Goal: Information Seeking & Learning: Learn about a topic

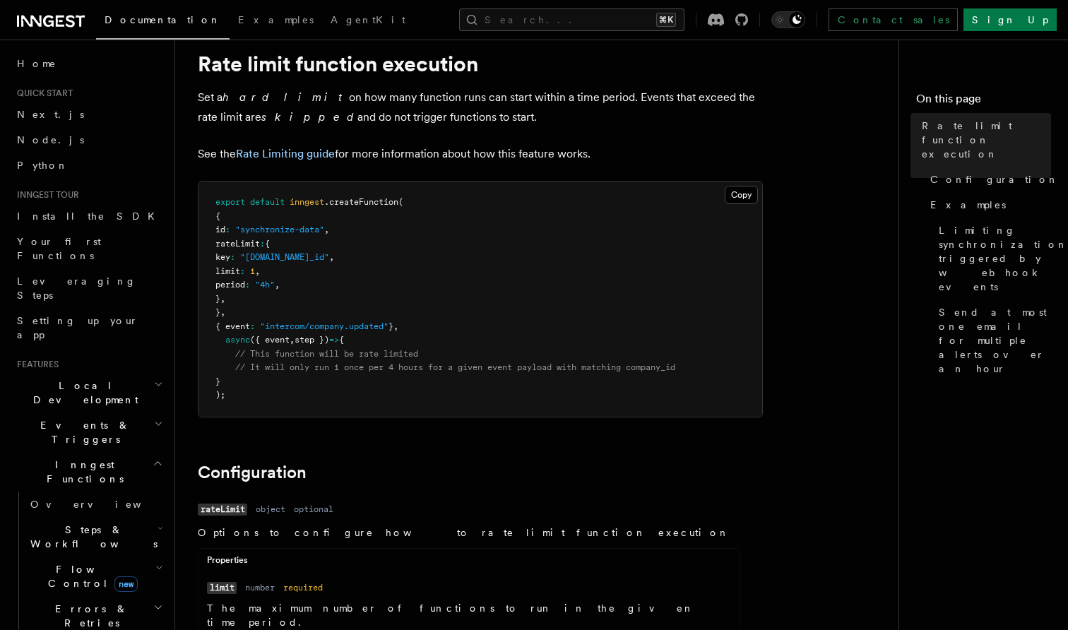
scroll to position [58, 0]
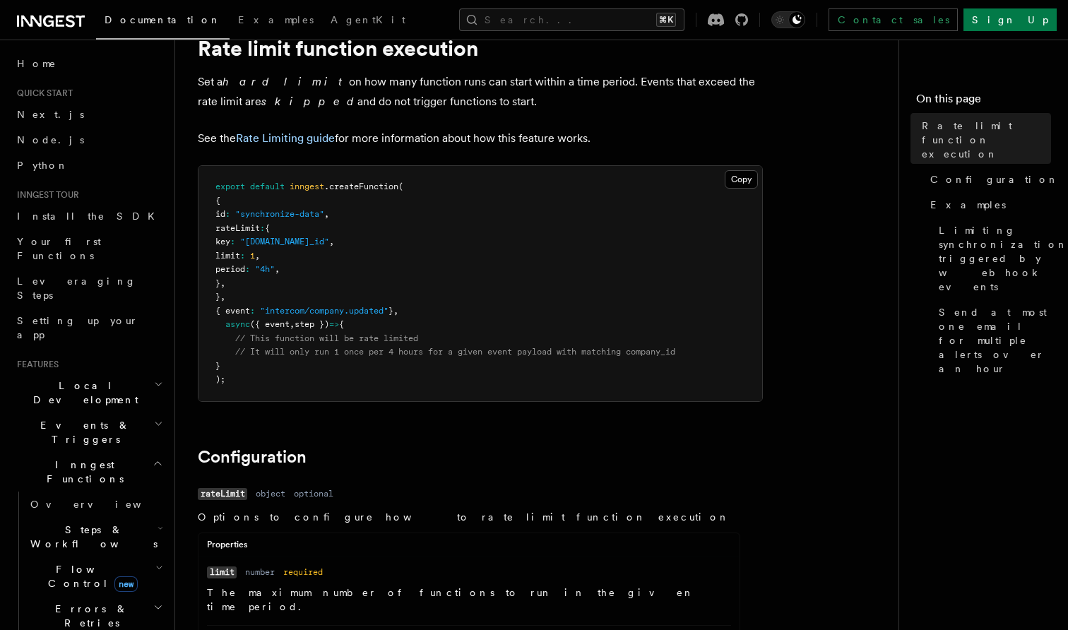
drag, startPoint x: 240, startPoint y: 243, endPoint x: 445, endPoint y: 239, distance: 204.8
click at [445, 239] on pre "export default inngest .createFunction ( { id : "synchronize-data" , rateLimit …" at bounding box center [479, 283] width 563 height 235
click at [275, 268] on span ""4h"" at bounding box center [265, 269] width 20 height 10
drag, startPoint x: 252, startPoint y: 268, endPoint x: 351, endPoint y: 263, distance: 99.0
click at [351, 263] on pre "export default inngest .createFunction ( { id : "synchronize-data" , rateLimit …" at bounding box center [479, 283] width 563 height 235
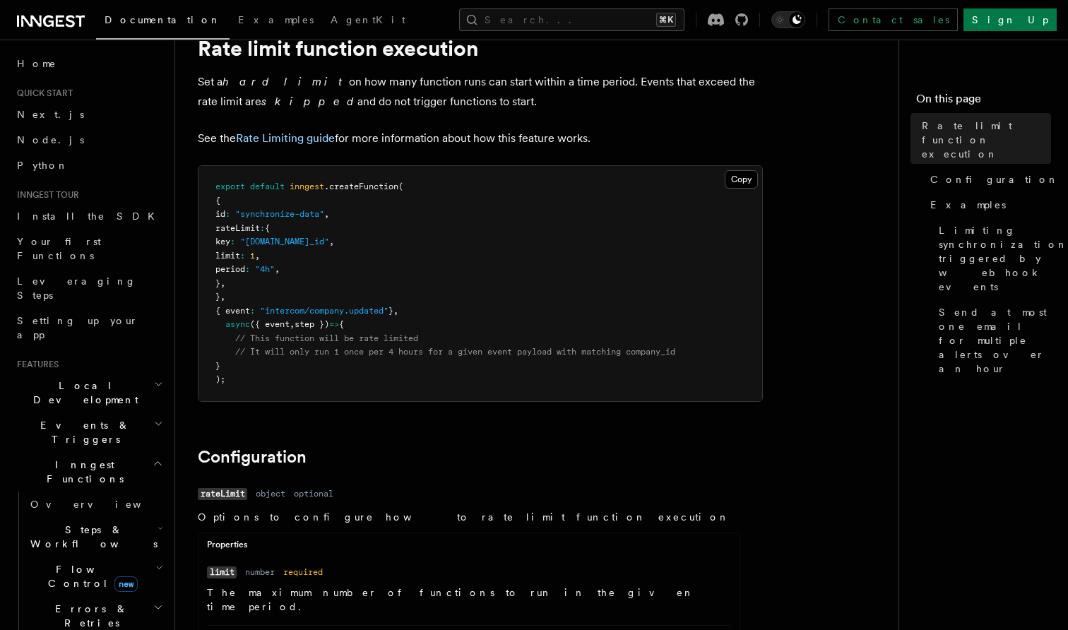
click at [351, 263] on pre "export default inngest .createFunction ( { id : "synchronize-data" , rateLimit …" at bounding box center [479, 283] width 563 height 235
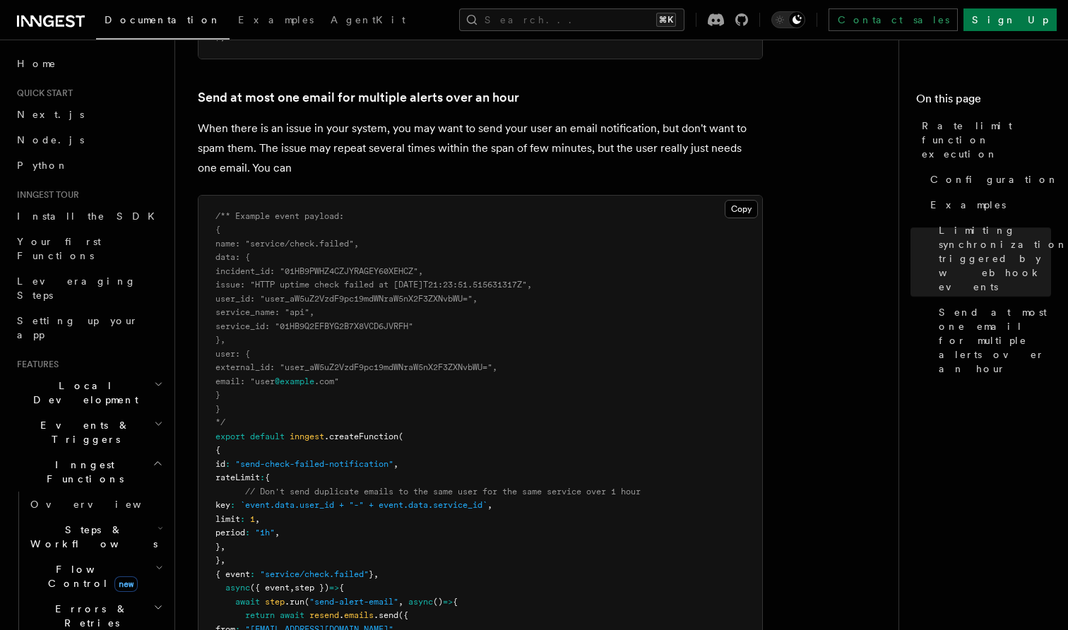
scroll to position [1671, 0]
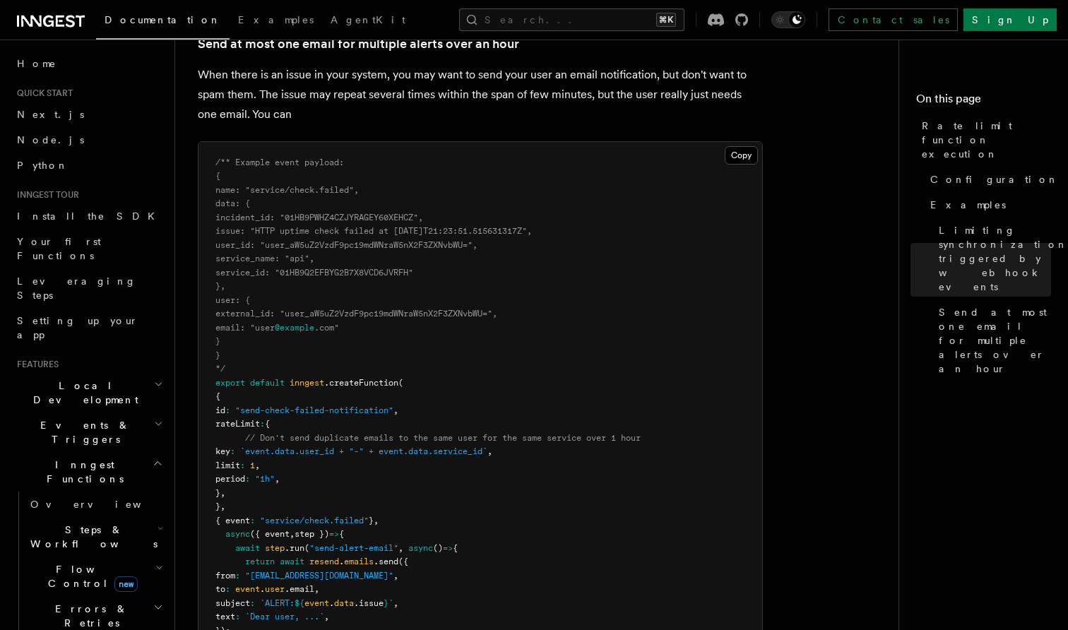
drag, startPoint x: 249, startPoint y: 356, endPoint x: 330, endPoint y: 371, distance: 83.2
click at [330, 371] on pre "/** Example event payload: { name: "service/check.failed", data: { incident_id:…" at bounding box center [479, 417] width 563 height 551
drag, startPoint x: 285, startPoint y: 347, endPoint x: 376, endPoint y: 344, distance: 91.9
click at [377, 345] on pre "/** Example event payload: { name: "service/check.failed", data: { incident_id:…" at bounding box center [479, 417] width 563 height 551
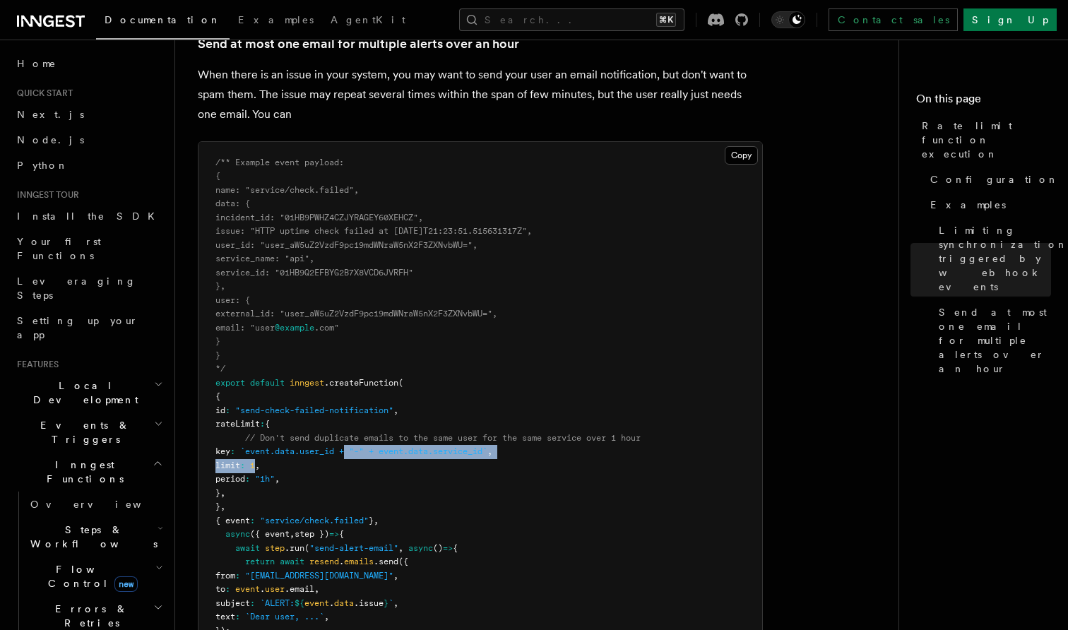
click at [466, 333] on pre "/** Example event payload: { name: "service/check.failed", data: { incident_id:…" at bounding box center [479, 417] width 563 height 551
click at [486, 446] on span "`event.data.user_id + "-" + event.data.service_id`" at bounding box center [363, 451] width 247 height 10
click at [320, 388] on pre "/** Example event payload: { name: "service/check.failed", data: { incident_id:…" at bounding box center [479, 417] width 563 height 551
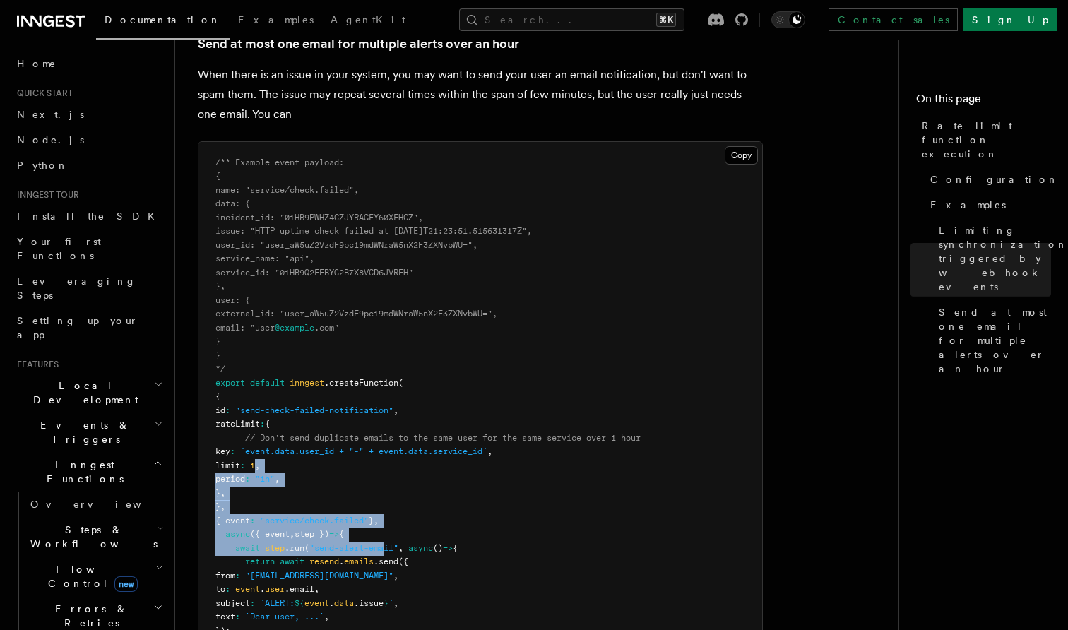
drag, startPoint x: 288, startPoint y: 356, endPoint x: 387, endPoint y: 436, distance: 127.0
click at [387, 436] on code "/** Example event payload: { name: "service/check.failed", data: { incident_id:…" at bounding box center [427, 417] width 425 height 520
click at [387, 543] on span ""send-alert-email"" at bounding box center [353, 548] width 89 height 10
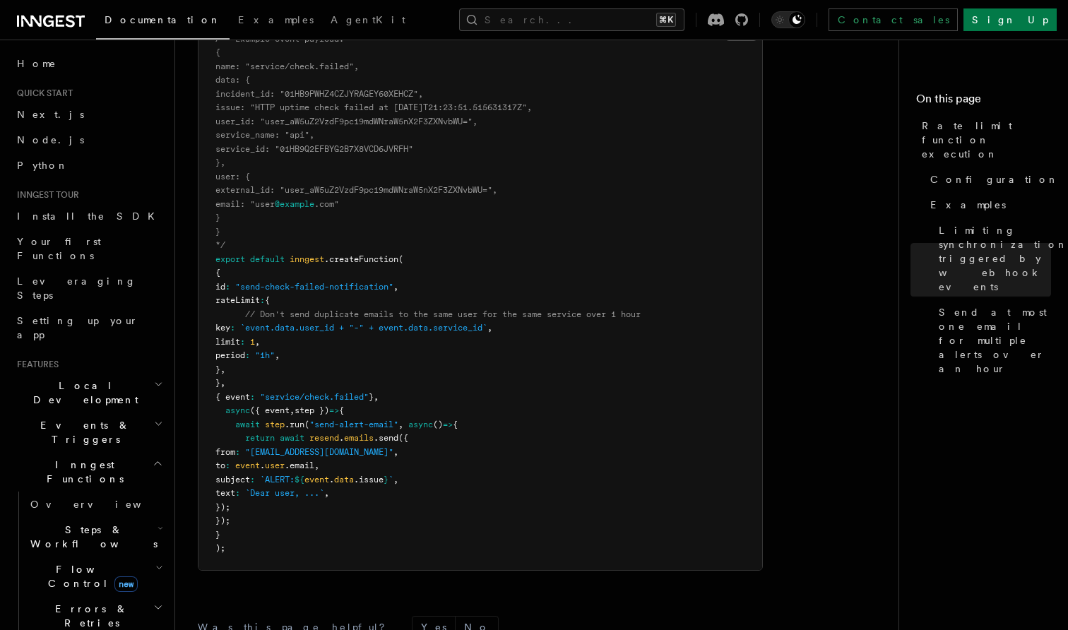
scroll to position [1796, 0]
drag, startPoint x: 223, startPoint y: 294, endPoint x: 386, endPoint y: 398, distance: 193.1
click at [385, 398] on pre "/** Example event payload: { name: "service/check.failed", data: { incident_id:…" at bounding box center [479, 292] width 563 height 551
click at [386, 398] on pre "/** Example event payload: { name: "service/check.failed", data: { incident_id:…" at bounding box center [479, 292] width 563 height 551
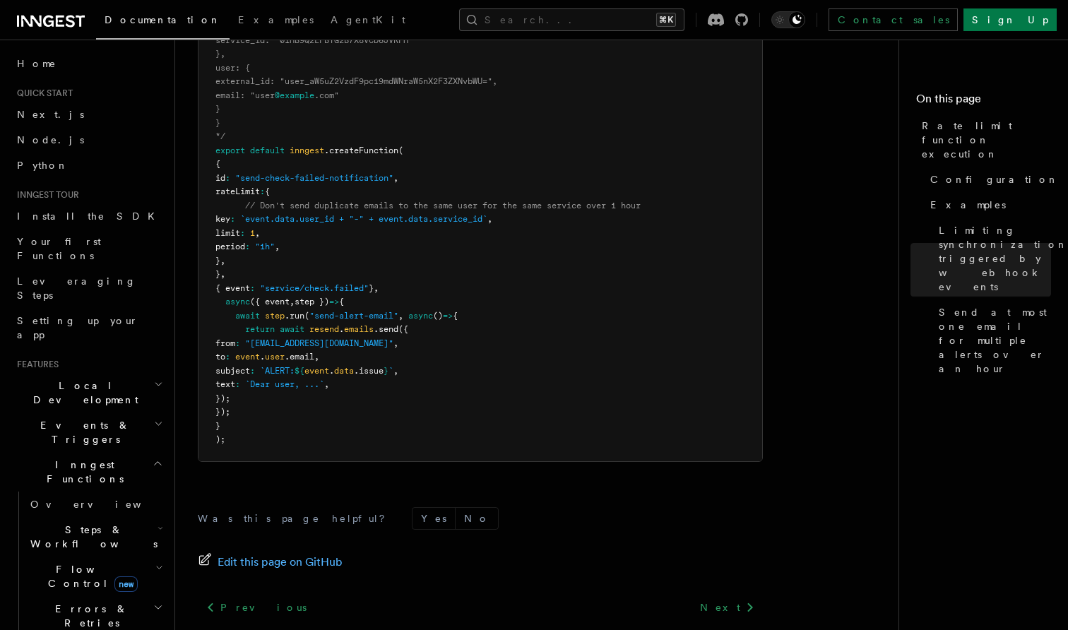
scroll to position [1899, 0]
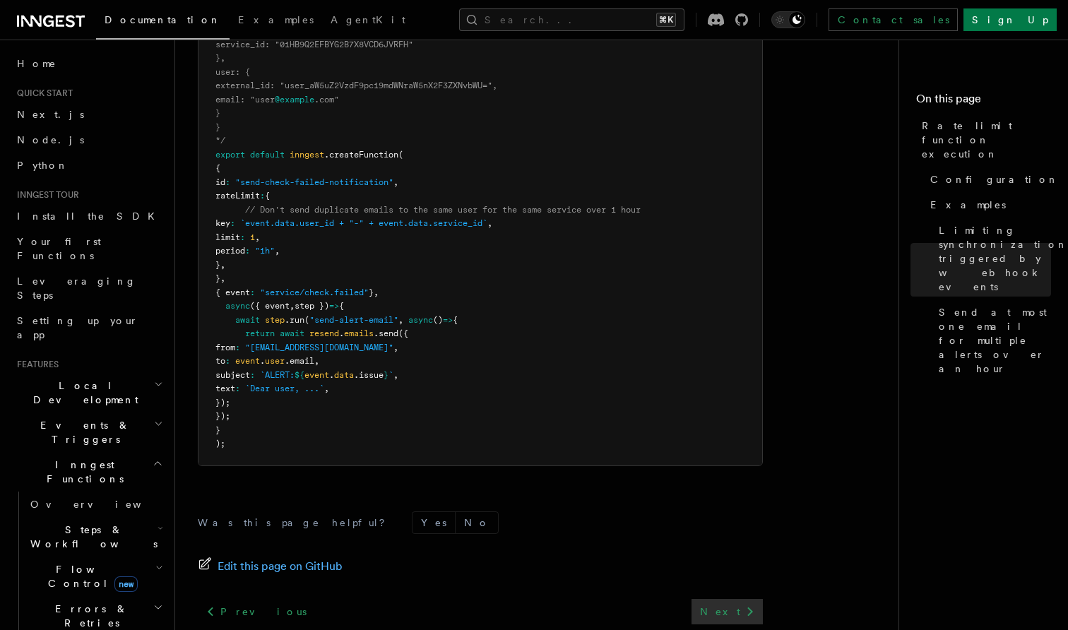
click at [727, 599] on link "Next" at bounding box center [726, 611] width 71 height 25
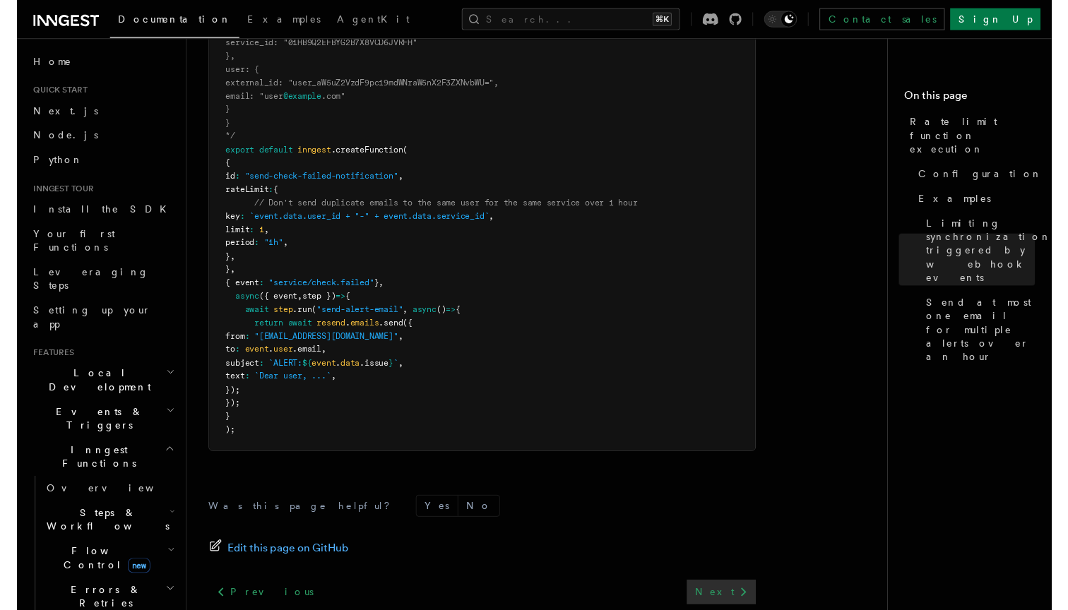
scroll to position [0, 0]
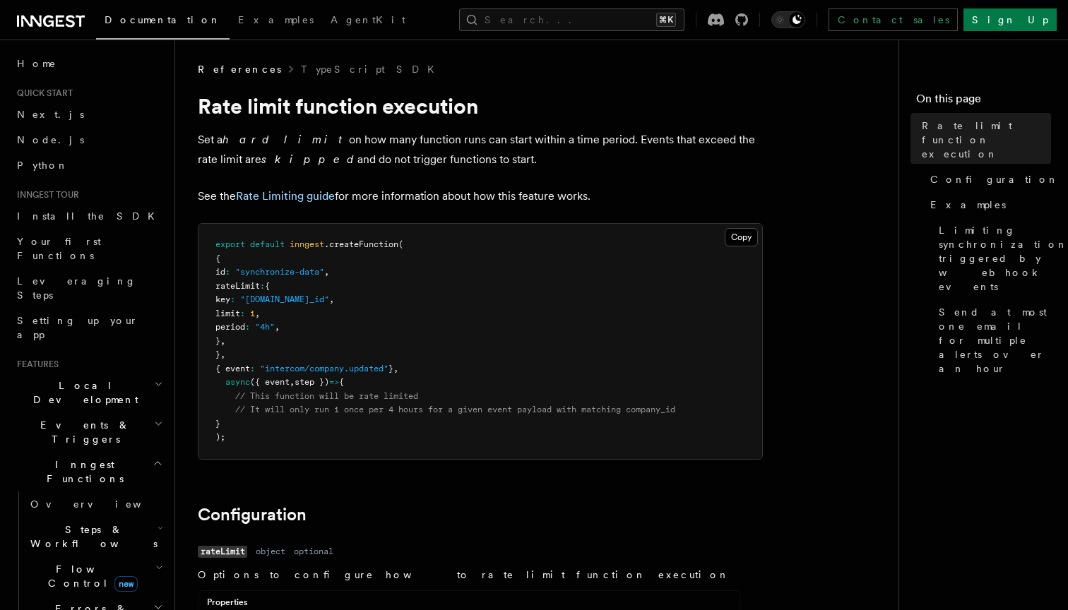
click at [352, 245] on span ".createFunction" at bounding box center [361, 244] width 74 height 10
click at [378, 368] on span ""intercom/company.updated"" at bounding box center [324, 369] width 129 height 10
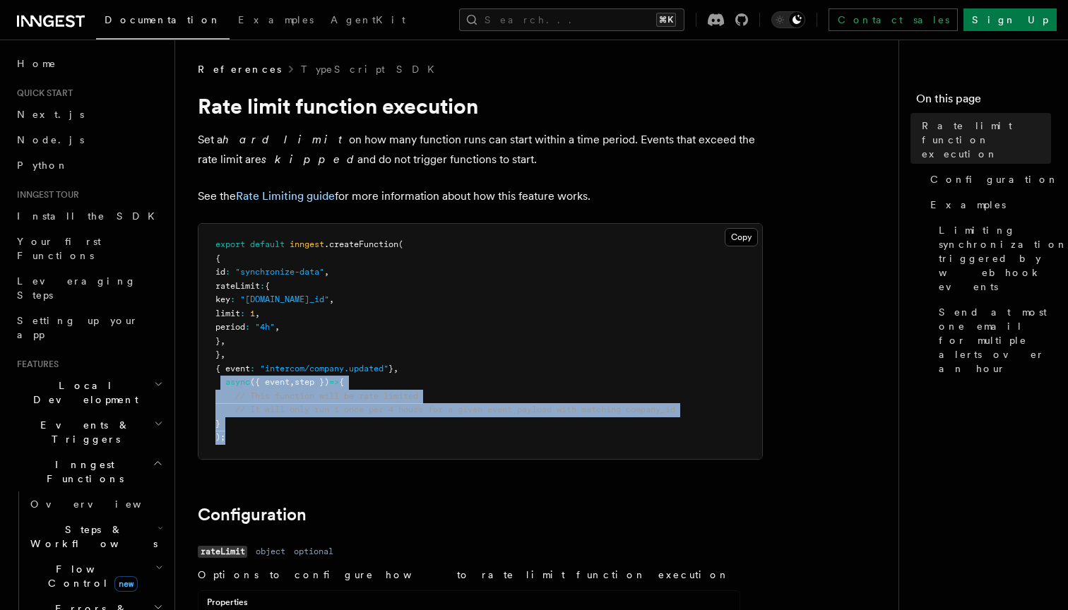
drag, startPoint x: 219, startPoint y: 378, endPoint x: 450, endPoint y: 441, distance: 239.5
click at [449, 443] on pre "export default inngest .createFunction ( { id : "synchronize-data" , rateLimit …" at bounding box center [479, 341] width 563 height 235
click at [450, 441] on pre "export default inngest .createFunction ( { id : "synchronize-data" , rateLimit …" at bounding box center [479, 341] width 563 height 235
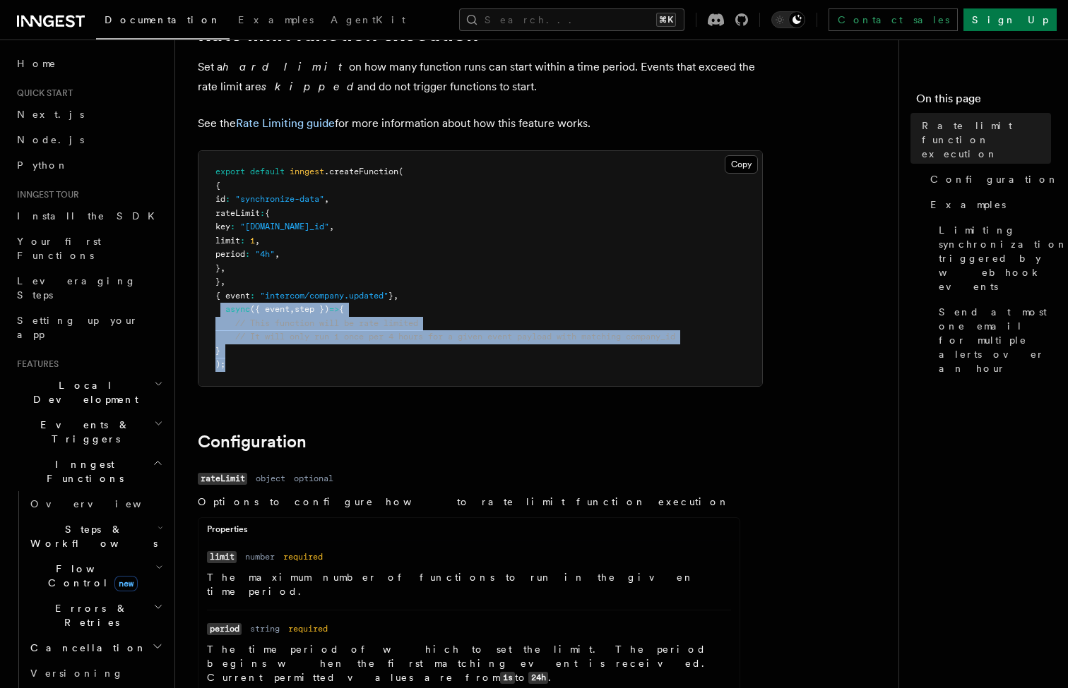
scroll to position [73, 0]
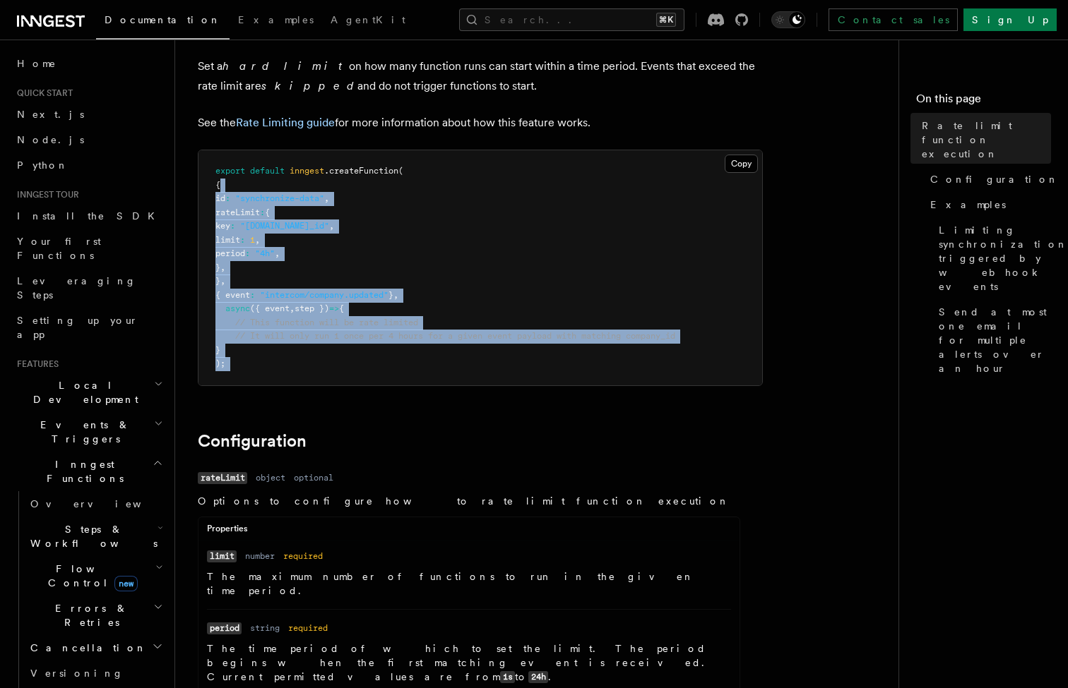
drag, startPoint x: 220, startPoint y: 178, endPoint x: 352, endPoint y: 385, distance: 245.0
drag, startPoint x: 311, startPoint y: 362, endPoint x: 208, endPoint y: 169, distance: 219.5
click at [209, 169] on pre "export default inngest .createFunction ( { id : "synchronize-data" , rateLimit …" at bounding box center [479, 267] width 563 height 235
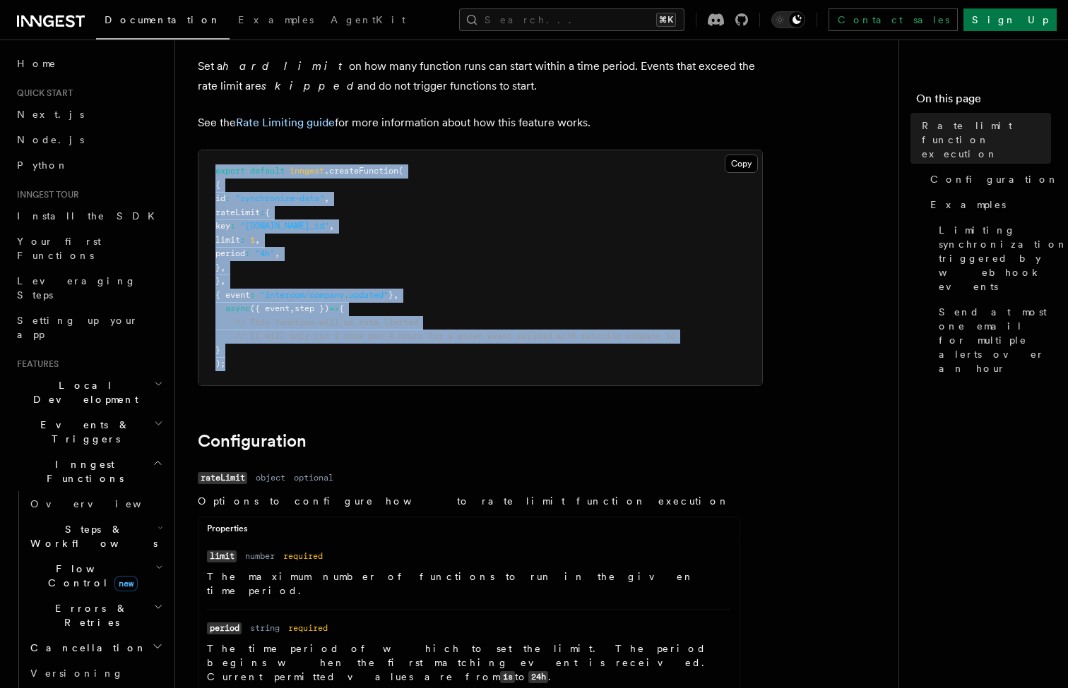
click at [213, 172] on pre "export default inngest .createFunction ( { id : "synchronize-data" , rateLimit …" at bounding box center [479, 267] width 563 height 235
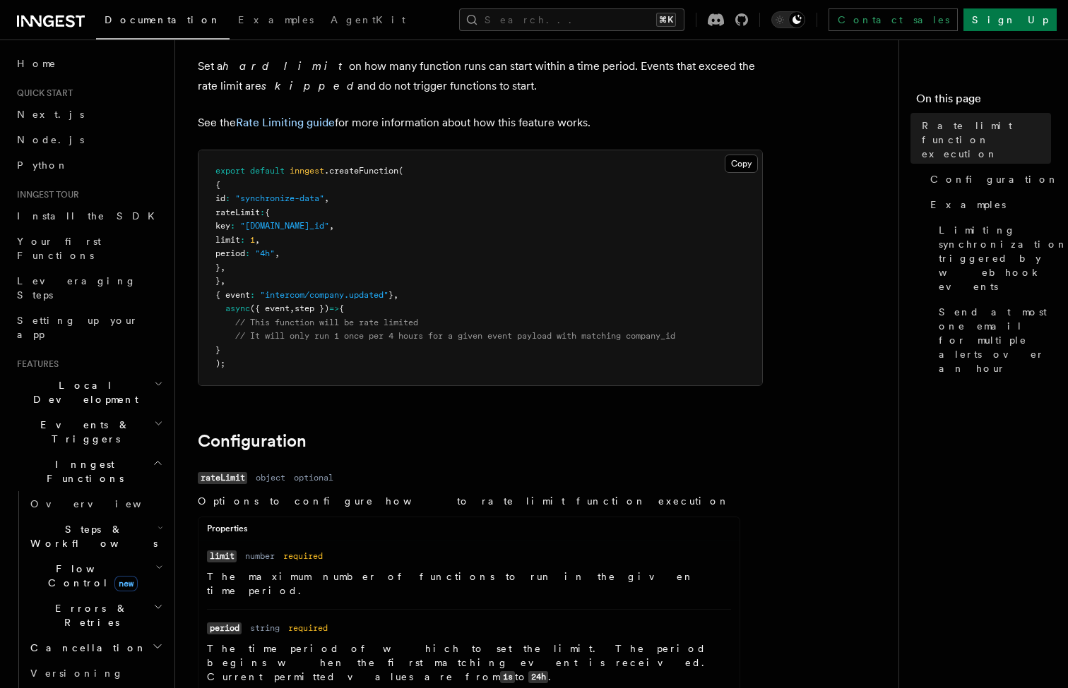
drag, startPoint x: 215, startPoint y: 173, endPoint x: 356, endPoint y: 345, distance: 222.2
click at [356, 345] on pre "export default inngest .createFunction ( { id : "synchronize-data" , rateLimit …" at bounding box center [479, 267] width 563 height 235
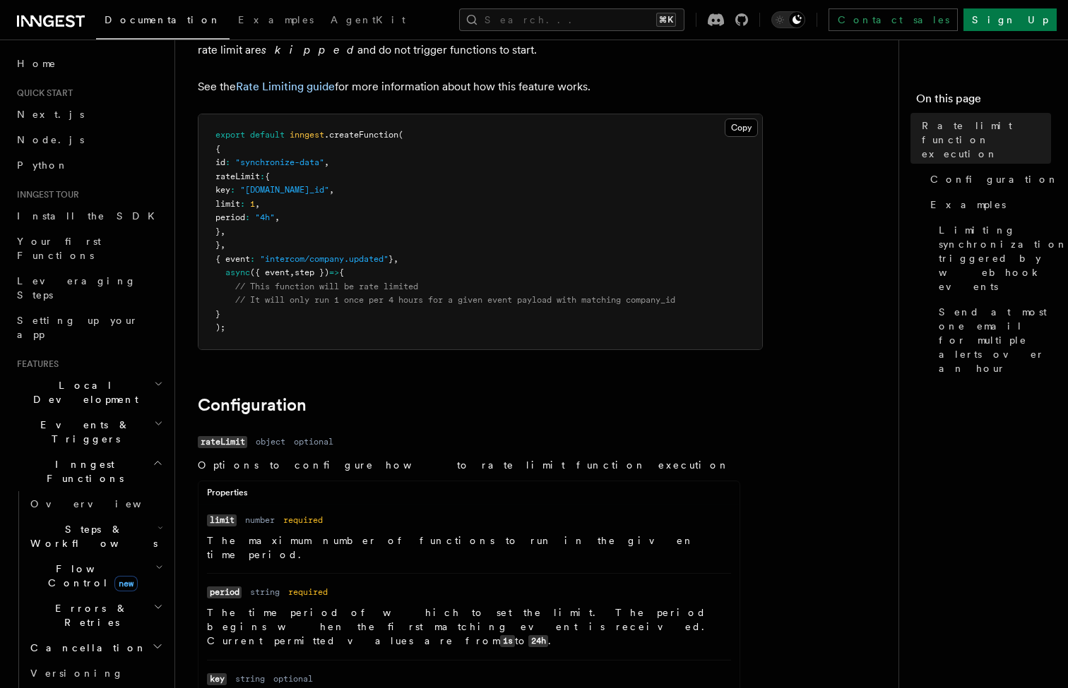
scroll to position [110, 0]
drag, startPoint x: 227, startPoint y: 127, endPoint x: 386, endPoint y: 264, distance: 210.3
click at [386, 265] on pre "export default inngest .createFunction ( { id : "synchronize-data" , rateLimit …" at bounding box center [479, 231] width 563 height 235
click at [386, 264] on pre "export default inngest .createFunction ( { id : "synchronize-data" , rateLimit …" at bounding box center [479, 231] width 563 height 235
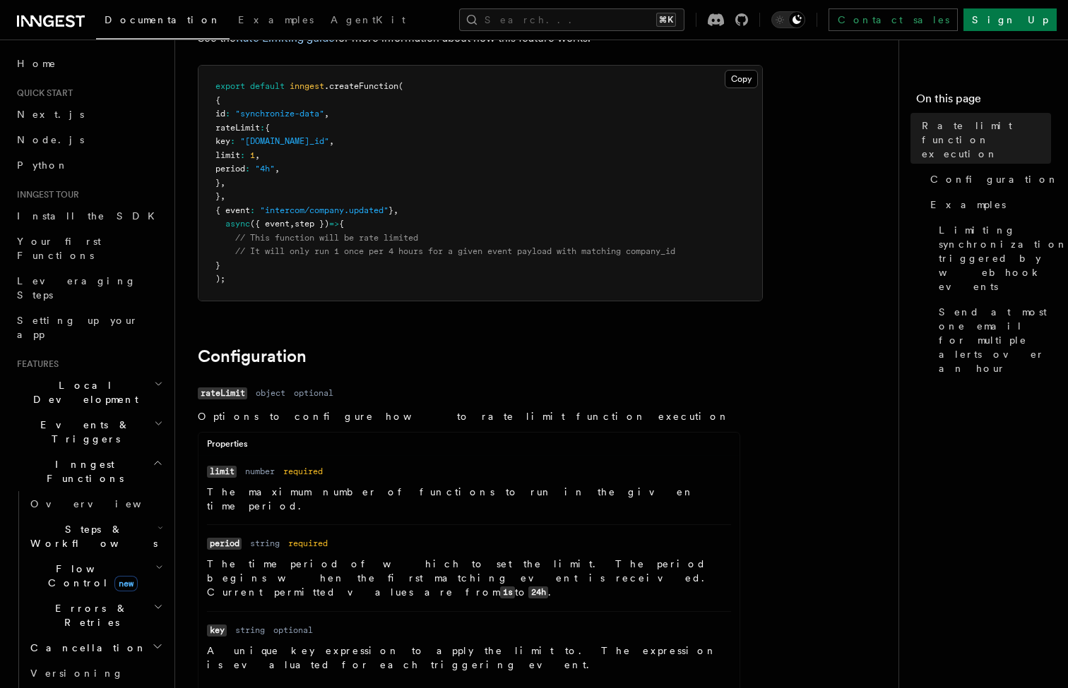
scroll to position [168, 0]
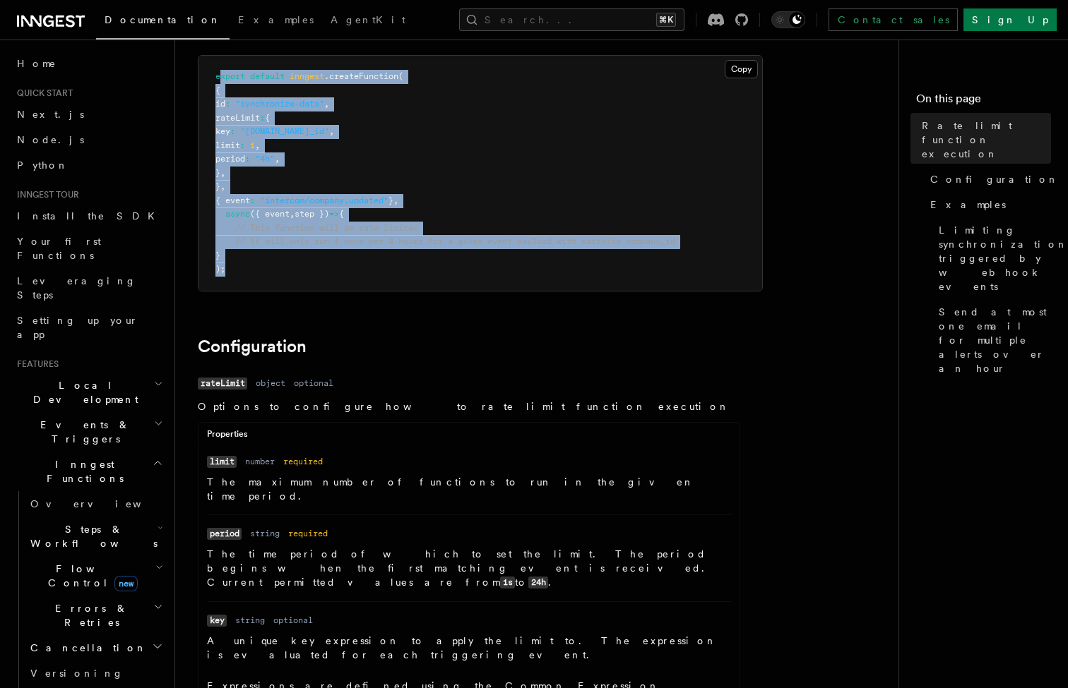
drag, startPoint x: 220, startPoint y: 73, endPoint x: 397, endPoint y: 279, distance: 271.3
click at [396, 279] on pre "export default inngest .createFunction ( { id : "synchronize-data" , rateLimit …" at bounding box center [479, 173] width 563 height 235
click at [397, 279] on pre "export default inngest .createFunction ( { id : "synchronize-data" , rateLimit …" at bounding box center [479, 173] width 563 height 235
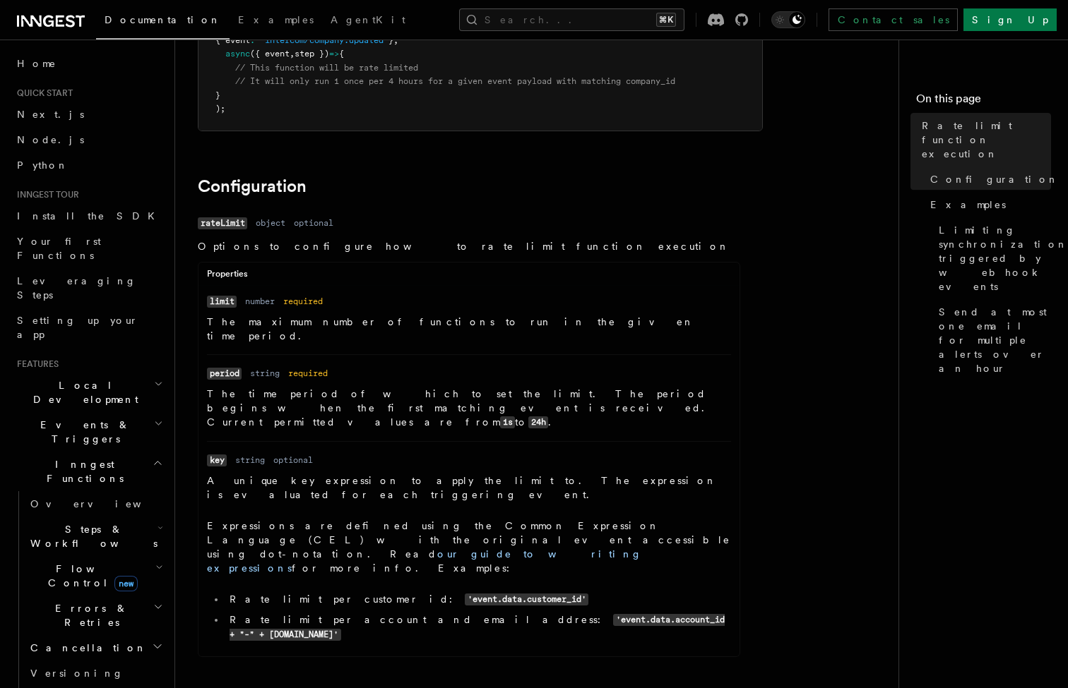
scroll to position [338, 0]
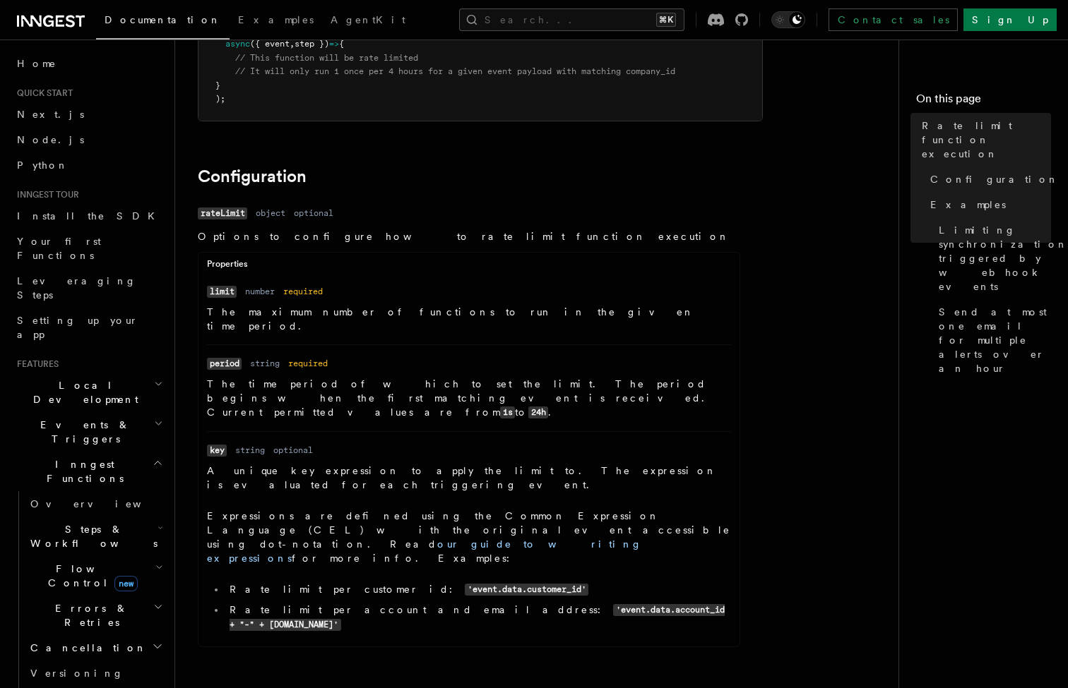
click at [369, 263] on div "Properties" at bounding box center [468, 267] width 541 height 18
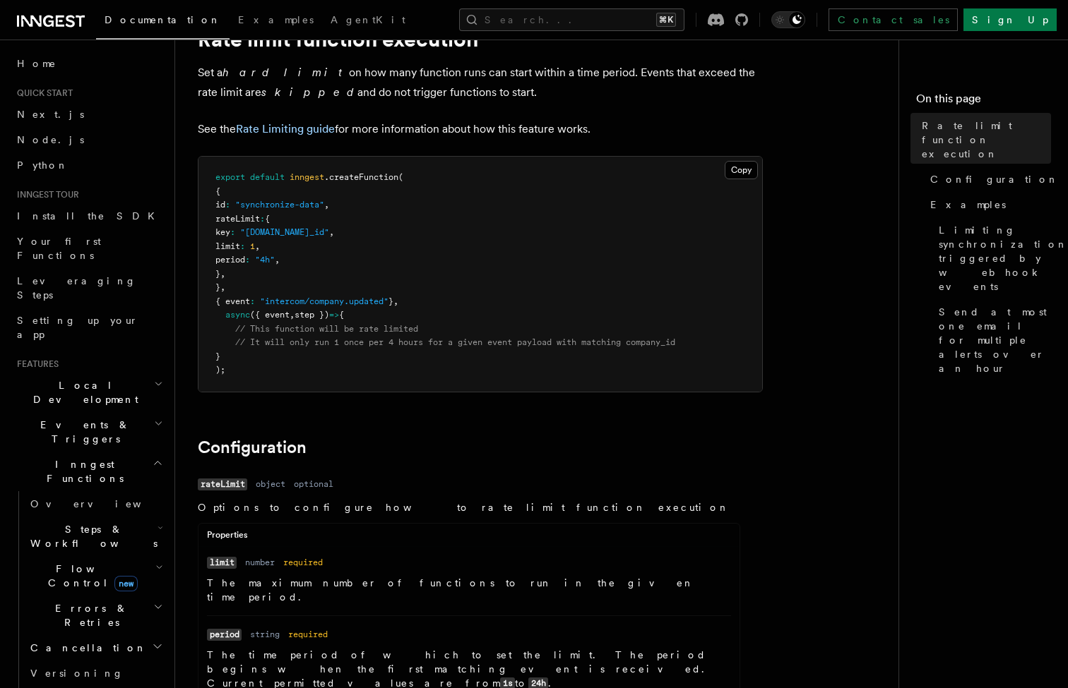
scroll to position [68, 0]
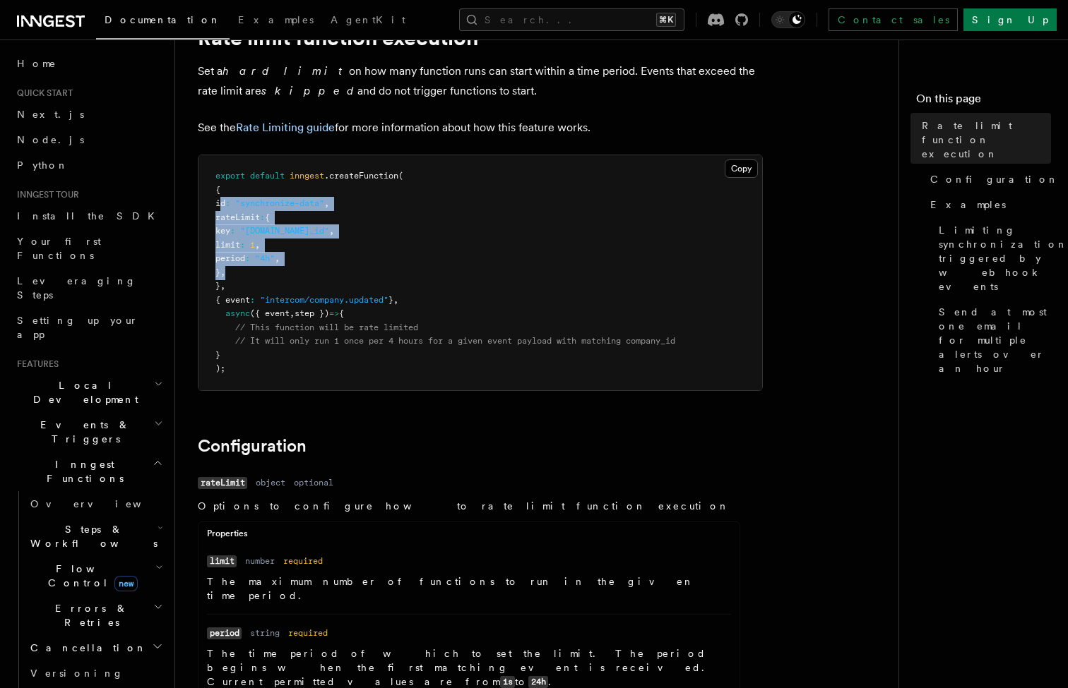
drag, startPoint x: 218, startPoint y: 196, endPoint x: 448, endPoint y: 271, distance: 242.3
click at [448, 272] on pre "export default inngest .createFunction ( { id : "synchronize-data" , rateLimit …" at bounding box center [479, 272] width 563 height 235
click at [448, 271] on pre "export default inngest .createFunction ( { id : "synchronize-data" , rateLimit …" at bounding box center [479, 272] width 563 height 235
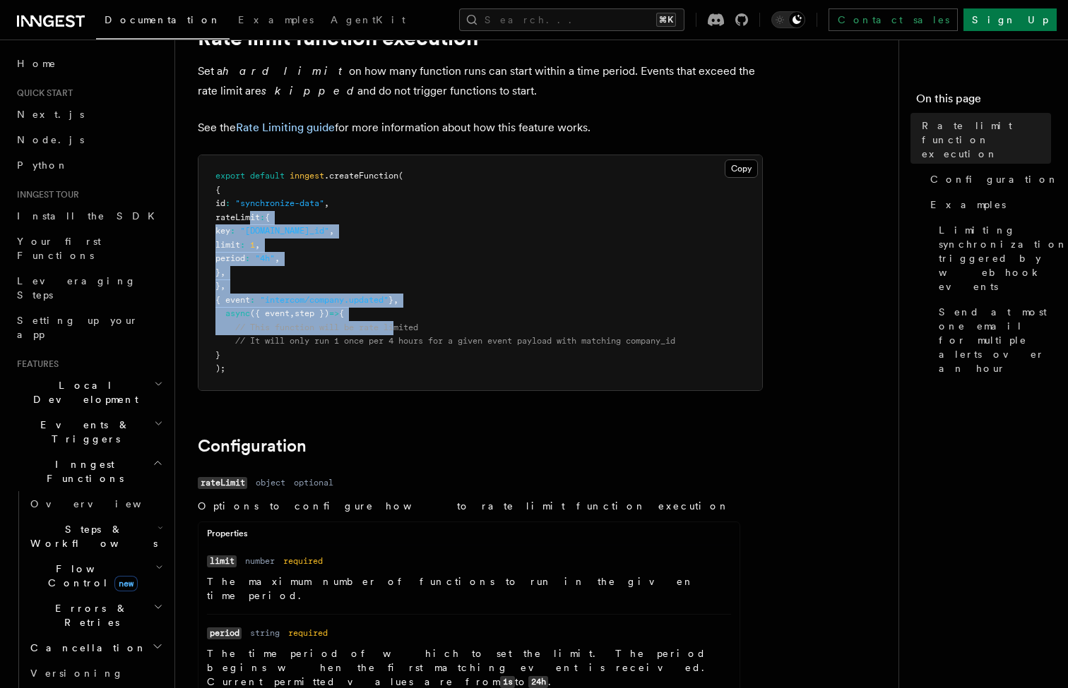
drag, startPoint x: 249, startPoint y: 213, endPoint x: 397, endPoint y: 314, distance: 178.8
click at [397, 316] on pre "export default inngest .createFunction ( { id : "synchronize-data" , rateLimit …" at bounding box center [479, 272] width 563 height 235
click at [397, 314] on pre "export default inngest .createFunction ( { id : "synchronize-data" , rateLimit …" at bounding box center [479, 272] width 563 height 235
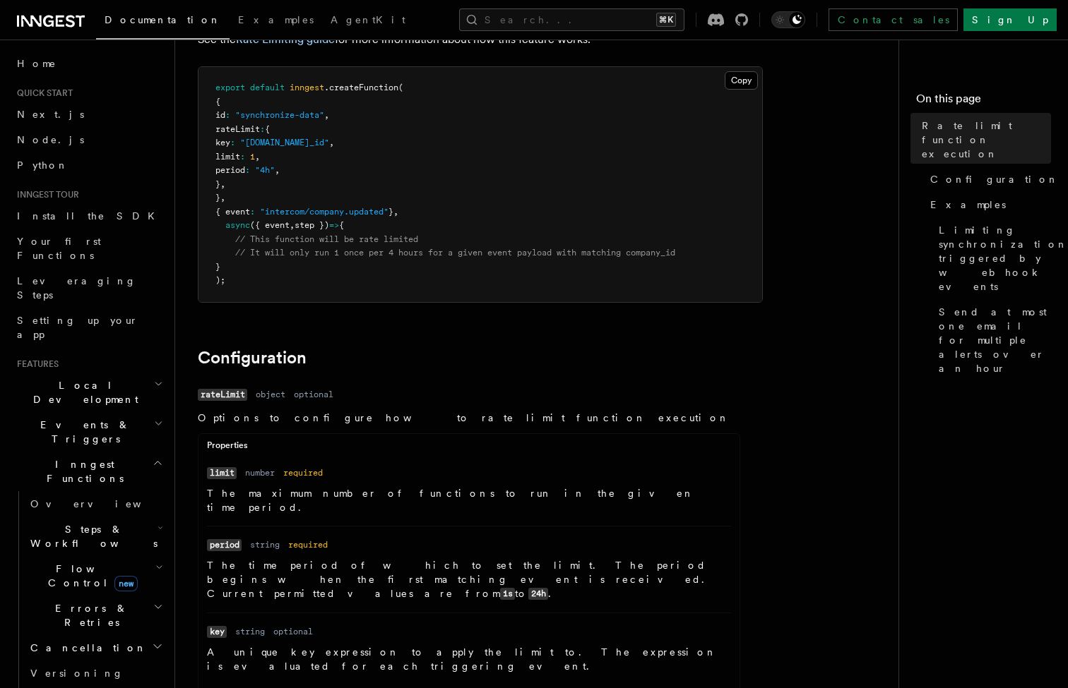
scroll to position [158, 0]
drag, startPoint x: 234, startPoint y: 119, endPoint x: 400, endPoint y: 191, distance: 180.6
click at [400, 191] on pre "export default inngest .createFunction ( { id : "synchronize-data" , rateLimit …" at bounding box center [479, 183] width 563 height 235
click at [354, 200] on pre "export default inngest .createFunction ( { id : "synchronize-data" , rateLimit …" at bounding box center [479, 183] width 563 height 235
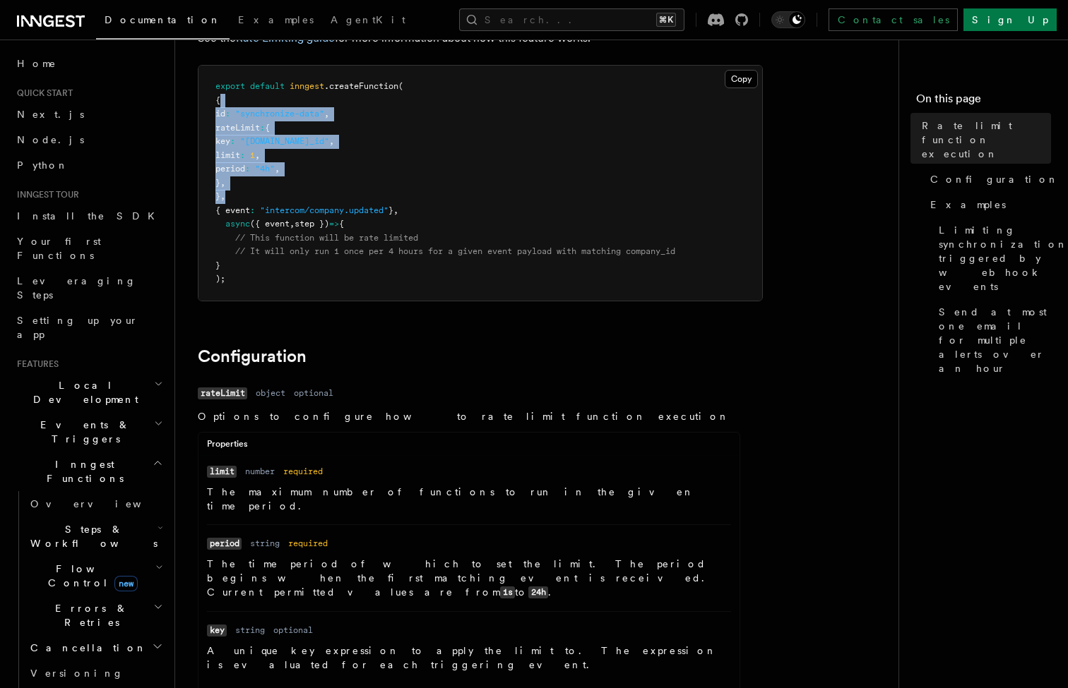
drag, startPoint x: 220, startPoint y: 102, endPoint x: 279, endPoint y: 198, distance: 111.9
click at [279, 198] on pre "export default inngest .createFunction ( { id : "synchronize-data" , rateLimit …" at bounding box center [479, 183] width 563 height 235
click at [240, 155] on span "limit" at bounding box center [227, 155] width 25 height 10
drag, startPoint x: 217, startPoint y: 101, endPoint x: 248, endPoint y: 191, distance: 94.7
click at [248, 191] on pre "export default inngest .createFunction ( { id : "synchronize-data" , rateLimit …" at bounding box center [479, 183] width 563 height 235
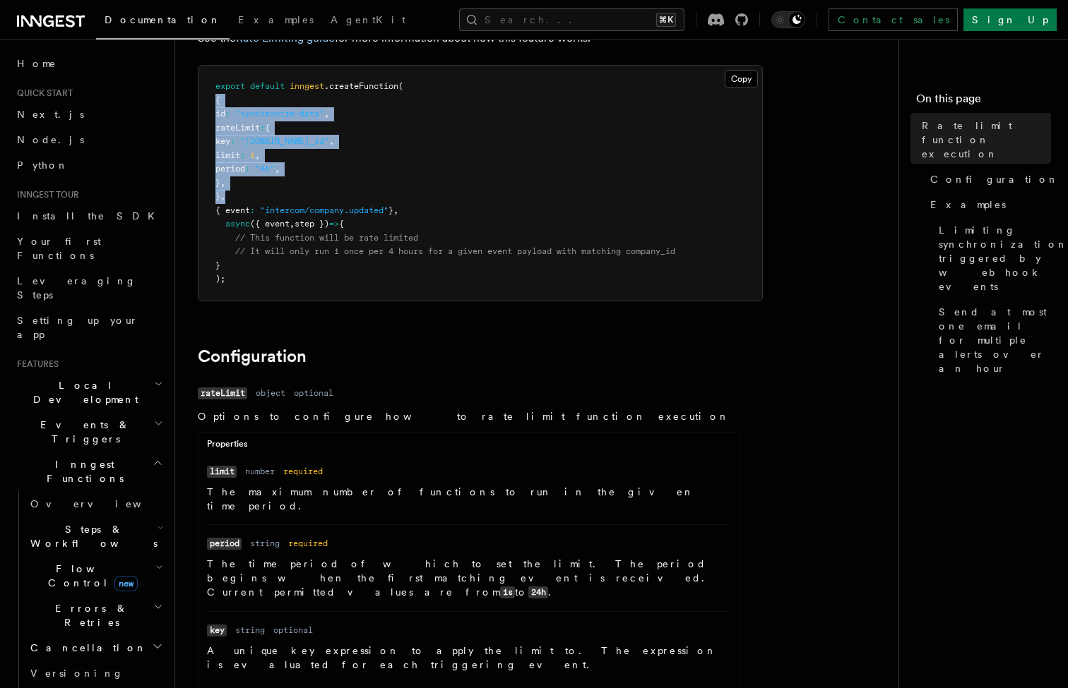
click at [248, 191] on pre "export default inngest .createFunction ( { id : "synchronize-data" , rateLimit …" at bounding box center [479, 183] width 563 height 235
drag, startPoint x: 241, startPoint y: 194, endPoint x: 225, endPoint y: 98, distance: 97.4
click at [225, 98] on pre "export default inngest .createFunction ( { id : "synchronize-data" , rateLimit …" at bounding box center [479, 183] width 563 height 235
click at [279, 133] on pre "export default inngest .createFunction ( { id : "synchronize-data" , rateLimit …" at bounding box center [479, 183] width 563 height 235
click at [260, 123] on span "rateLimit" at bounding box center [237, 128] width 44 height 10
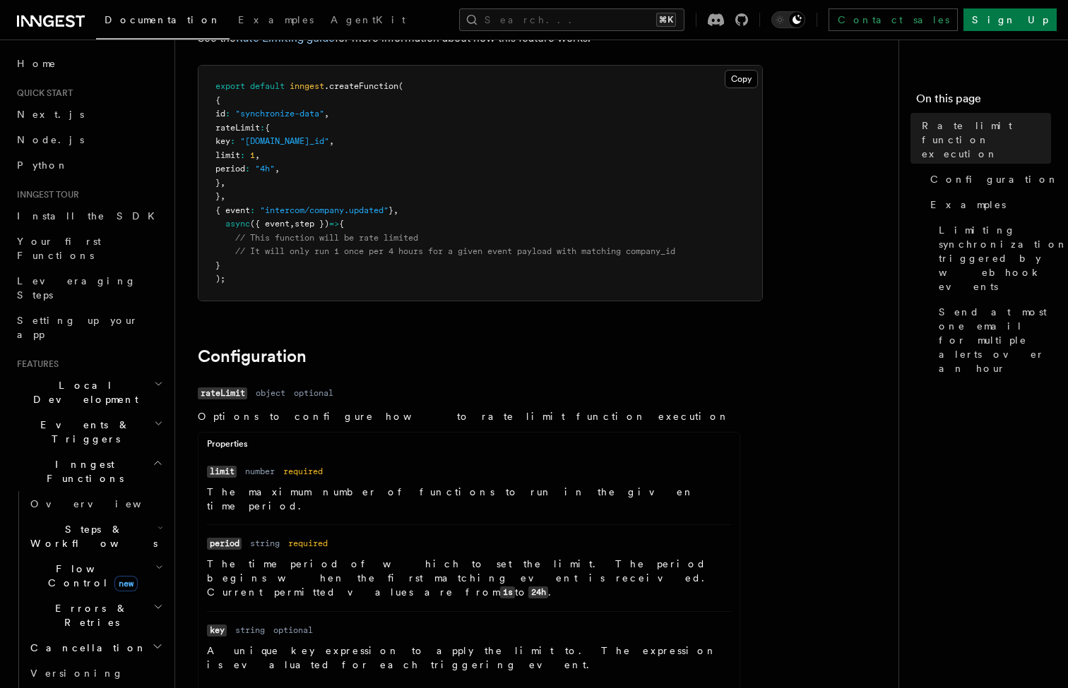
click at [260, 123] on span "rateLimit" at bounding box center [237, 128] width 44 height 10
click at [294, 131] on pre "export default inngest .createFunction ( { id : "synchronize-data" , rateLimit …" at bounding box center [479, 183] width 563 height 235
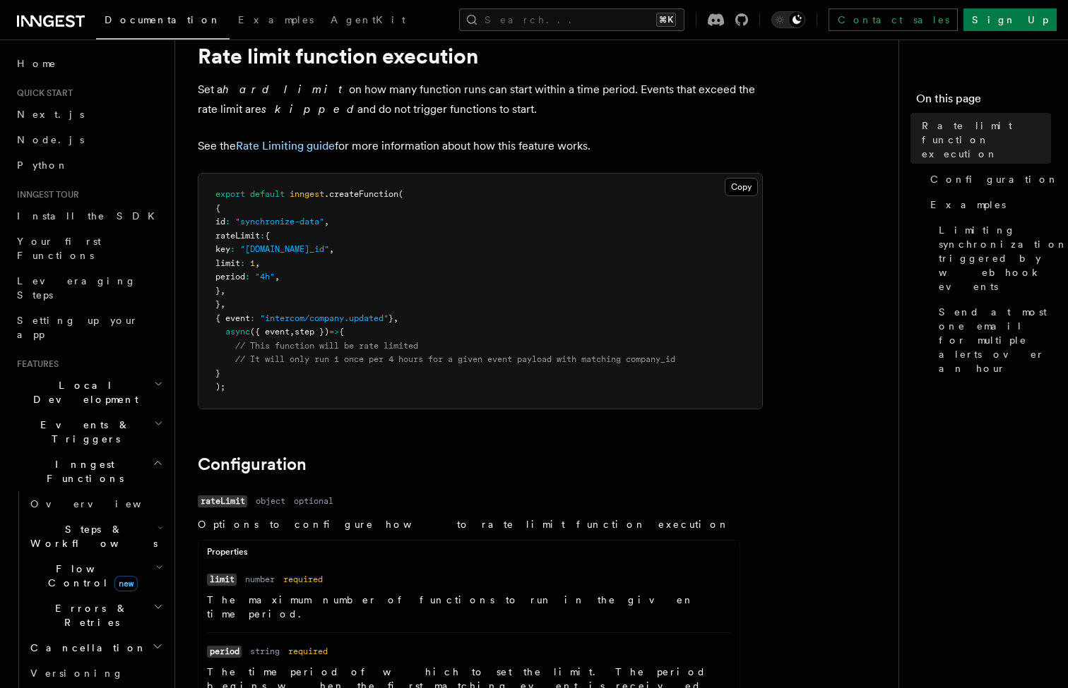
scroll to position [53, 0]
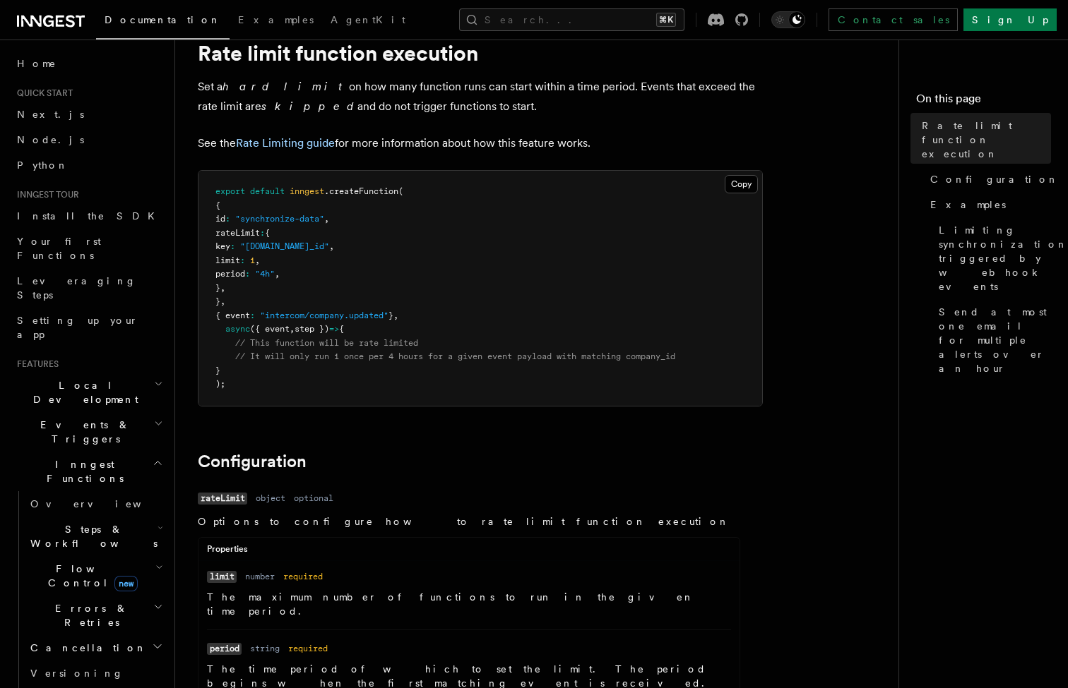
drag, startPoint x: 288, startPoint y: 190, endPoint x: 446, endPoint y: 197, distance: 157.6
click at [446, 197] on pre "export default inngest .createFunction ( { id : "synchronize-data" , rateLimit …" at bounding box center [479, 288] width 563 height 235
click at [447, 198] on pre "export default inngest .createFunction ( { id : "synchronize-data" , rateLimit …" at bounding box center [479, 288] width 563 height 235
drag, startPoint x: 234, startPoint y: 234, endPoint x: 267, endPoint y: 289, distance: 64.3
click at [267, 289] on pre "export default inngest .createFunction ( { id : "synchronize-data" , rateLimit …" at bounding box center [479, 288] width 563 height 235
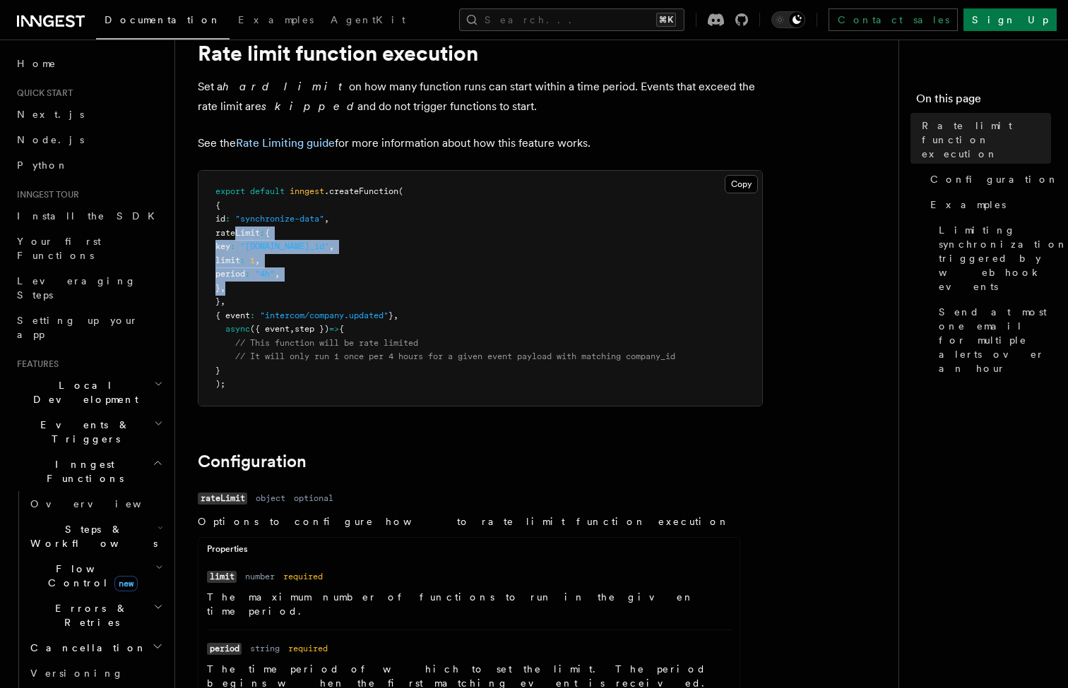
click at [267, 289] on pre "export default inngest .createFunction ( { id : "synchronize-data" , rateLimit …" at bounding box center [479, 288] width 563 height 235
drag, startPoint x: 277, startPoint y: 245, endPoint x: 383, endPoint y: 245, distance: 105.2
click at [329, 245] on span ""[DOMAIN_NAME]_id"" at bounding box center [284, 246] width 89 height 10
click at [329, 246] on span ""[DOMAIN_NAME]_id"" at bounding box center [284, 246] width 89 height 10
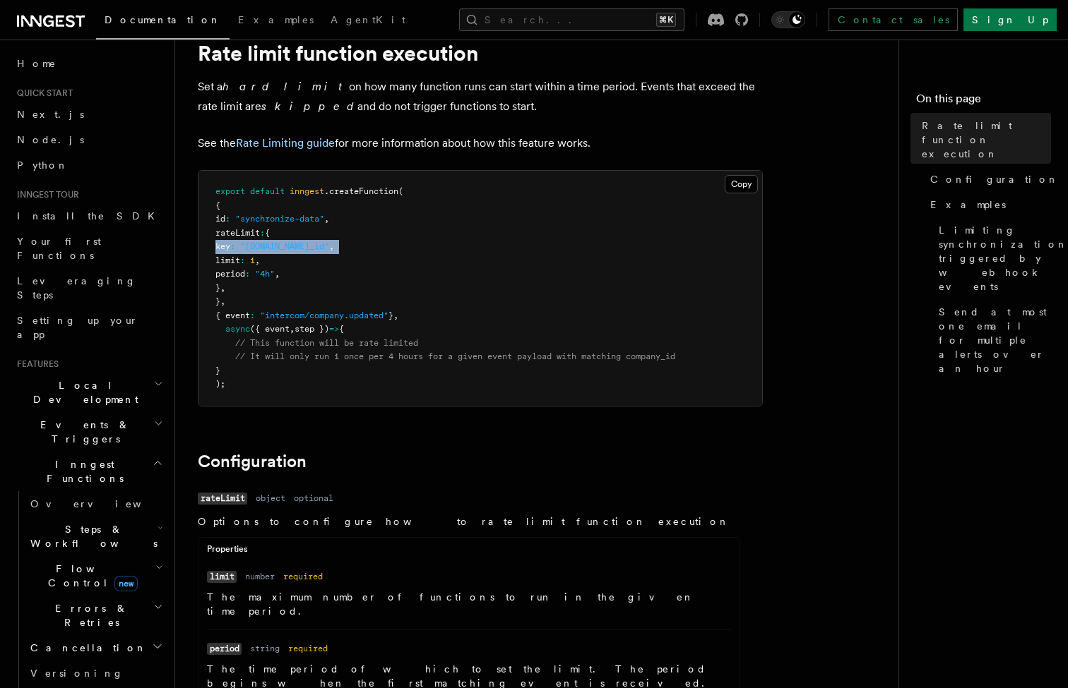
click at [329, 246] on span ""[DOMAIN_NAME]_id"" at bounding box center [284, 246] width 89 height 10
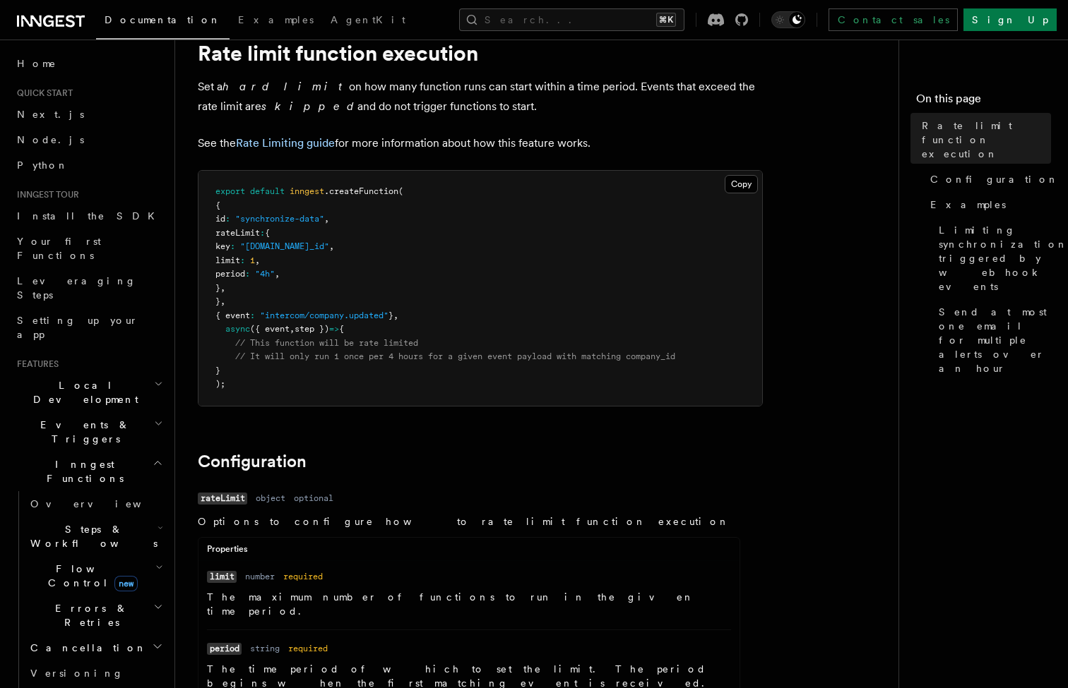
click at [329, 246] on span ""[DOMAIN_NAME]_id"" at bounding box center [284, 246] width 89 height 10
drag, startPoint x: 243, startPoint y: 259, endPoint x: 359, endPoint y: 272, distance: 117.2
click at [359, 272] on pre "export default inngest .createFunction ( { id : "synchronize-data" , rateLimit …" at bounding box center [479, 288] width 563 height 235
click at [309, 238] on pre "export default inngest .createFunction ( { id : "synchronize-data" , rateLimit …" at bounding box center [479, 288] width 563 height 235
drag, startPoint x: 223, startPoint y: 208, endPoint x: 309, endPoint y: 334, distance: 152.4
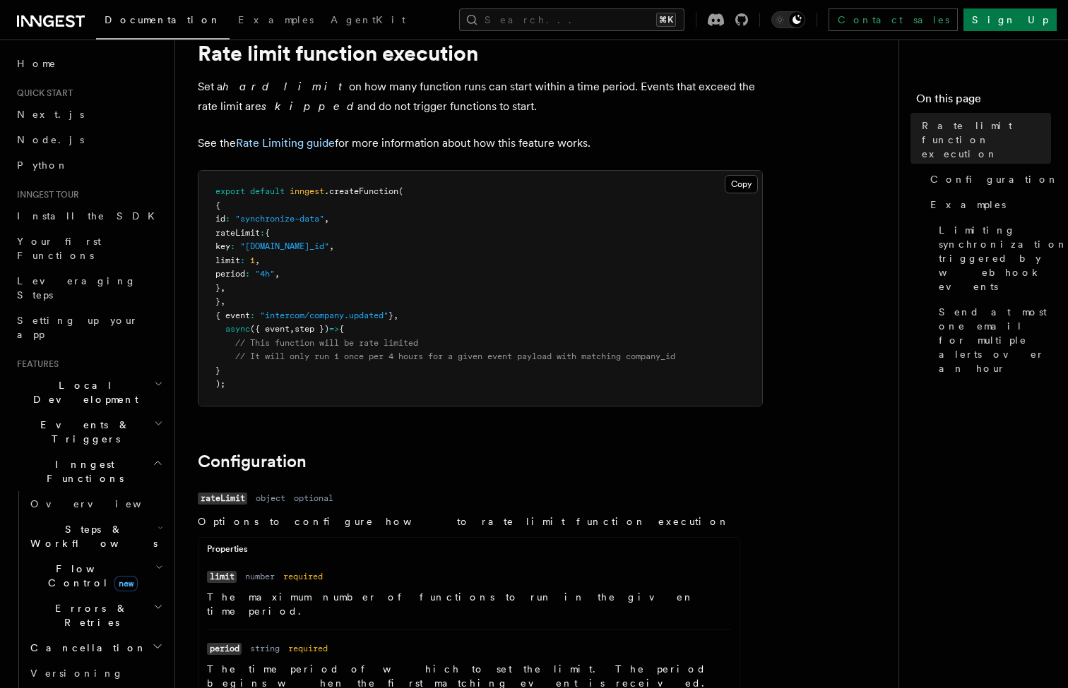
click at [310, 335] on code "export default inngest .createFunction ( { id : "synchronize-data" , rateLimit …" at bounding box center [445, 287] width 460 height 203
click at [309, 338] on span "// This function will be rate limited" at bounding box center [326, 343] width 183 height 10
drag, startPoint x: 336, startPoint y: 219, endPoint x: 272, endPoint y: 217, distance: 64.3
click at [272, 217] on span ""synchronize-data"" at bounding box center [279, 219] width 89 height 10
drag, startPoint x: 278, startPoint y: 244, endPoint x: 400, endPoint y: 240, distance: 121.5
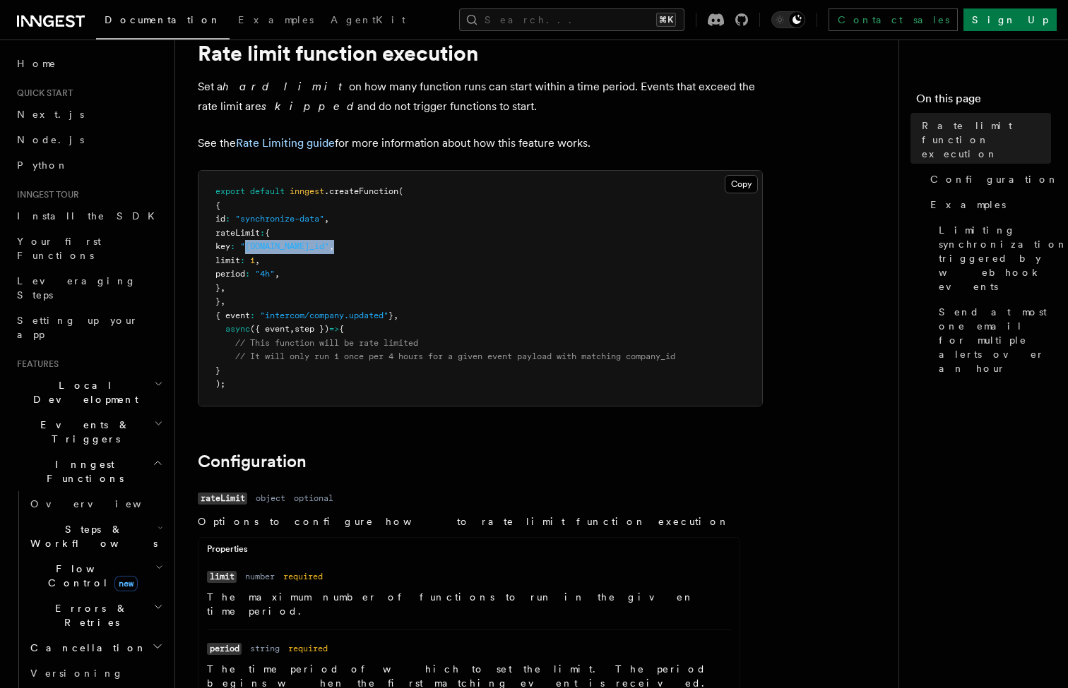
click at [400, 241] on pre "export default inngest .createFunction ( { id : "synchronize-data" , rateLimit …" at bounding box center [479, 288] width 563 height 235
click at [238, 253] on pre "export default inngest .createFunction ( { id : "synchronize-data" , rateLimit …" at bounding box center [479, 288] width 563 height 235
drag, startPoint x: 244, startPoint y: 255, endPoint x: 336, endPoint y: 285, distance: 97.3
click at [336, 285] on pre "export default inngest .createFunction ( { id : "synchronize-data" , rateLimit …" at bounding box center [479, 288] width 563 height 235
click at [336, 273] on pre "export default inngest .createFunction ( { id : "synchronize-data" , rateLimit …" at bounding box center [479, 288] width 563 height 235
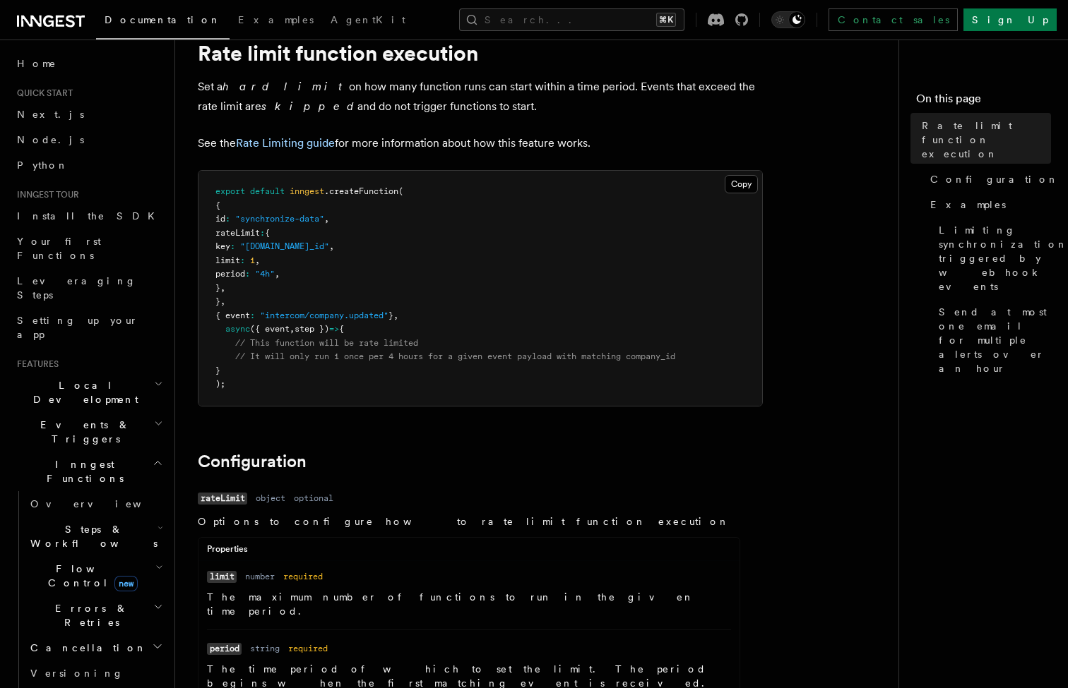
drag, startPoint x: 256, startPoint y: 242, endPoint x: 318, endPoint y: 285, distance: 75.6
click at [319, 286] on pre "export default inngest .createFunction ( { id : "synchronize-data" , rateLimit …" at bounding box center [479, 288] width 563 height 235
click at [316, 279] on pre "export default inngest .createFunction ( { id : "synchronize-data" , rateLimit …" at bounding box center [479, 288] width 563 height 235
drag, startPoint x: 253, startPoint y: 240, endPoint x: 293, endPoint y: 297, distance: 68.9
click at [293, 297] on pre "export default inngest .createFunction ( { id : "synchronize-data" , rateLimit …" at bounding box center [479, 288] width 563 height 235
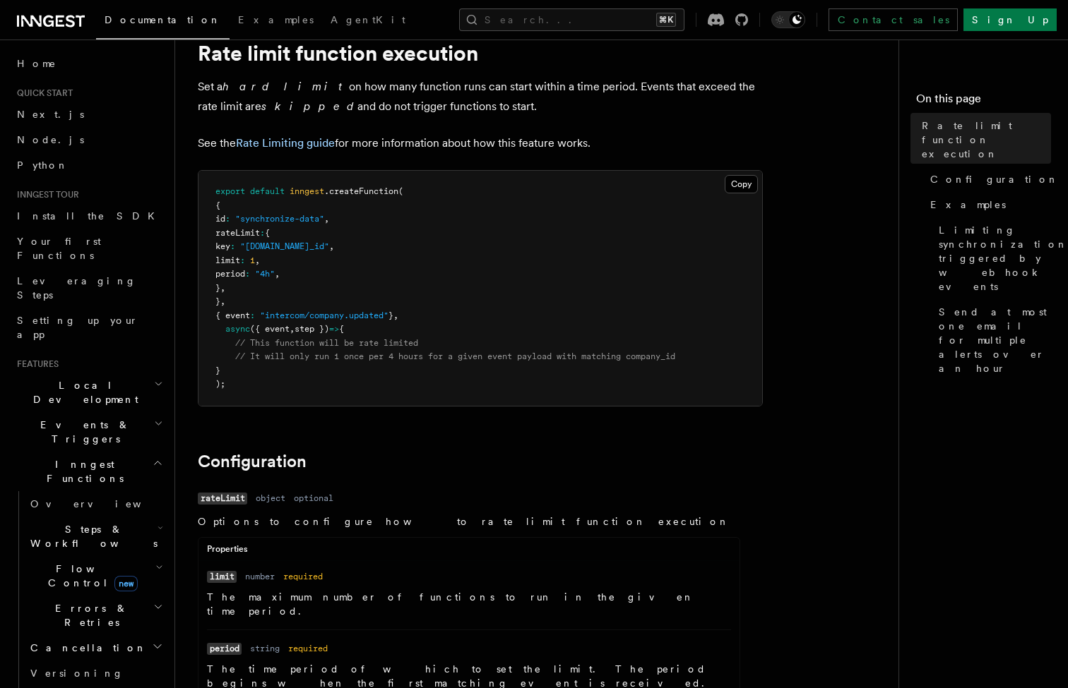
click at [293, 297] on pre "export default inngest .createFunction ( { id : "synchronize-data" , rateLimit …" at bounding box center [479, 288] width 563 height 235
drag, startPoint x: 241, startPoint y: 251, endPoint x: 326, endPoint y: 299, distance: 97.4
click at [327, 299] on pre "export default inngest .createFunction ( { id : "synchronize-data" , rateLimit …" at bounding box center [479, 288] width 563 height 235
click at [326, 299] on pre "export default inngest .createFunction ( { id : "synchronize-data" , rateLimit …" at bounding box center [479, 288] width 563 height 235
drag, startPoint x: 239, startPoint y: 258, endPoint x: 348, endPoint y: 274, distance: 109.9
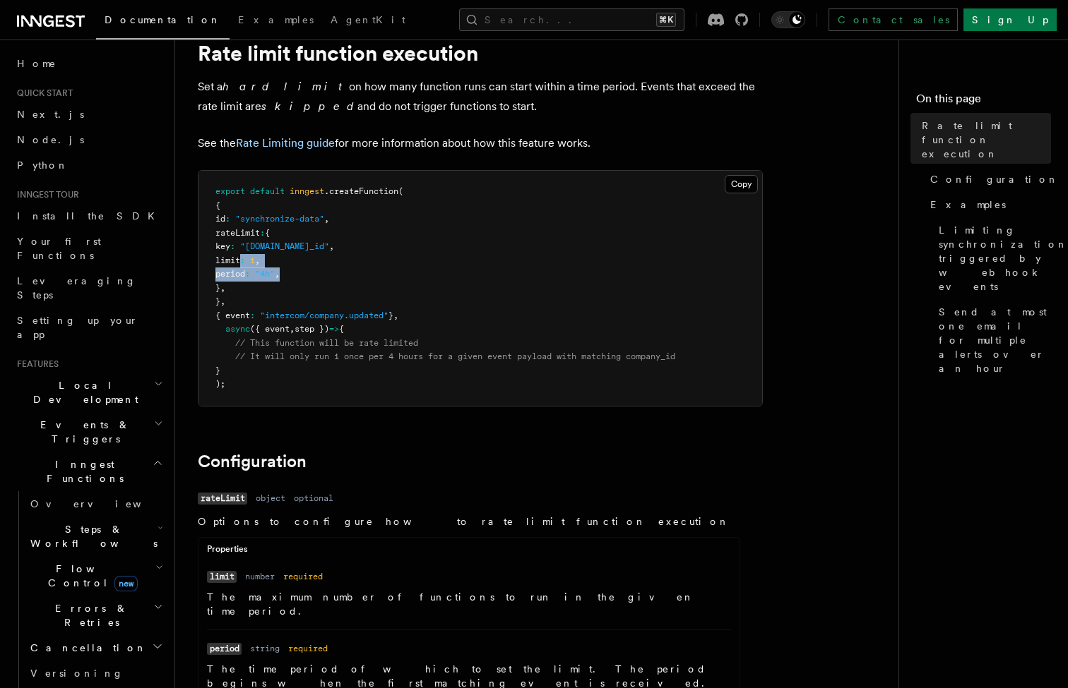
click at [348, 274] on pre "export default inngest .createFunction ( { id : "synchronize-data" , rateLimit …" at bounding box center [479, 288] width 563 height 235
drag, startPoint x: 231, startPoint y: 258, endPoint x: 356, endPoint y: 268, distance: 125.4
click at [356, 268] on pre "export default inngest .createFunction ( { id : "synchronize-data" , rateLimit …" at bounding box center [479, 288] width 563 height 235
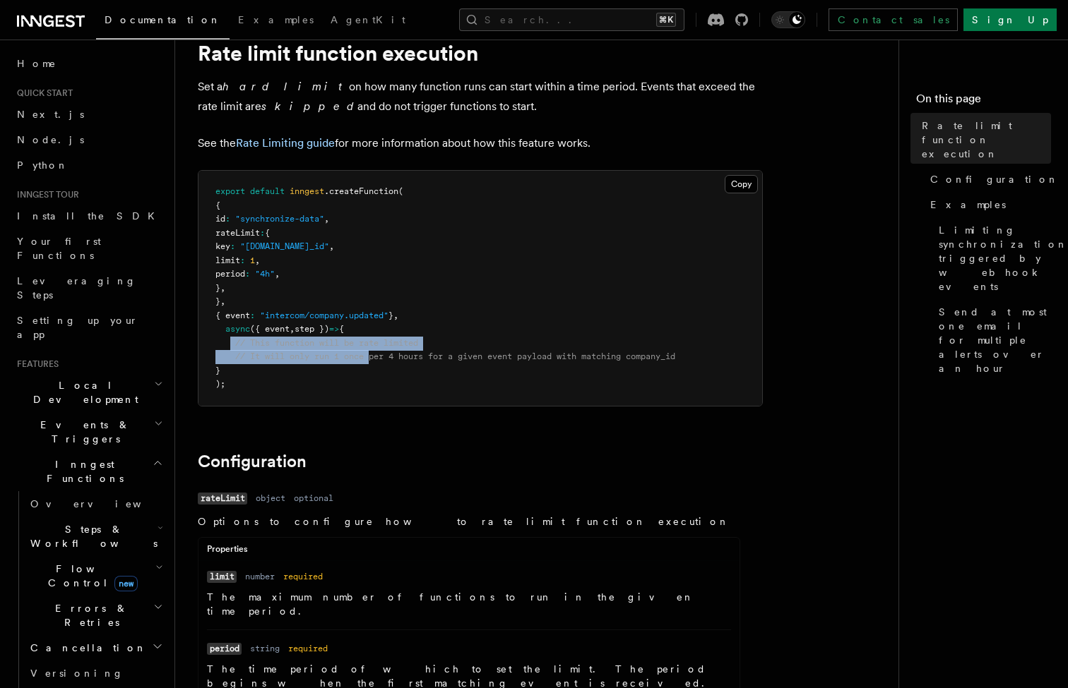
drag, startPoint x: 229, startPoint y: 334, endPoint x: 371, endPoint y: 356, distance: 142.9
click at [371, 356] on code "export default inngest .createFunction ( { id : "synchronize-data" , rateLimit …" at bounding box center [445, 287] width 460 height 203
click at [278, 328] on span "({ event" at bounding box center [270, 329] width 40 height 10
click at [282, 339] on span "// This function will be rate limited" at bounding box center [326, 343] width 183 height 10
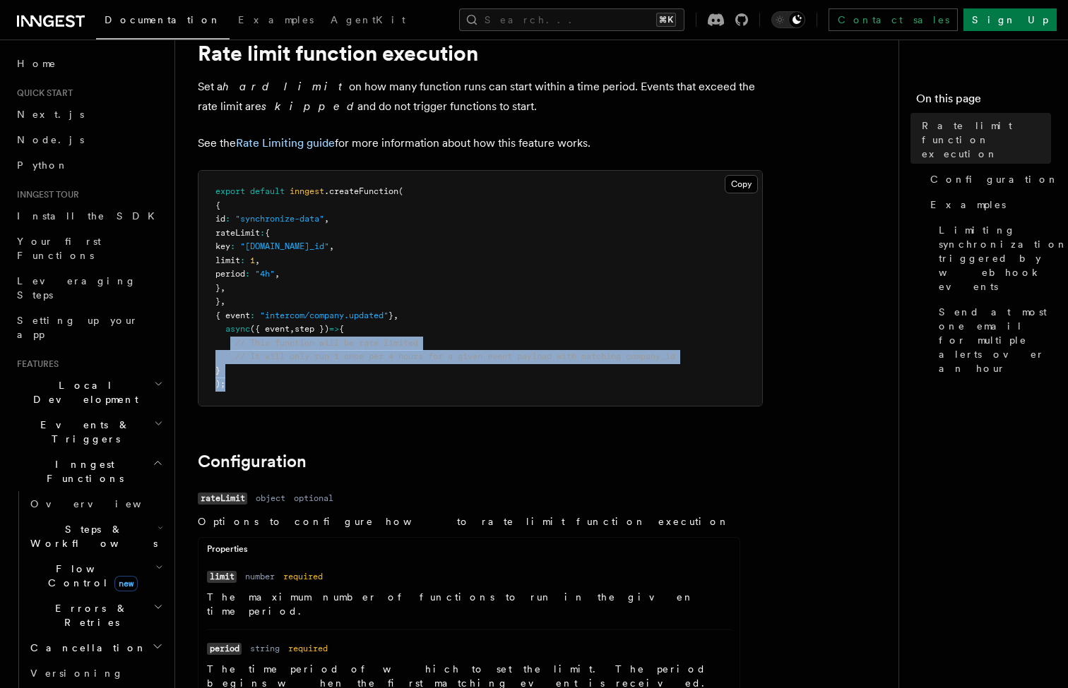
drag, startPoint x: 230, startPoint y: 337, endPoint x: 483, endPoint y: 370, distance: 254.9
click at [483, 370] on pre "export default inngest .createFunction ( { id : "synchronize-data" , rateLimit …" at bounding box center [479, 288] width 563 height 235
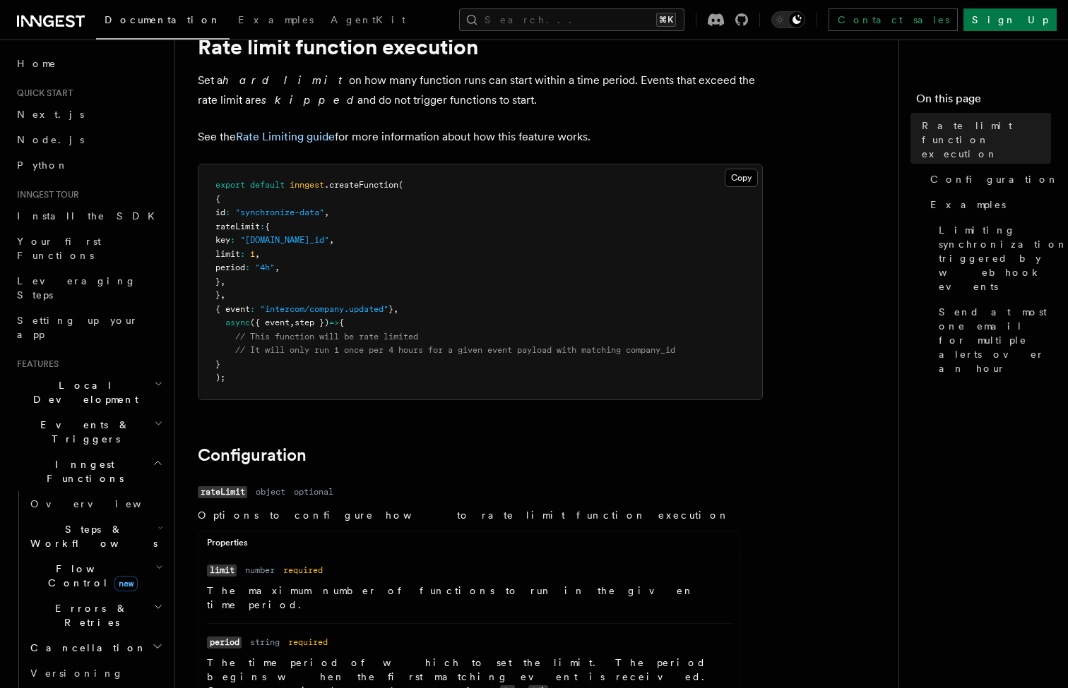
scroll to position [63, 0]
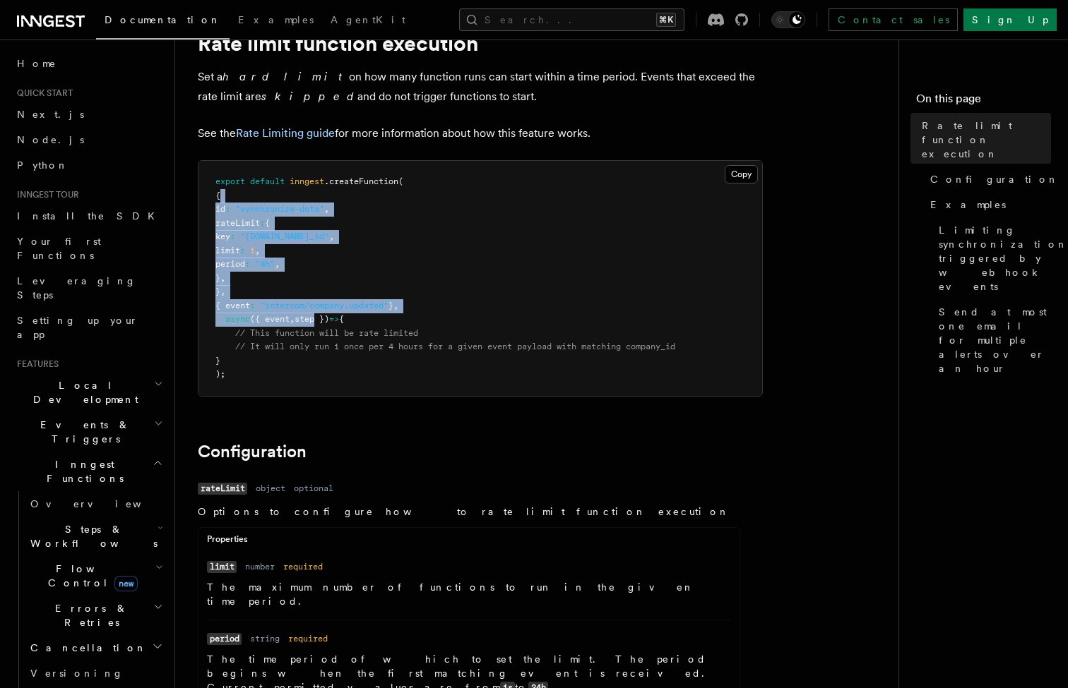
drag, startPoint x: 220, startPoint y: 198, endPoint x: 323, endPoint y: 311, distance: 152.9
click at [323, 311] on code "export default inngest .createFunction ( { id : "synchronize-data" , rateLimit …" at bounding box center [445, 278] width 460 height 203
click at [323, 314] on span "step })" at bounding box center [311, 319] width 35 height 10
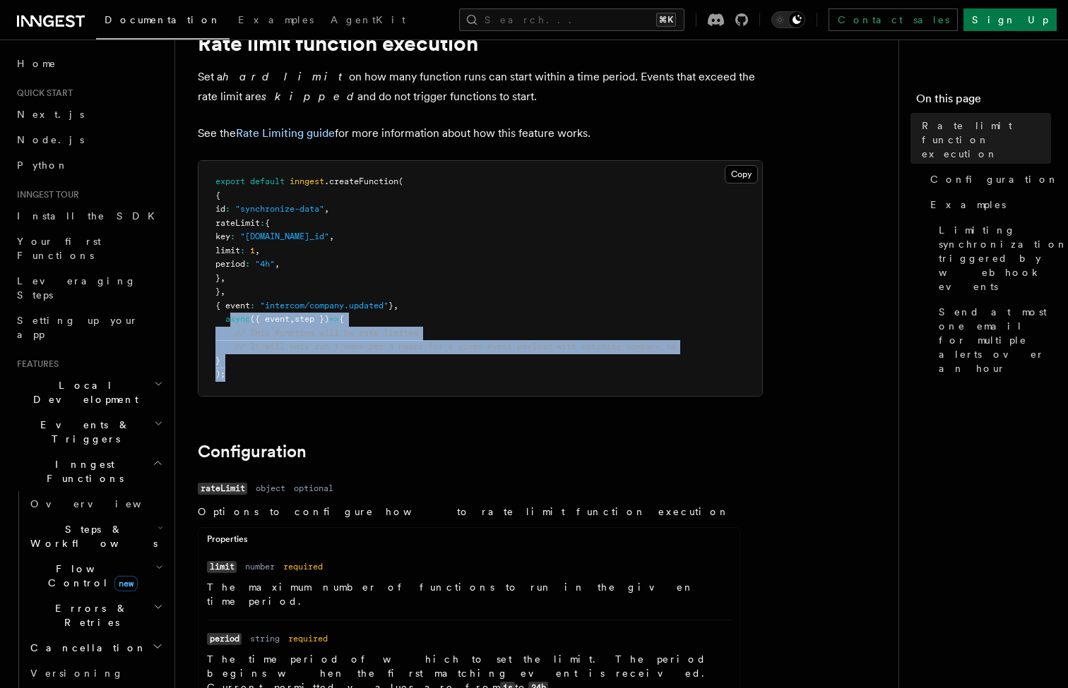
drag, startPoint x: 229, startPoint y: 318, endPoint x: 400, endPoint y: 373, distance: 179.5
click at [400, 373] on pre "export default inngest .createFunction ( { id : "synchronize-data" , rateLimit …" at bounding box center [479, 278] width 563 height 235
drag, startPoint x: 223, startPoint y: 315, endPoint x: 505, endPoint y: 354, distance: 284.4
click at [505, 354] on pre "export default inngest .createFunction ( { id : "synchronize-data" , rateLimit …" at bounding box center [479, 278] width 563 height 235
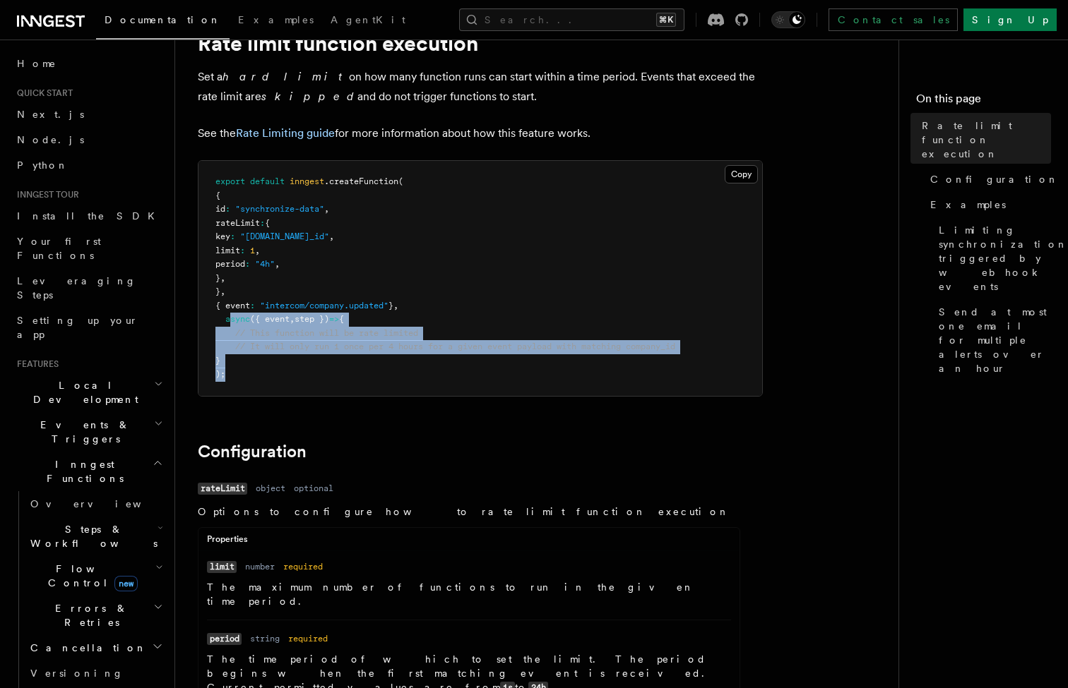
click at [505, 354] on pre "export default inngest .createFunction ( { id : "synchronize-data" , rateLimit …" at bounding box center [479, 278] width 563 height 235
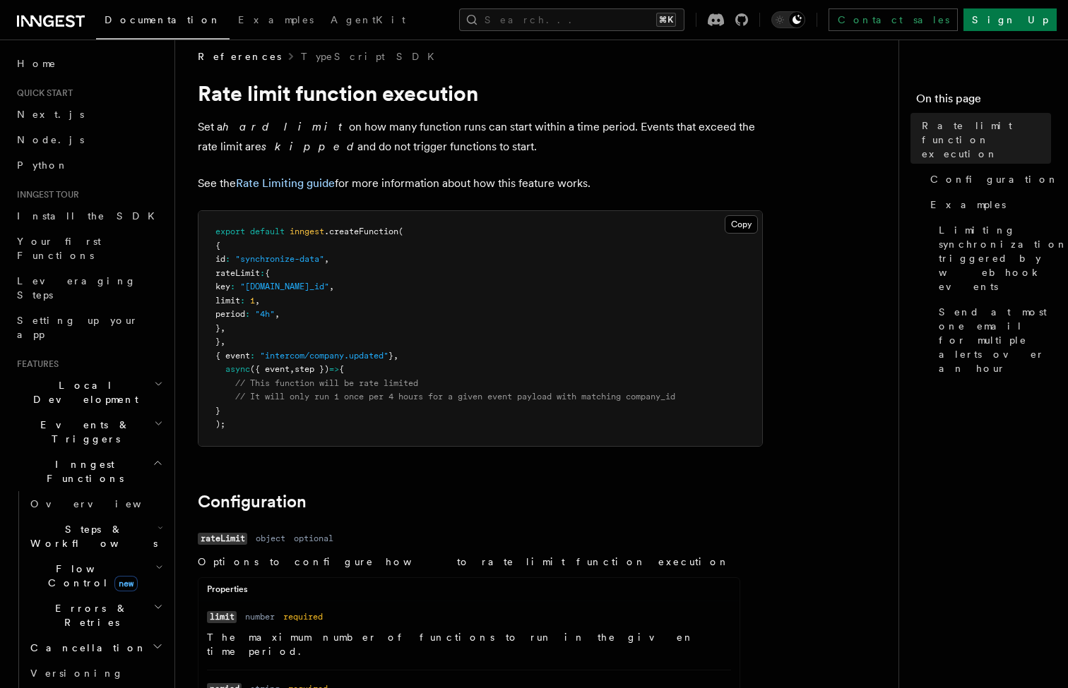
scroll to position [9, 0]
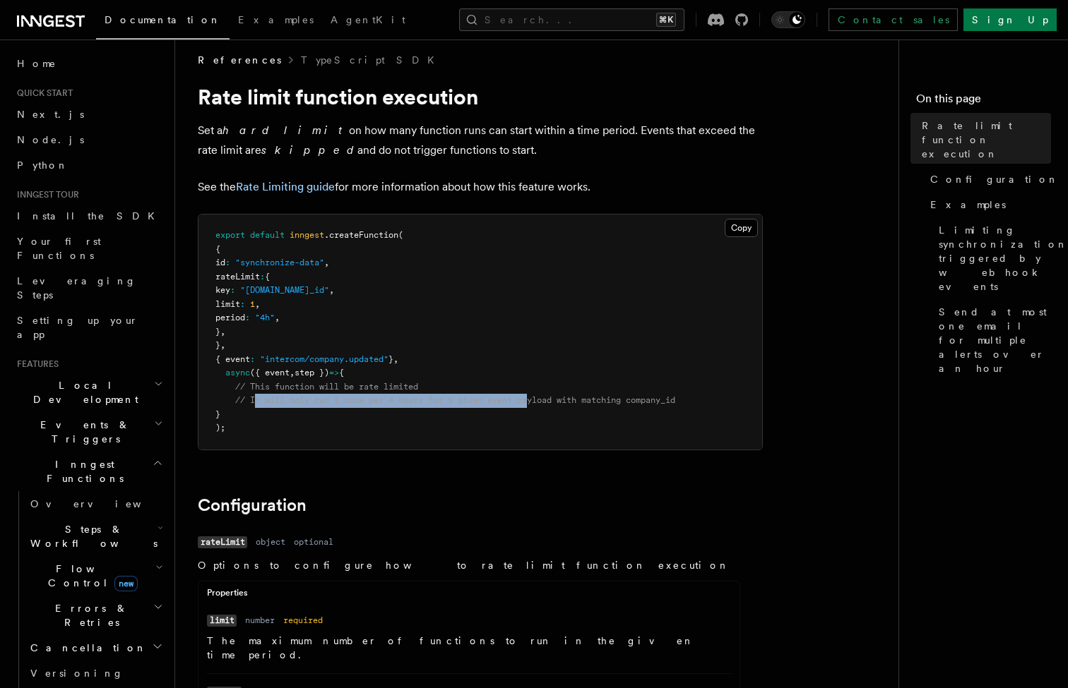
drag, startPoint x: 258, startPoint y: 393, endPoint x: 544, endPoint y: 393, distance: 286.0
click at [544, 395] on span "// It will only run 1 once per 4 hours for a given event payload with matching …" at bounding box center [455, 400] width 440 height 10
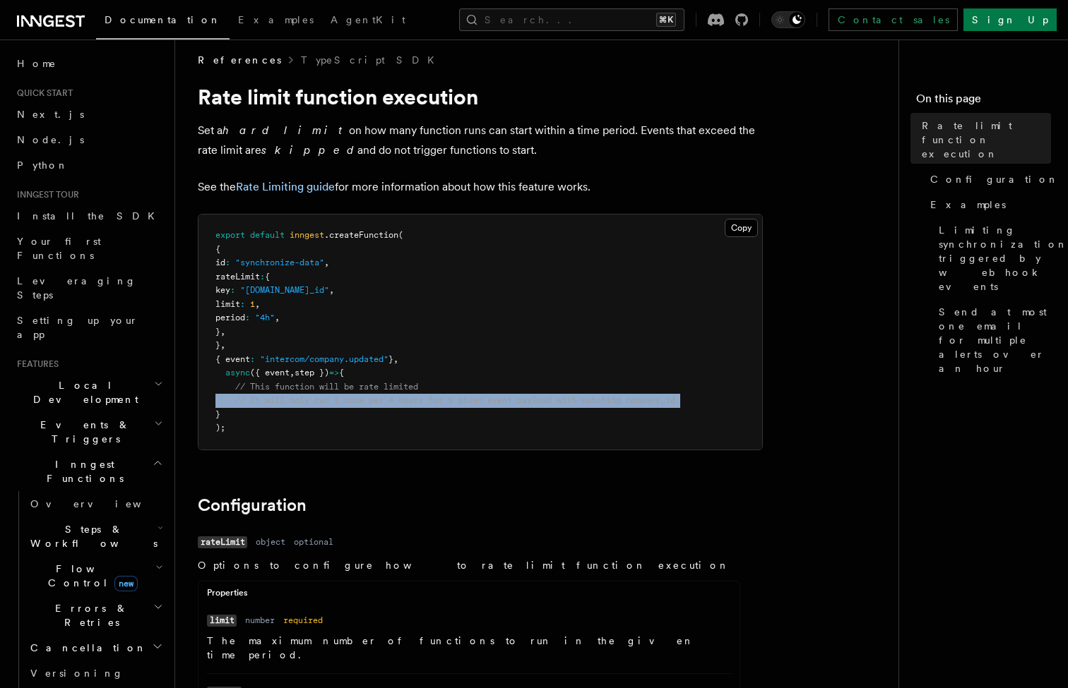
click at [544, 395] on span "// It will only run 1 once per 4 hours for a given event payload with matching …" at bounding box center [455, 400] width 440 height 10
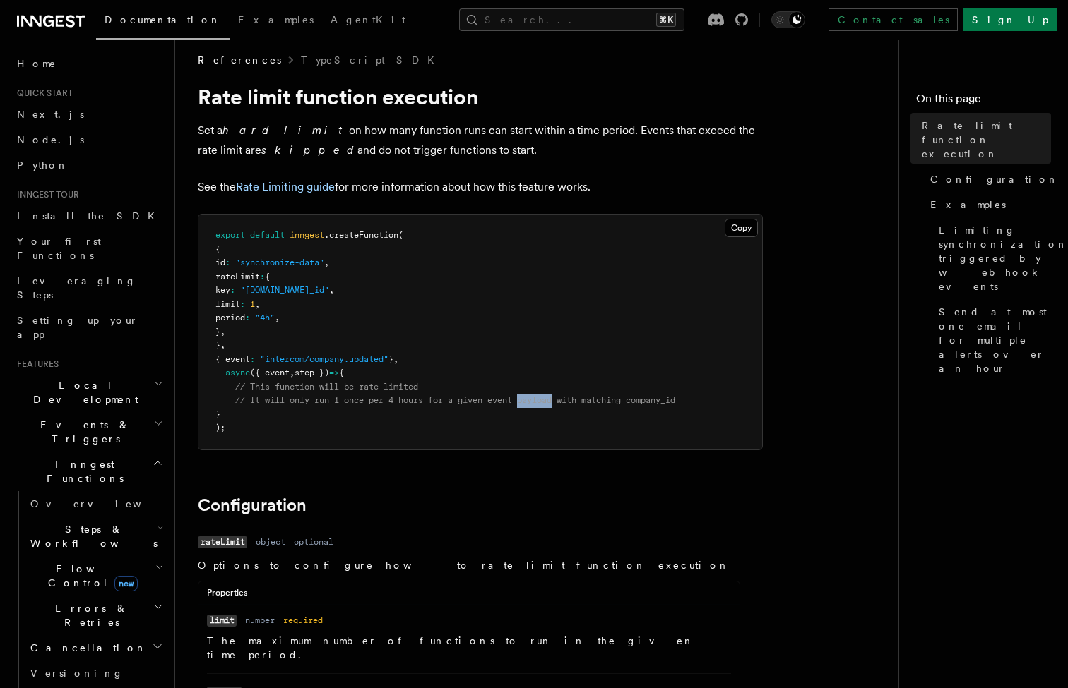
click at [544, 395] on span "// It will only run 1 once per 4 hours for a given event payload with matching …" at bounding box center [455, 400] width 440 height 10
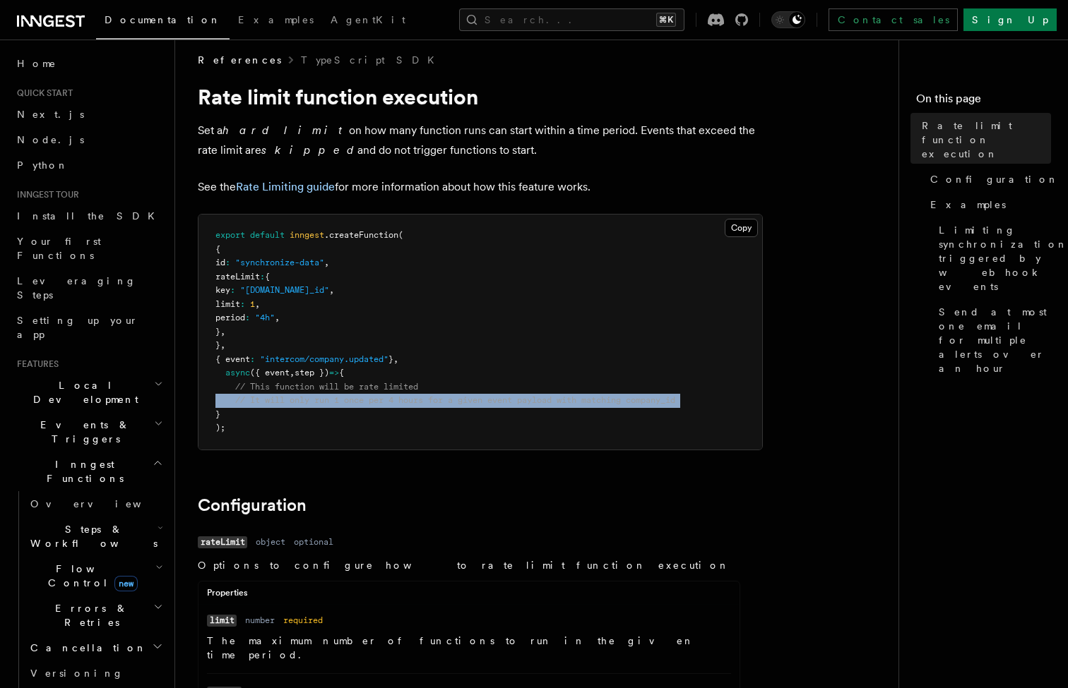
click at [544, 395] on span "// It will only run 1 once per 4 hours for a given event payload with matching …" at bounding box center [455, 400] width 440 height 10
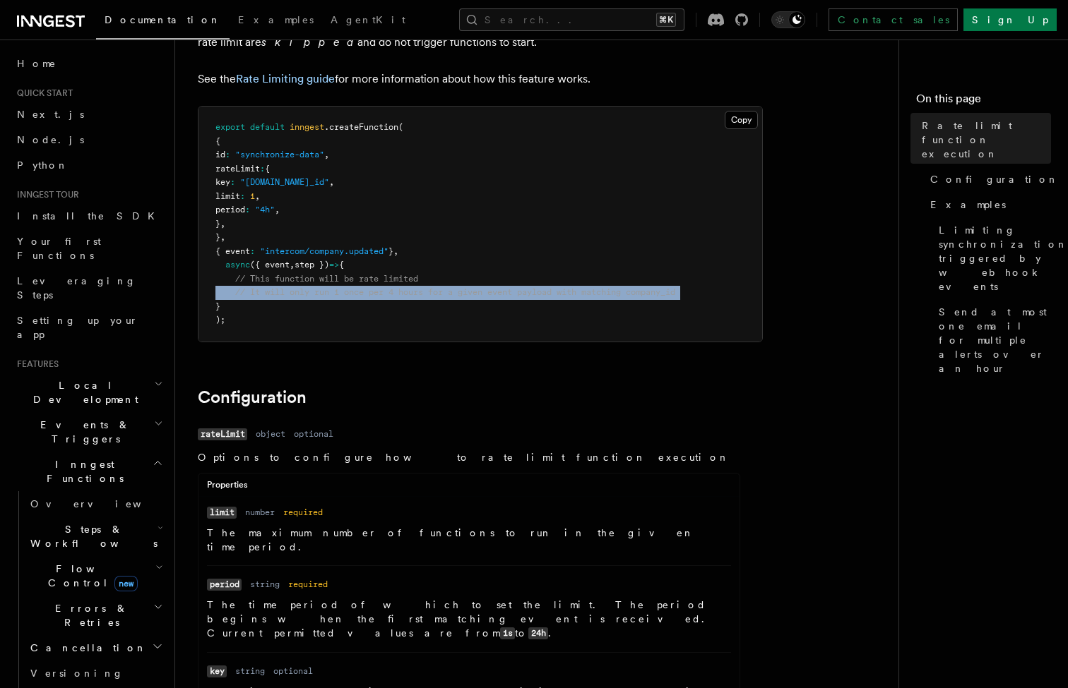
scroll to position [113, 0]
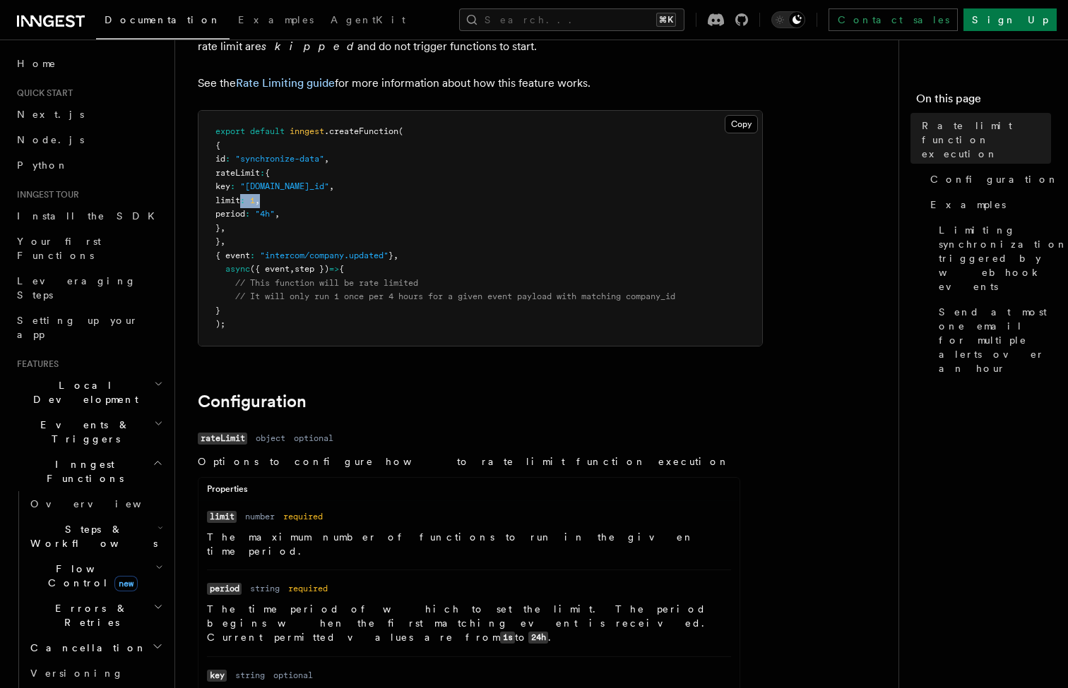
drag, startPoint x: 239, startPoint y: 201, endPoint x: 311, endPoint y: 201, distance: 71.3
click at [311, 201] on pre "export default inngest .createFunction ( { id : "synchronize-data" , rateLimit …" at bounding box center [479, 228] width 563 height 235
drag, startPoint x: 227, startPoint y: 193, endPoint x: 342, endPoint y: 234, distance: 122.2
click at [342, 234] on pre "export default inngest .createFunction ( { id : "synchronize-data" , rateLimit …" at bounding box center [479, 228] width 563 height 235
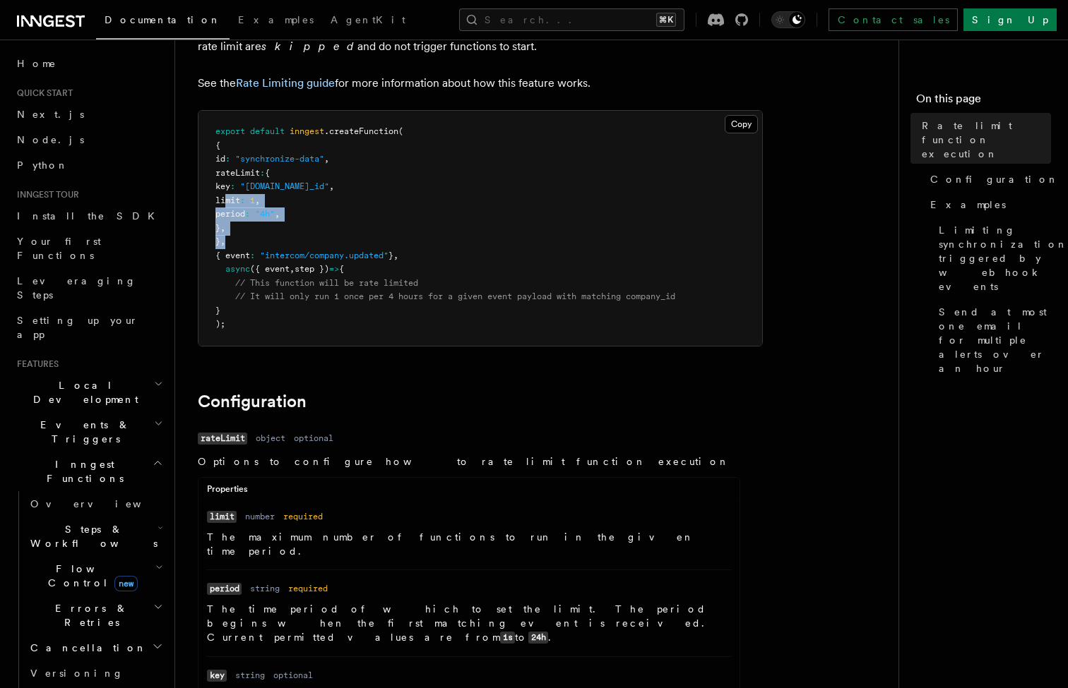
click at [342, 234] on pre "export default inngest .createFunction ( { id : "synchronize-data" , rateLimit …" at bounding box center [479, 228] width 563 height 235
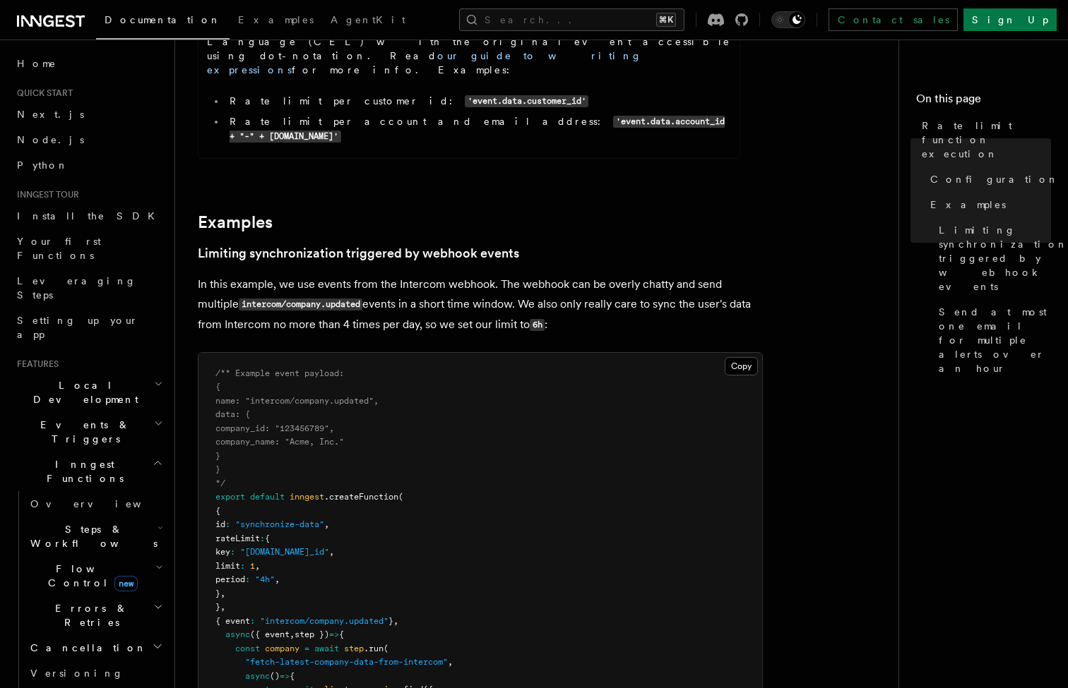
scroll to position [825, 0]
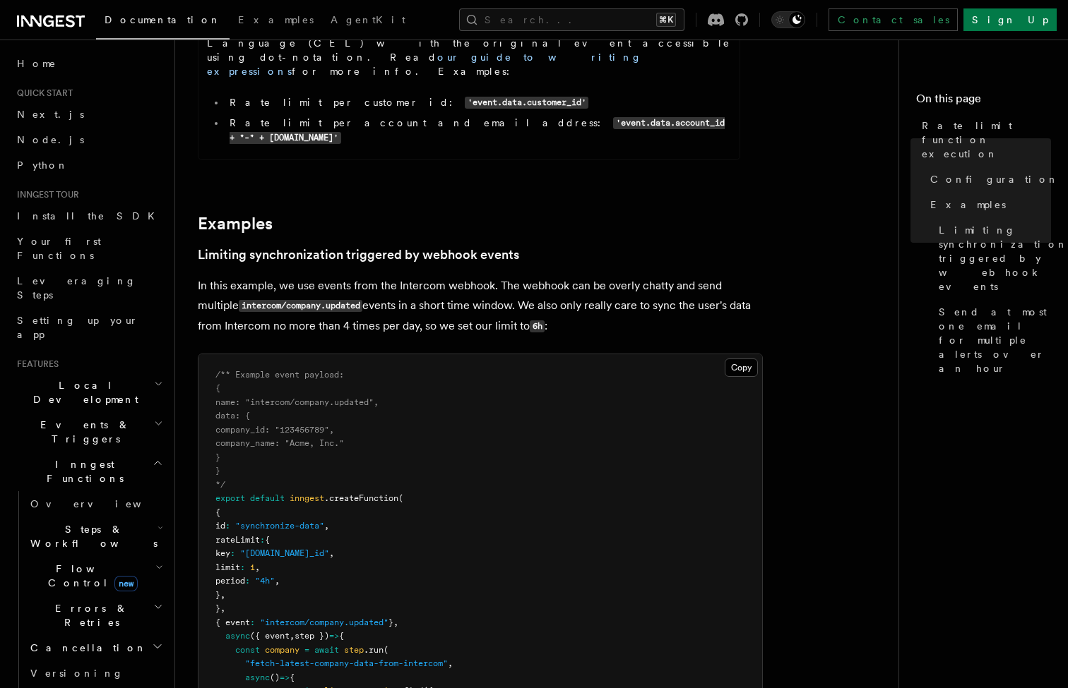
click at [562, 276] on p "In this example, we use events from the Intercom webhook. The webhook can be ov…" at bounding box center [480, 306] width 565 height 61
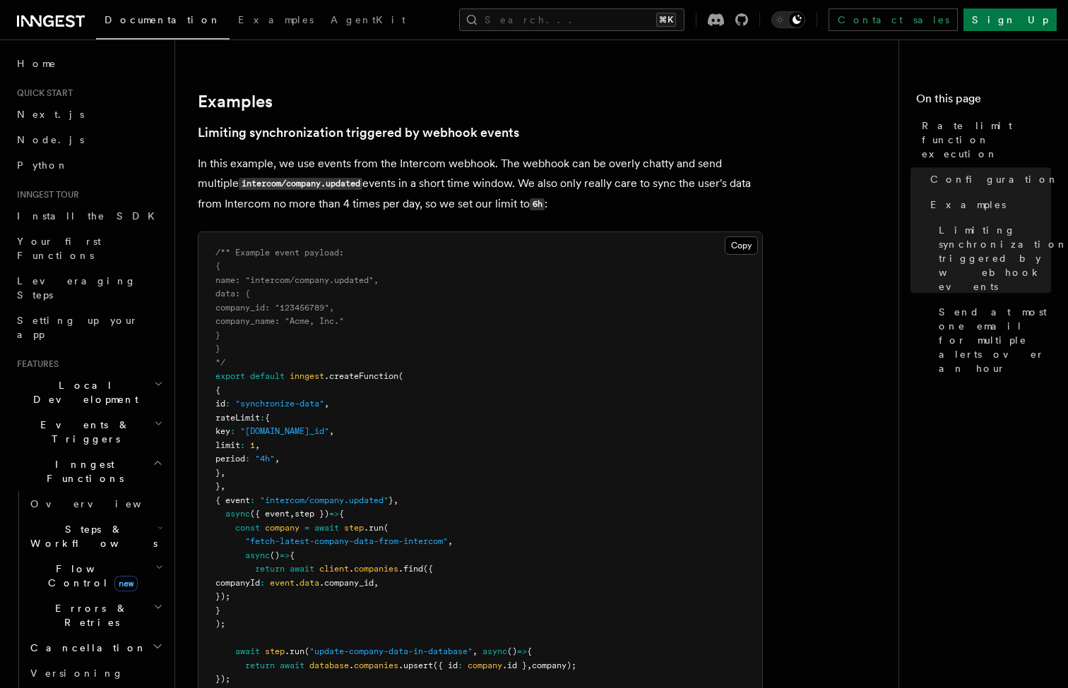
scroll to position [949, 0]
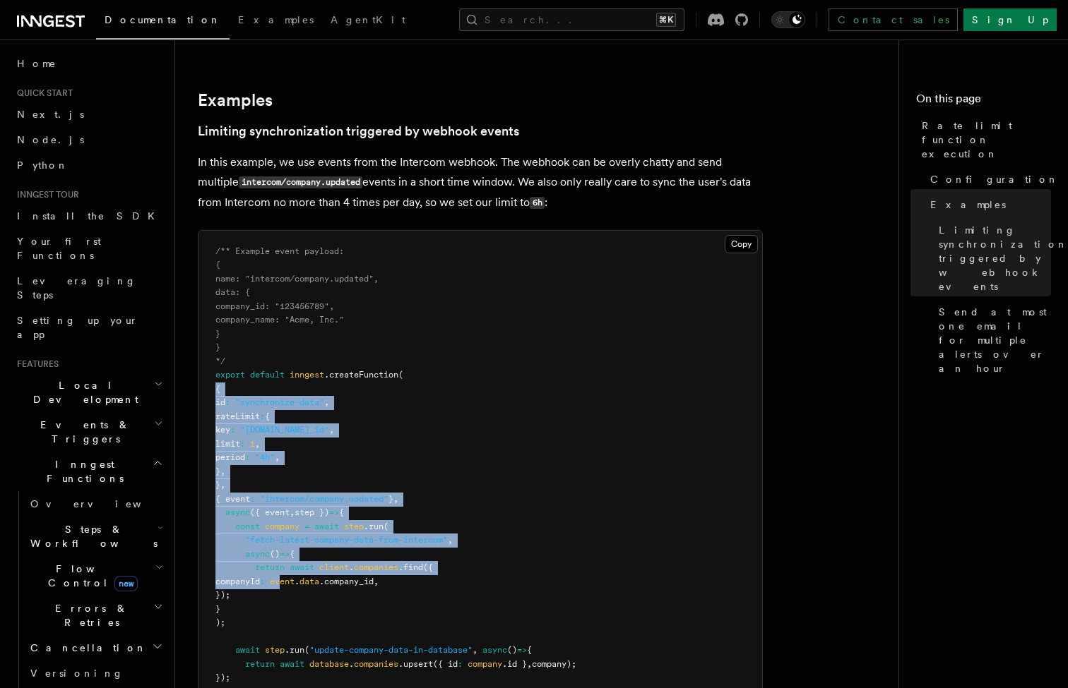
drag, startPoint x: 215, startPoint y: 286, endPoint x: 350, endPoint y: 489, distance: 244.4
click at [349, 489] on pre "/** Example event payload: { name: "intercom/company.updated", data: { company_…" at bounding box center [479, 479] width 563 height 496
click at [350, 489] on pre "/** Example event payload: { name: "intercom/company.updated", data: { company_…" at bounding box center [479, 479] width 563 height 496
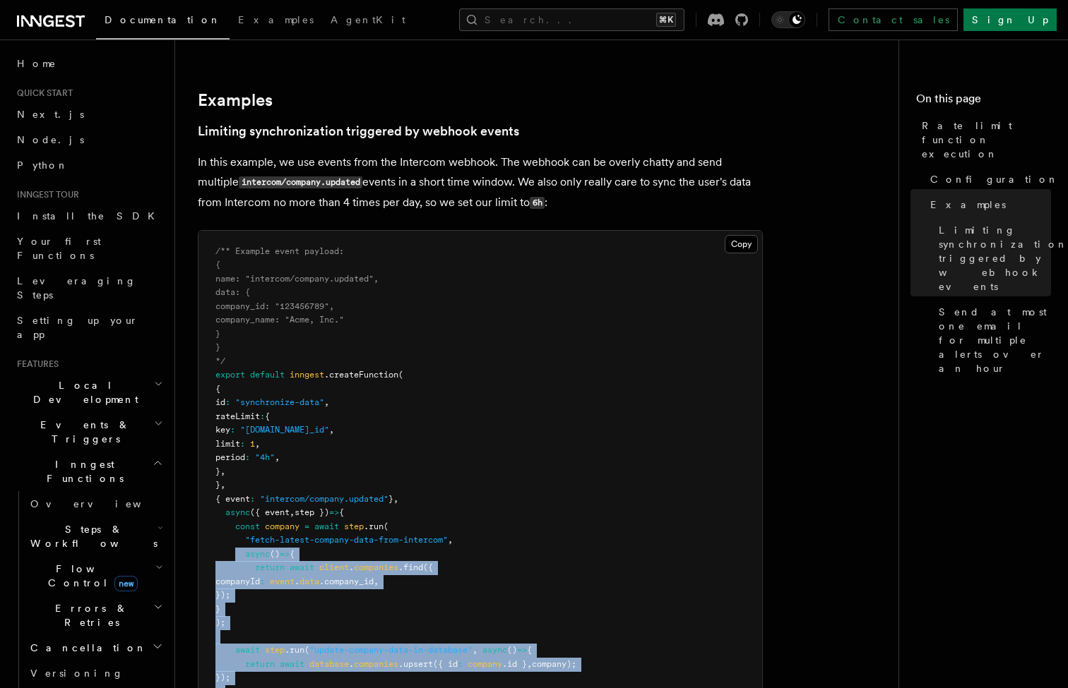
drag, startPoint x: 237, startPoint y: 450, endPoint x: 404, endPoint y: 599, distance: 224.0
click at [405, 599] on pre "/** Example event payload: { name: "intercom/company.updated", data: { company_…" at bounding box center [479, 479] width 563 height 496
click at [404, 599] on pre "/** Example event payload: { name: "intercom/company.updated", data: { company_…" at bounding box center [479, 479] width 563 height 496
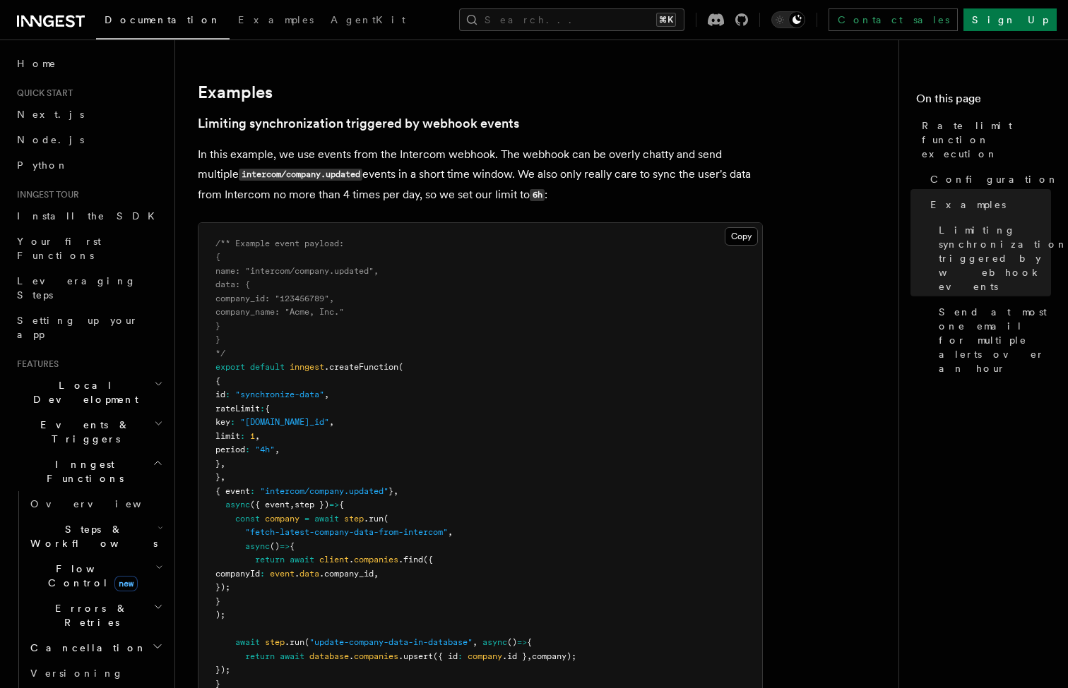
scroll to position [956, 0]
click at [677, 289] on pre "/** Example event payload: { name: "intercom/company.updated", data: { company_…" at bounding box center [479, 472] width 563 height 496
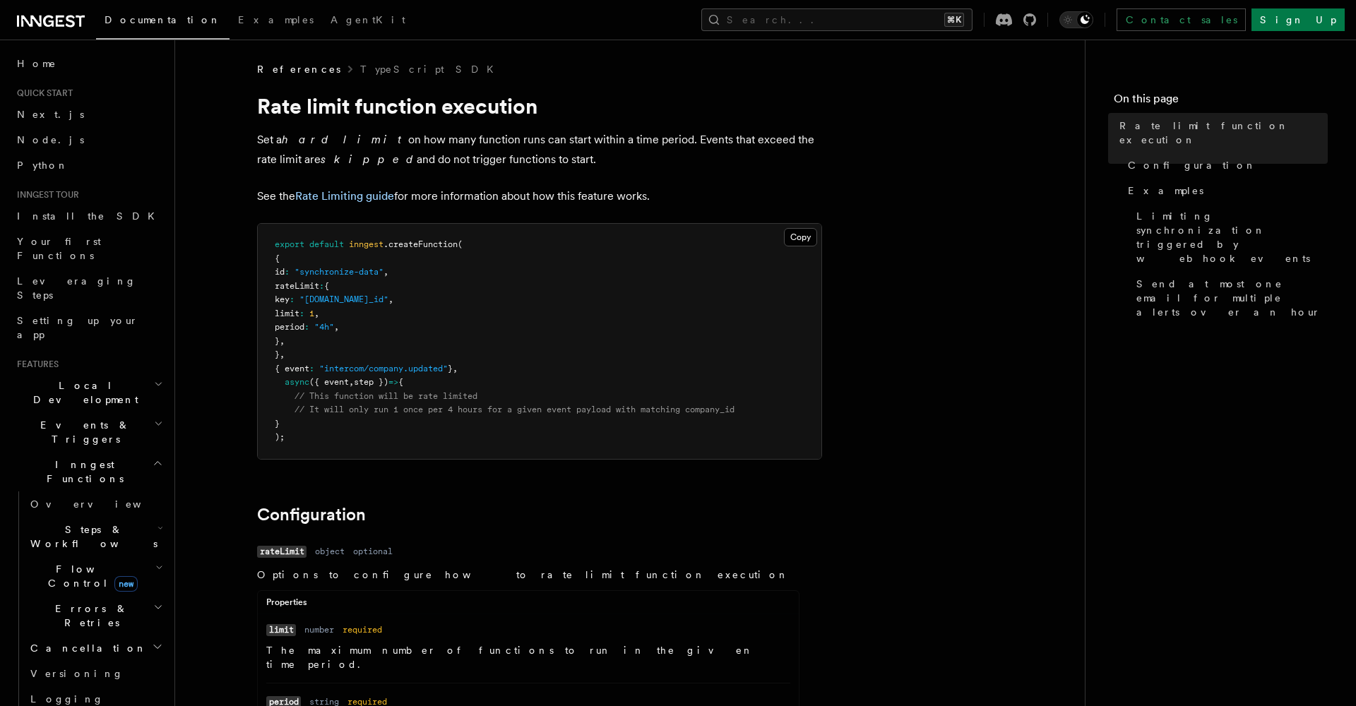
scroll to position [0, 0]
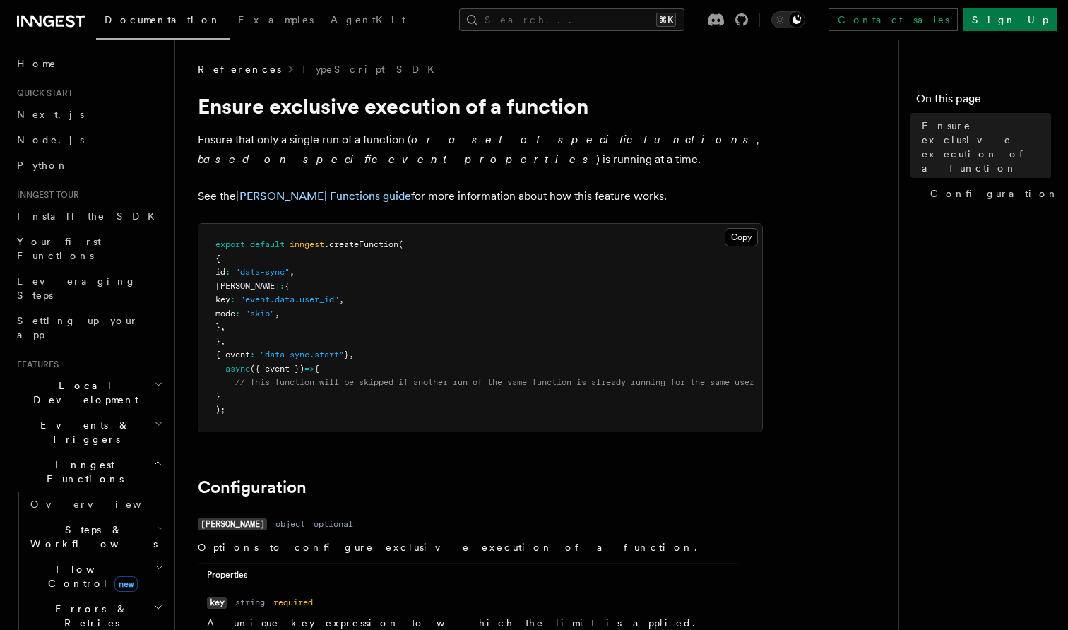
drag, startPoint x: 223, startPoint y: 260, endPoint x: 276, endPoint y: 337, distance: 93.4
click at [276, 337] on pre "export default inngest .createFunction ( { id : "data-sync" , singleton : { key…" at bounding box center [479, 328] width 563 height 208
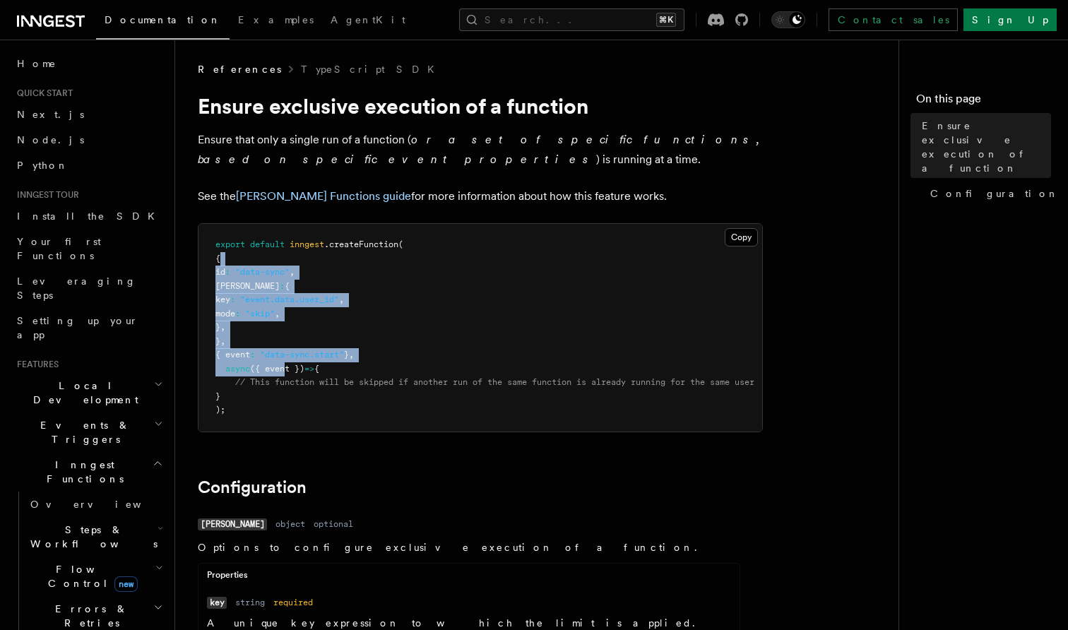
drag, startPoint x: 222, startPoint y: 261, endPoint x: 287, endPoint y: 357, distance: 115.9
click at [287, 357] on pre "export default inngest .createFunction ( { id : "data-sync" , singleton : { key…" at bounding box center [479, 328] width 563 height 208
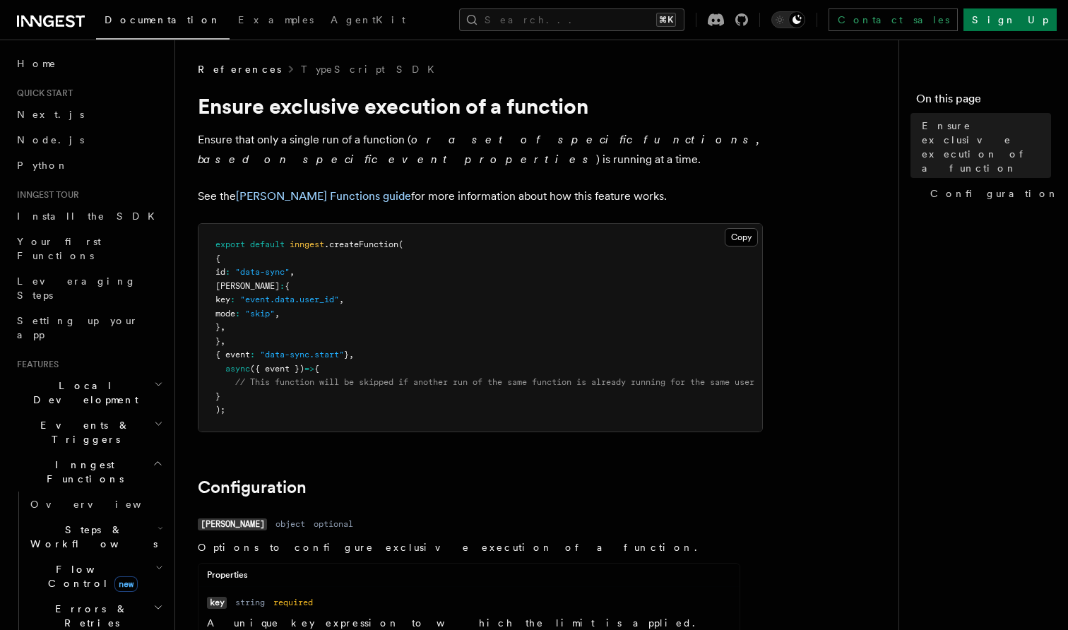
click at [289, 355] on span ""data-sync.start"" at bounding box center [302, 355] width 84 height 10
drag, startPoint x: 222, startPoint y: 261, endPoint x: 391, endPoint y: 333, distance: 183.8
click at [390, 334] on pre "export default inngest .createFunction ( { id : "data-sync" , singleton : { key…" at bounding box center [479, 328] width 563 height 208
click at [391, 333] on pre "export default inngest .createFunction ( { id : "data-sync" , singleton : { key…" at bounding box center [479, 328] width 563 height 208
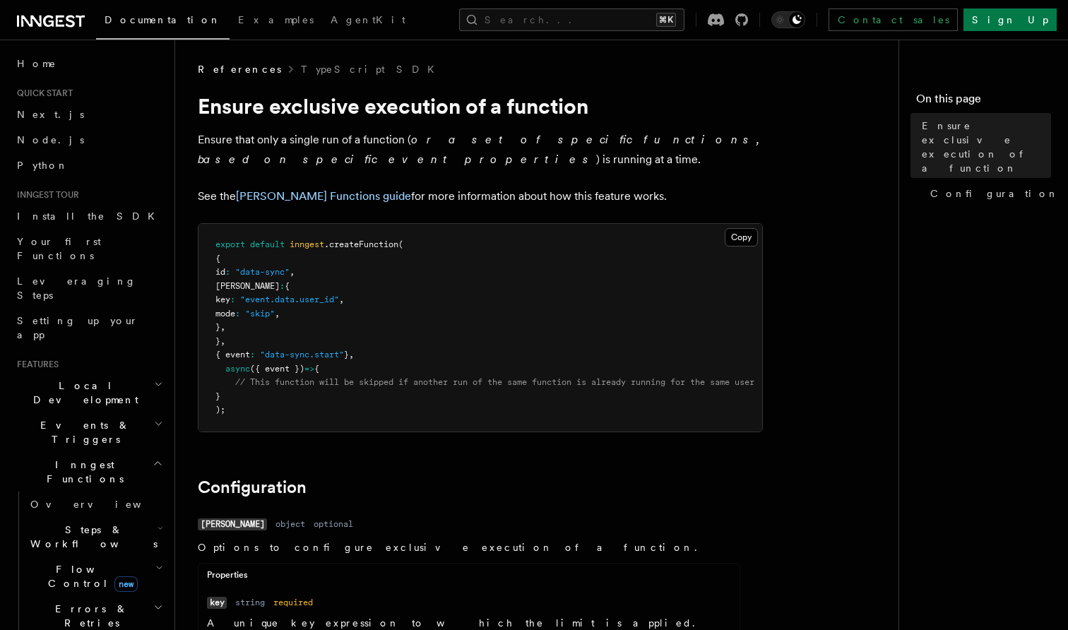
click at [282, 273] on span ""data-sync"" at bounding box center [262, 272] width 54 height 10
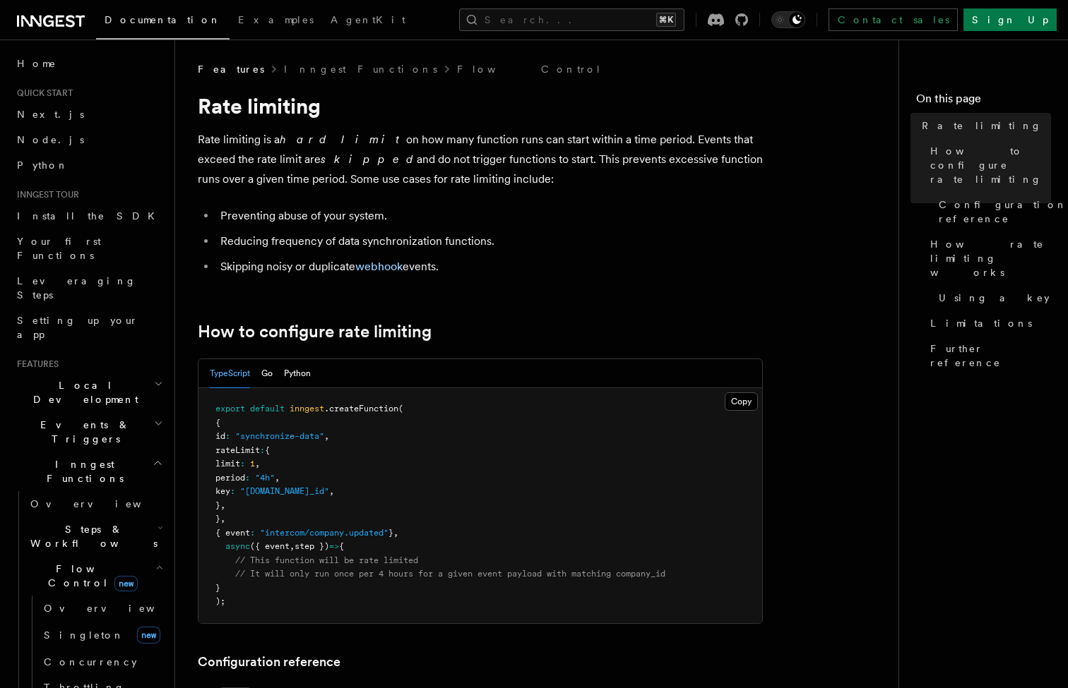
click at [503, 172] on p "Rate limiting is a hard limit on how many function runs can start within a time…" at bounding box center [480, 159] width 565 height 59
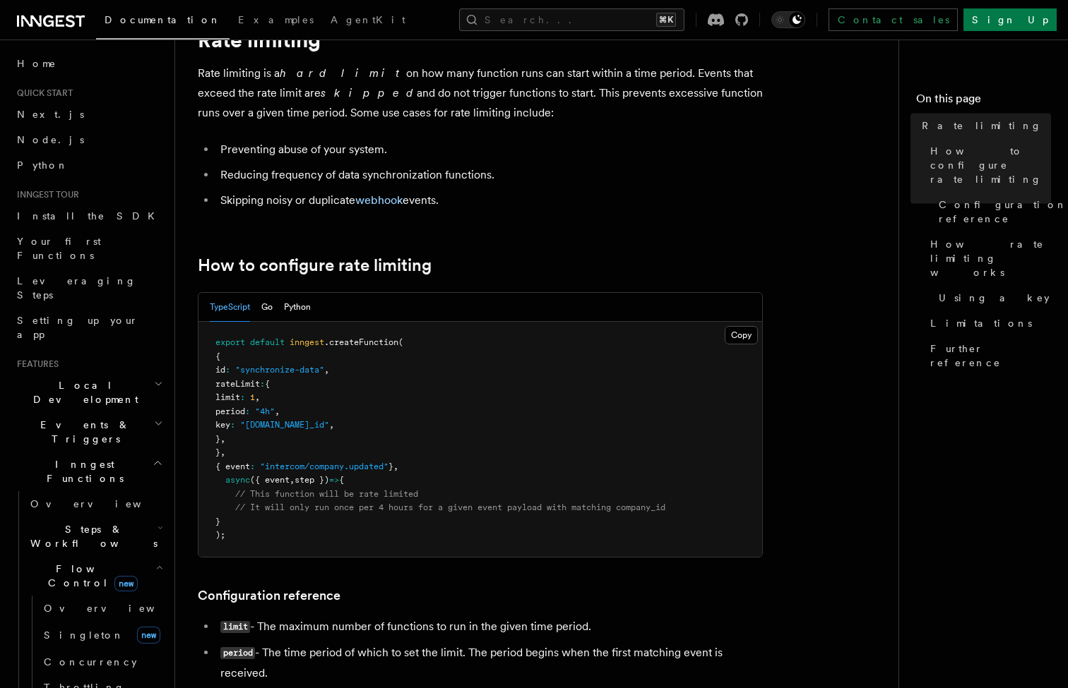
scroll to position [338, 0]
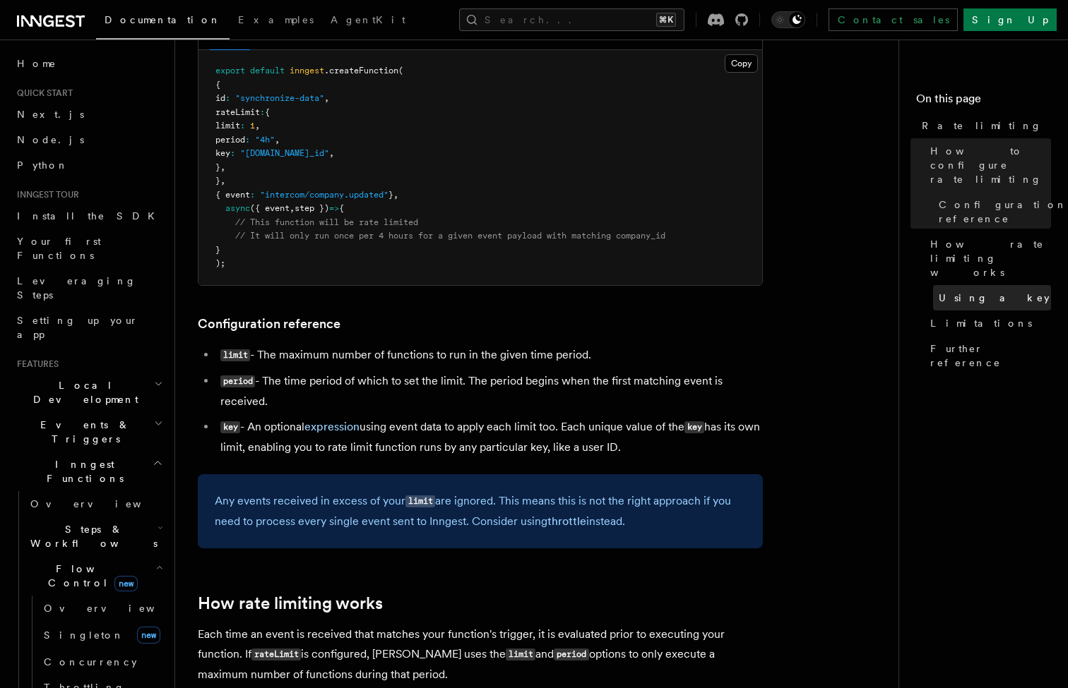
click at [952, 291] on span "Using a key" at bounding box center [993, 298] width 111 height 14
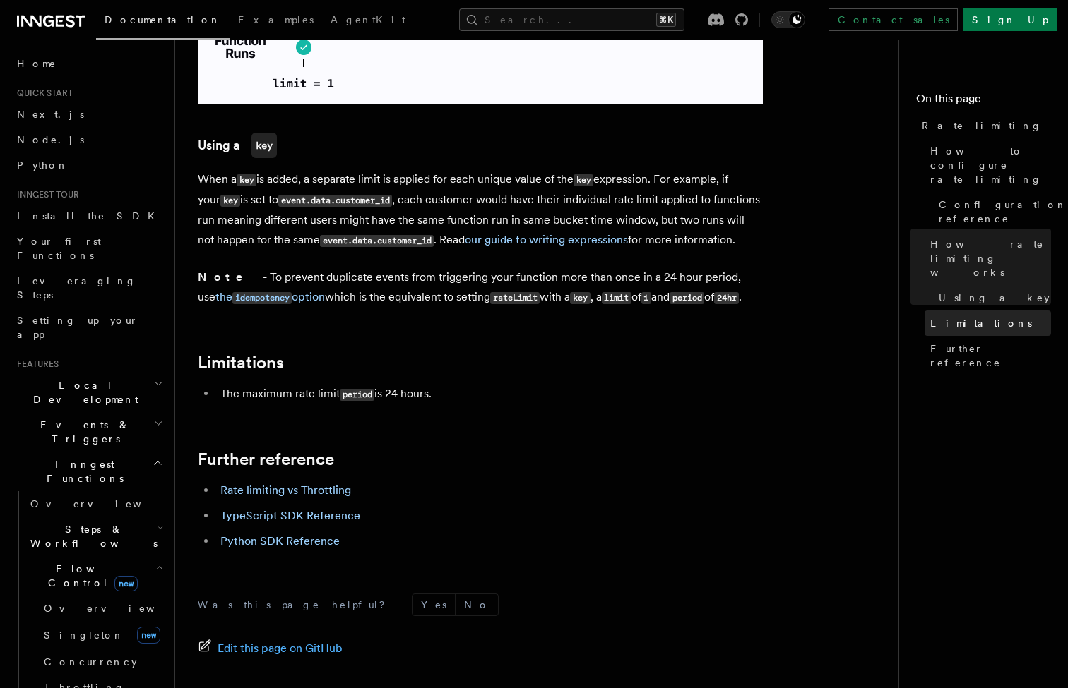
click at [944, 316] on span "Limitations" at bounding box center [981, 323] width 102 height 14
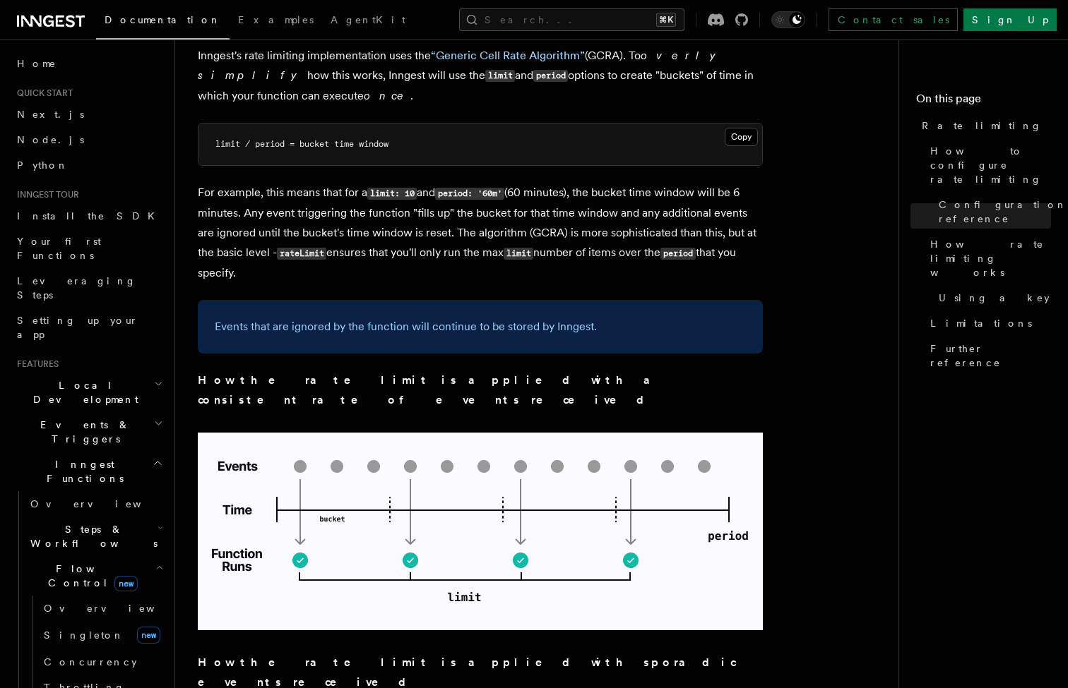
scroll to position [998, 0]
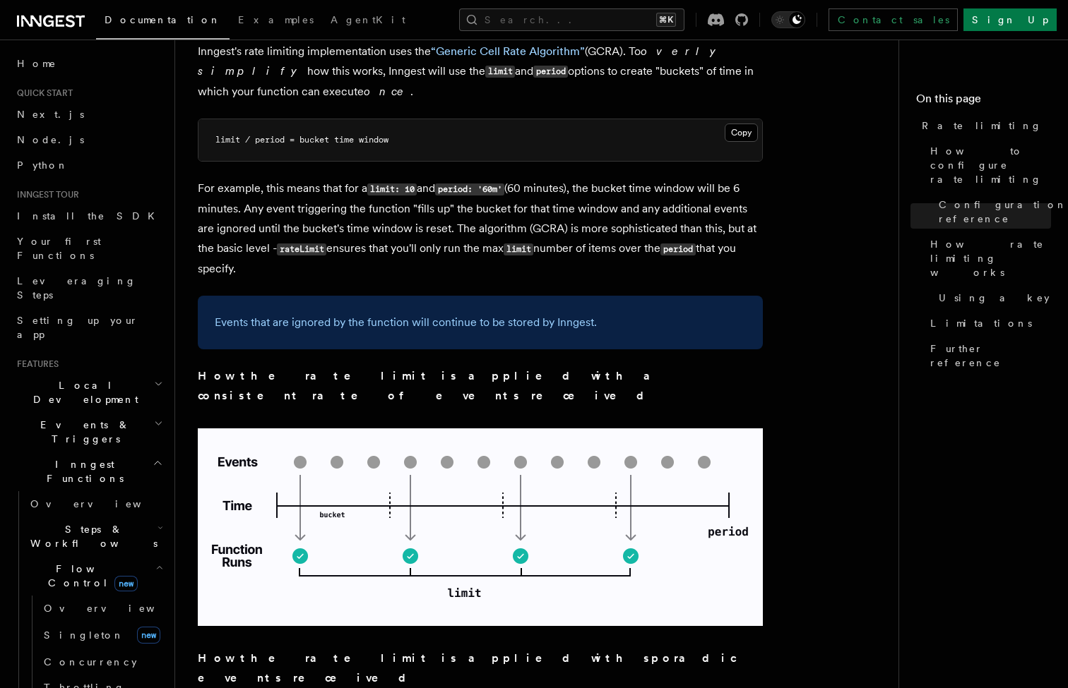
click at [314, 316] on p "Events that are ignored by the function will continue to be stored by Inngest." at bounding box center [480, 323] width 531 height 20
click at [531, 316] on p "Events that are ignored by the function will continue to be stored by Inngest." at bounding box center [480, 323] width 531 height 20
click at [575, 317] on p "Events that are ignored by the function will continue to be stored by Inngest." at bounding box center [480, 323] width 531 height 20
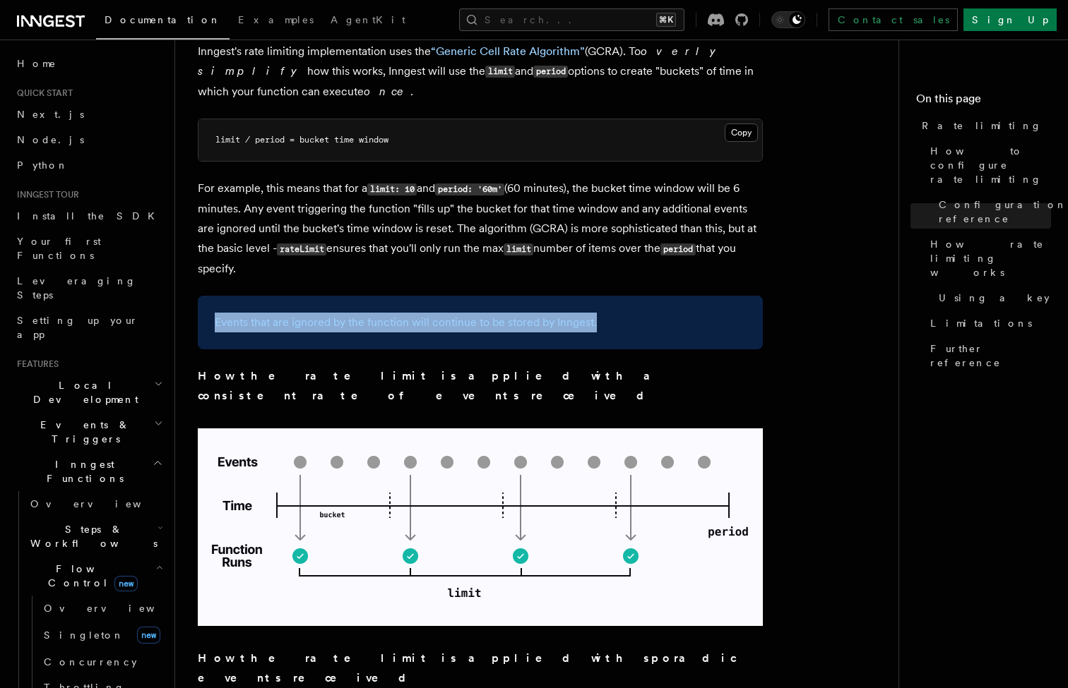
click at [575, 317] on p "Events that are ignored by the function will continue to be stored by Inngest." at bounding box center [480, 323] width 531 height 20
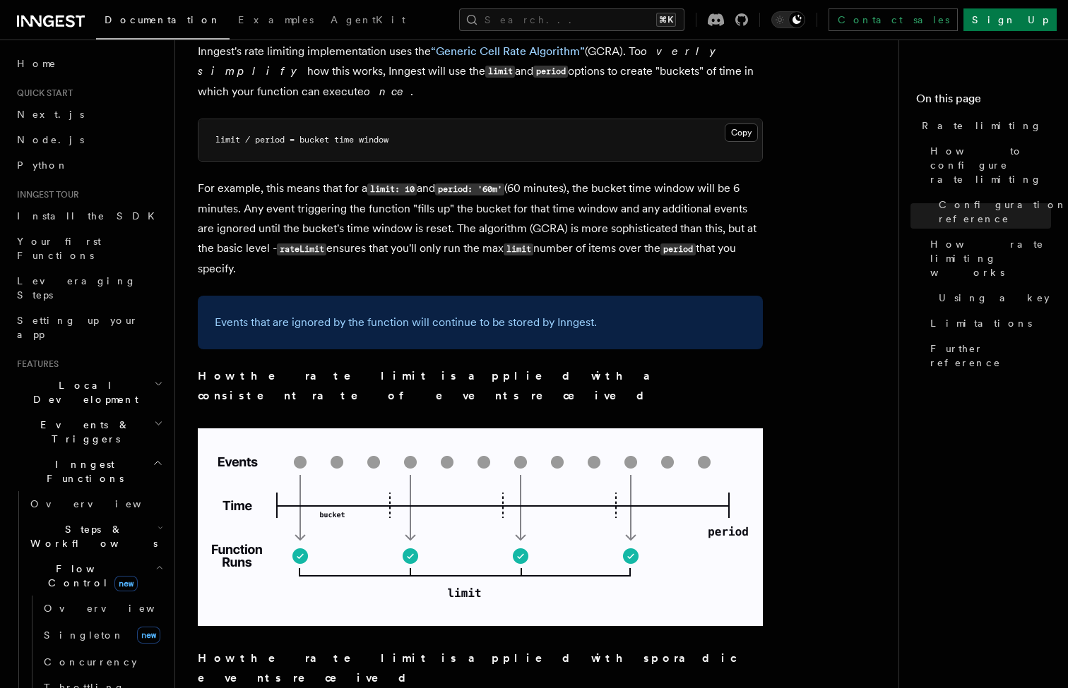
click at [644, 193] on p "For example, this means that for a limit: 10 and period: '60m' (60 minutes), th…" at bounding box center [480, 229] width 565 height 100
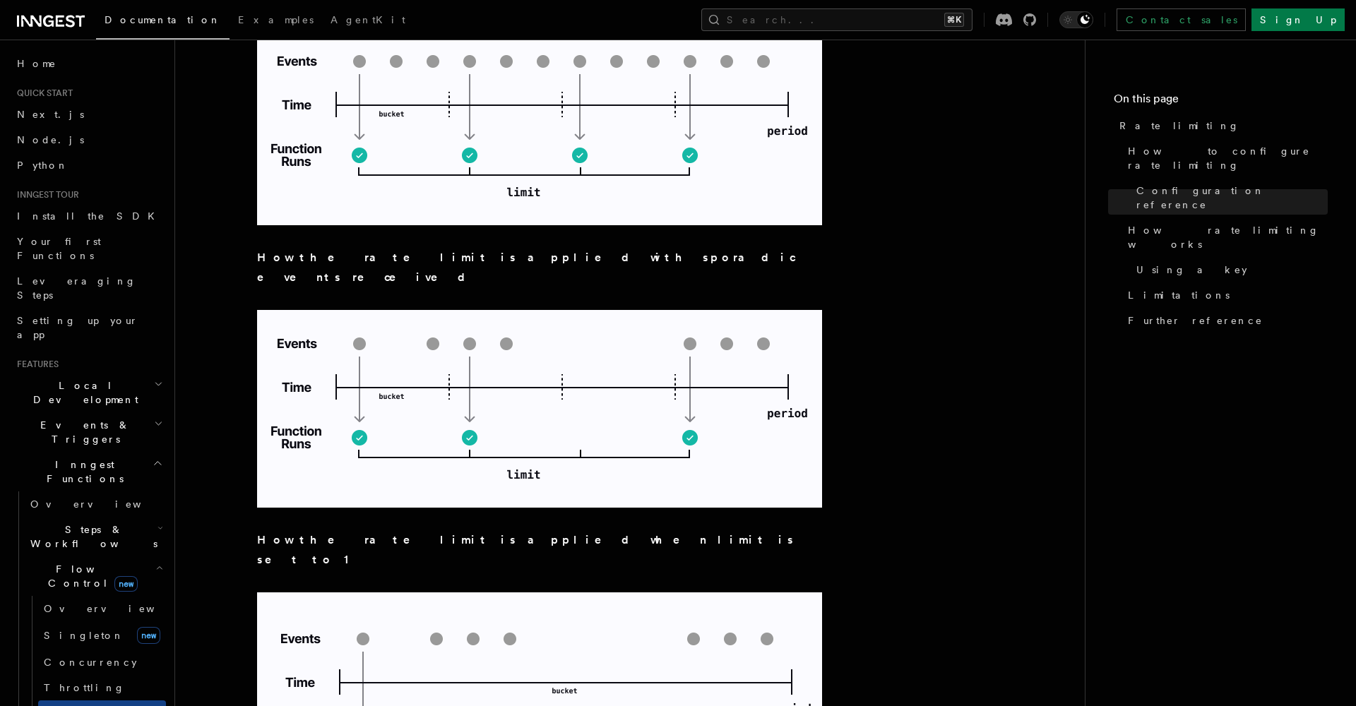
scroll to position [1399, 0]
click at [993, 399] on article "Features Inngest Functions Flow Control Rate limiting Rate limiting is a hard l…" at bounding box center [630, 89] width 864 height 2852
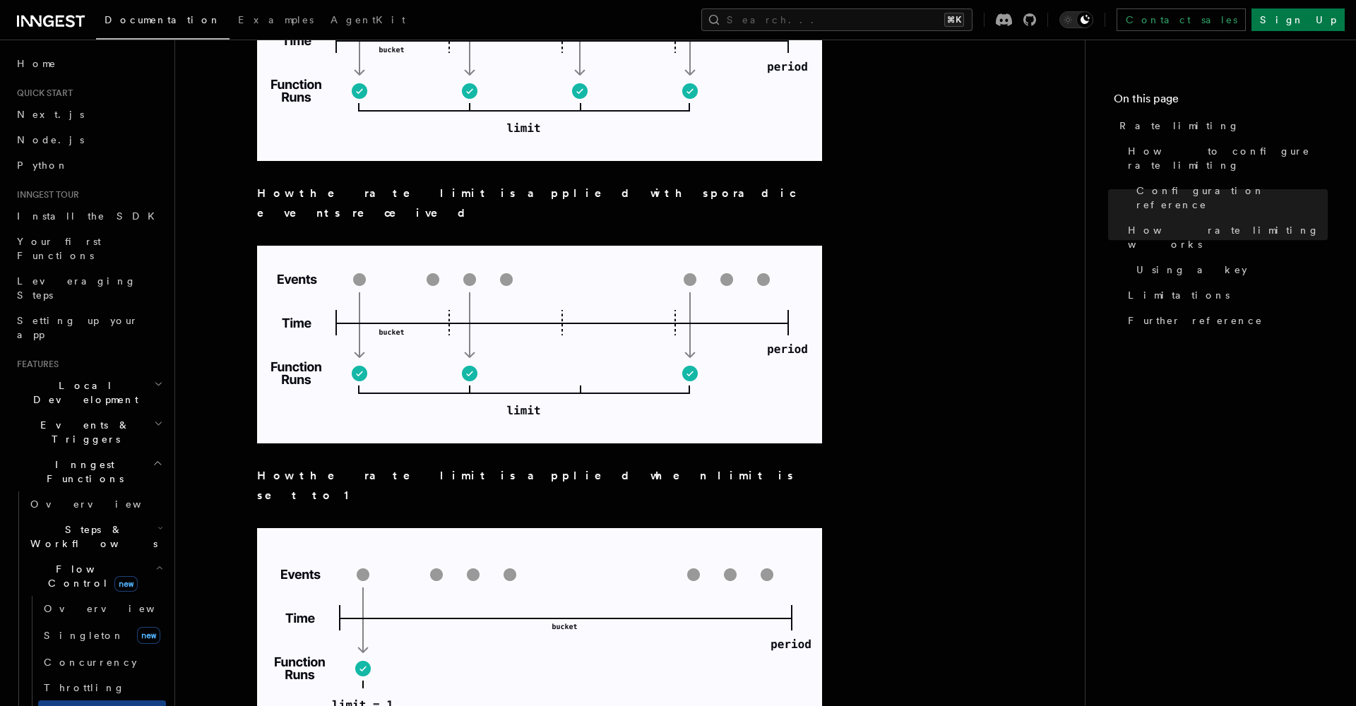
scroll to position [1482, 0]
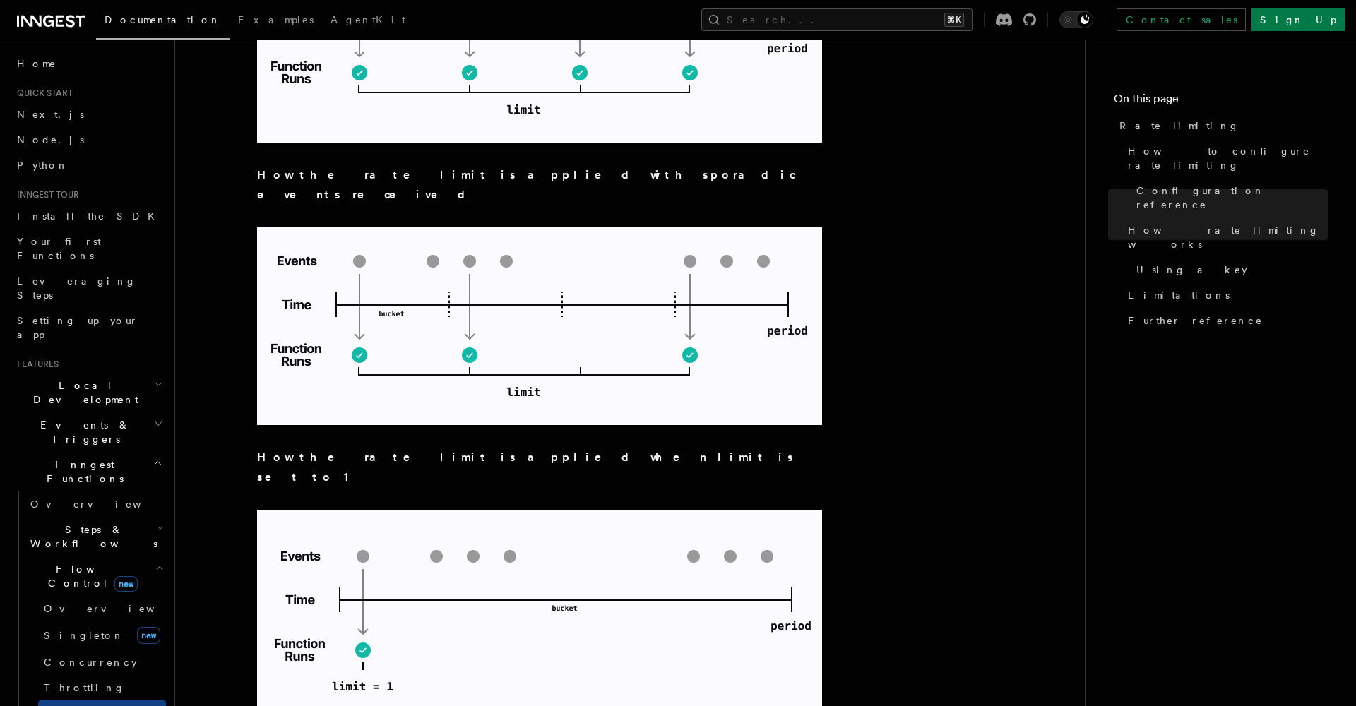
click at [995, 174] on article "Features Inngest Functions Flow Control Rate limiting Rate limiting is a hard l…" at bounding box center [630, 6] width 864 height 2852
click at [65, 629] on span "Concurrency" at bounding box center [90, 662] width 93 height 11
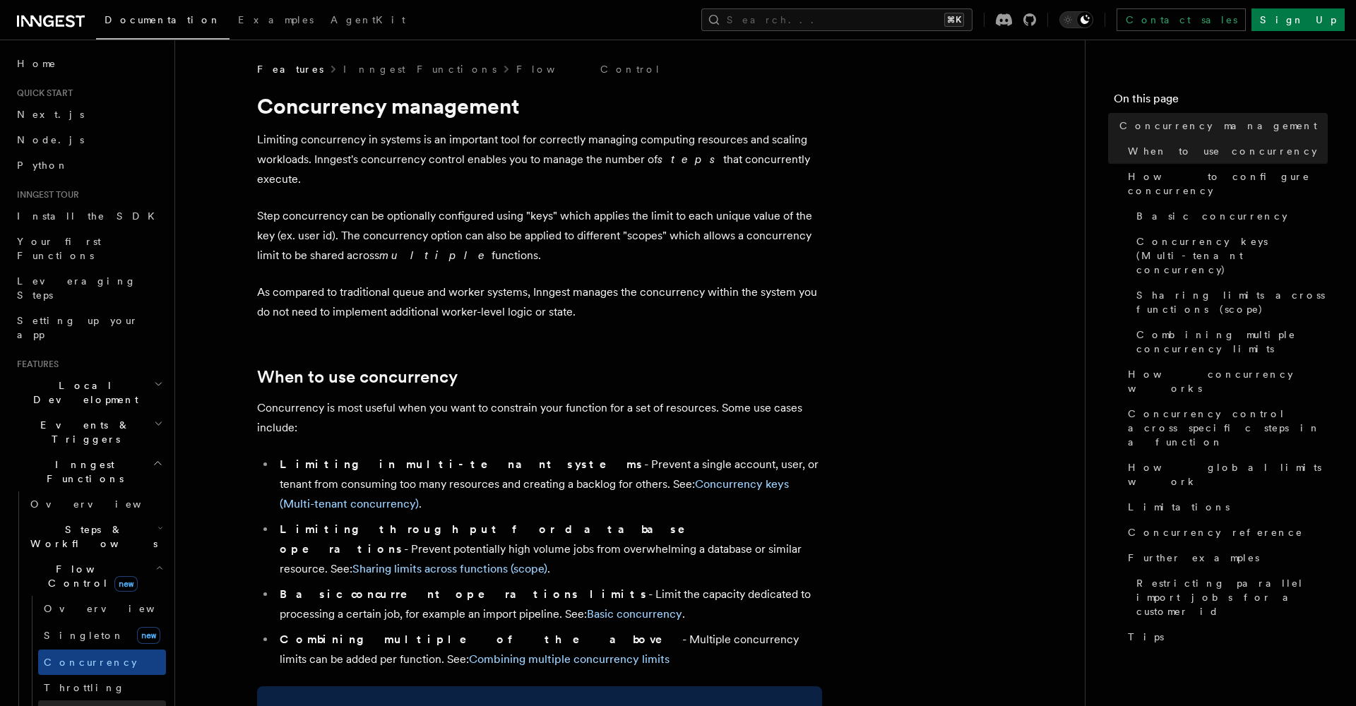
click at [78, 629] on span "Rate limiting" at bounding box center [104, 712] width 120 height 11
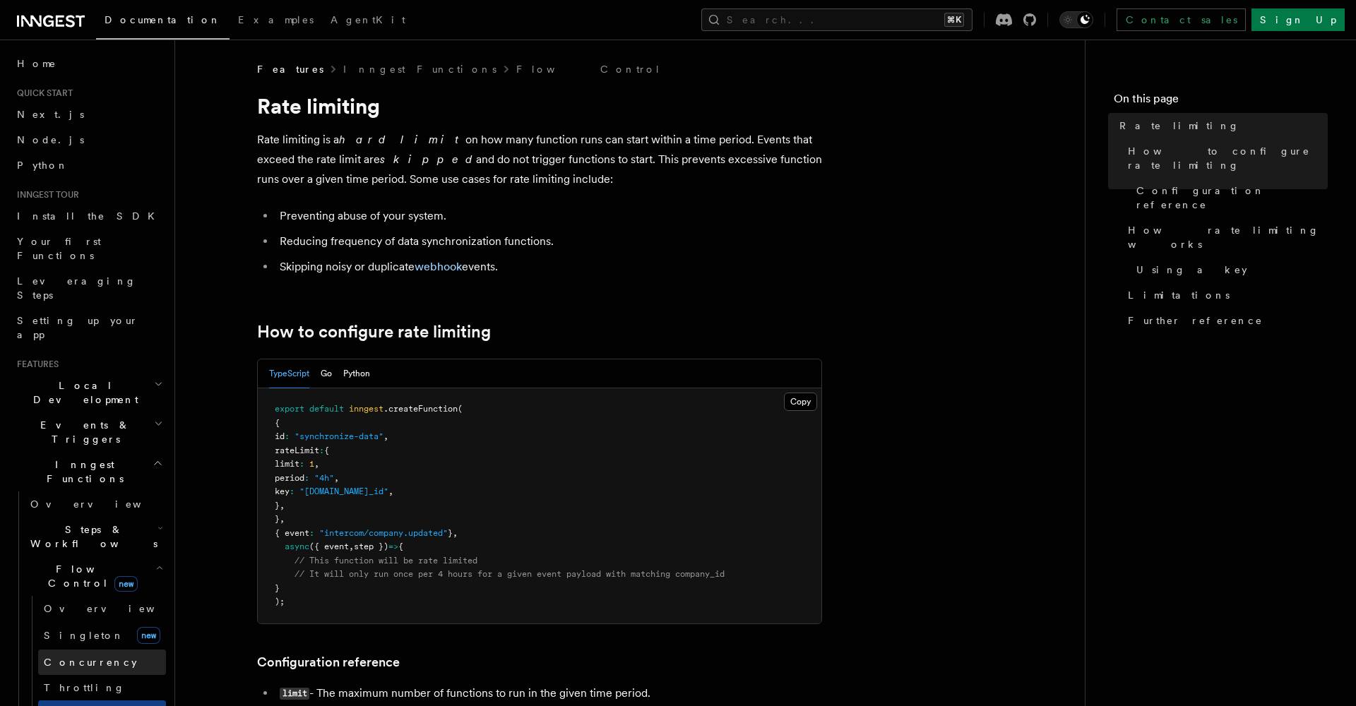
click at [76, 629] on span "Concurrency" at bounding box center [90, 662] width 93 height 11
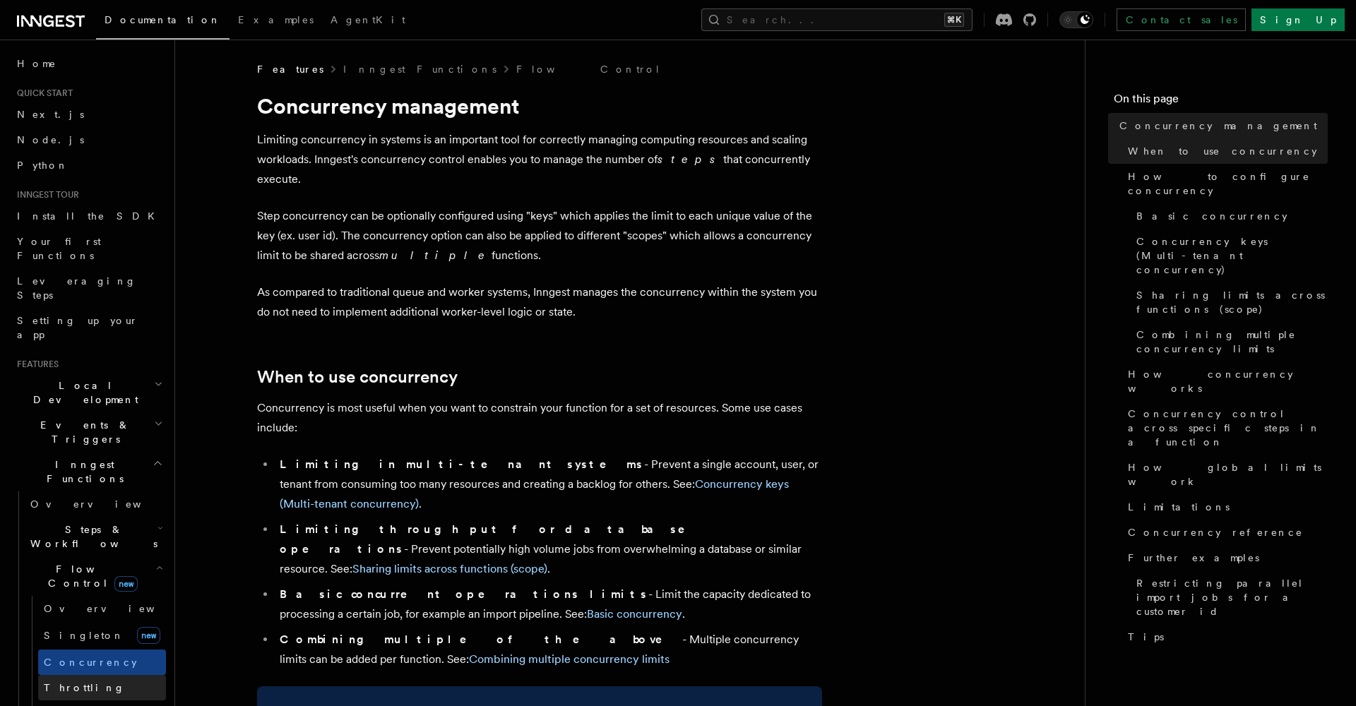
click at [76, 629] on span "Throttling" at bounding box center [84, 687] width 81 height 11
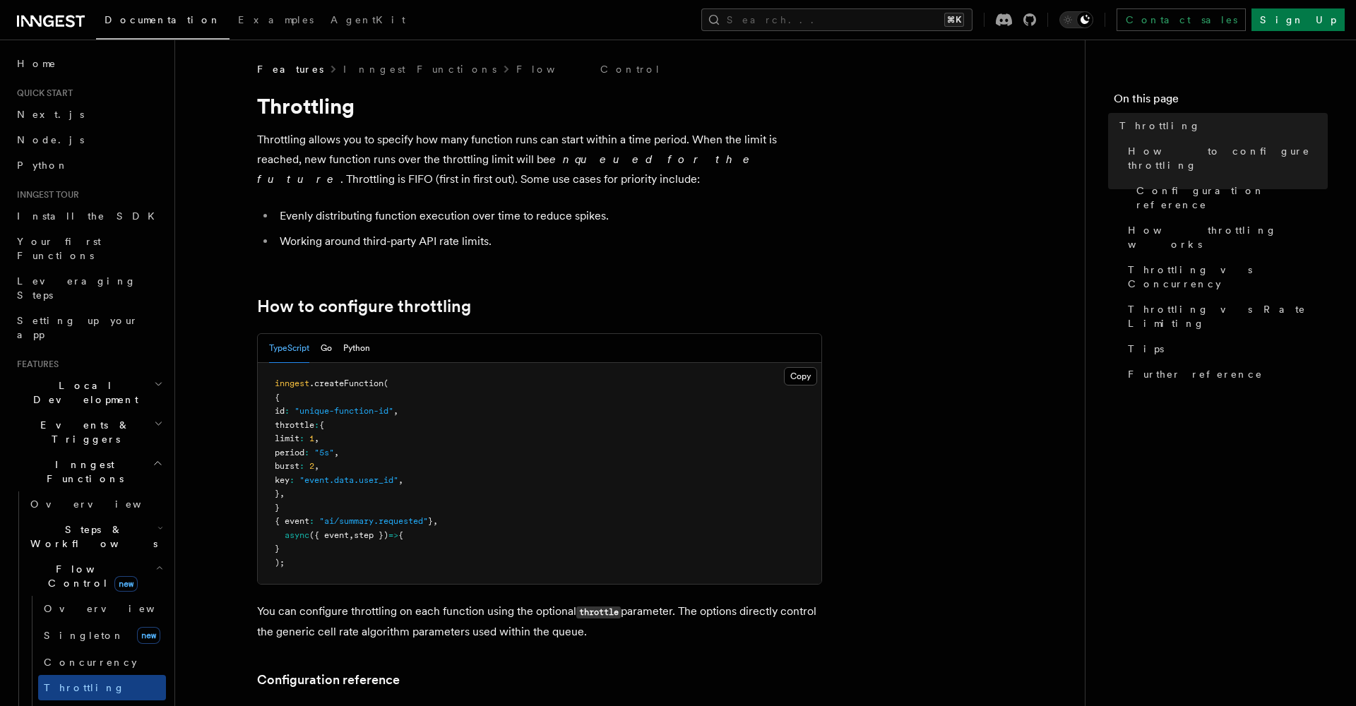
drag, startPoint x: 292, startPoint y: 420, endPoint x: 434, endPoint y: 533, distance: 181.4
click at [434, 534] on pre "inngest .createFunction ( { id : "unique-function-id" , throttle : { limit : 1 …" at bounding box center [539, 473] width 563 height 221
click at [434, 533] on pre "inngest .createFunction ( { id : "unique-function-id" , throttle : { limit : 1 …" at bounding box center [539, 473] width 563 height 221
drag, startPoint x: 472, startPoint y: 527, endPoint x: 299, endPoint y: 374, distance: 231.6
click at [299, 374] on pre "inngest .createFunction ( { id : "unique-function-id" , throttle : { limit : 1 …" at bounding box center [539, 473] width 563 height 221
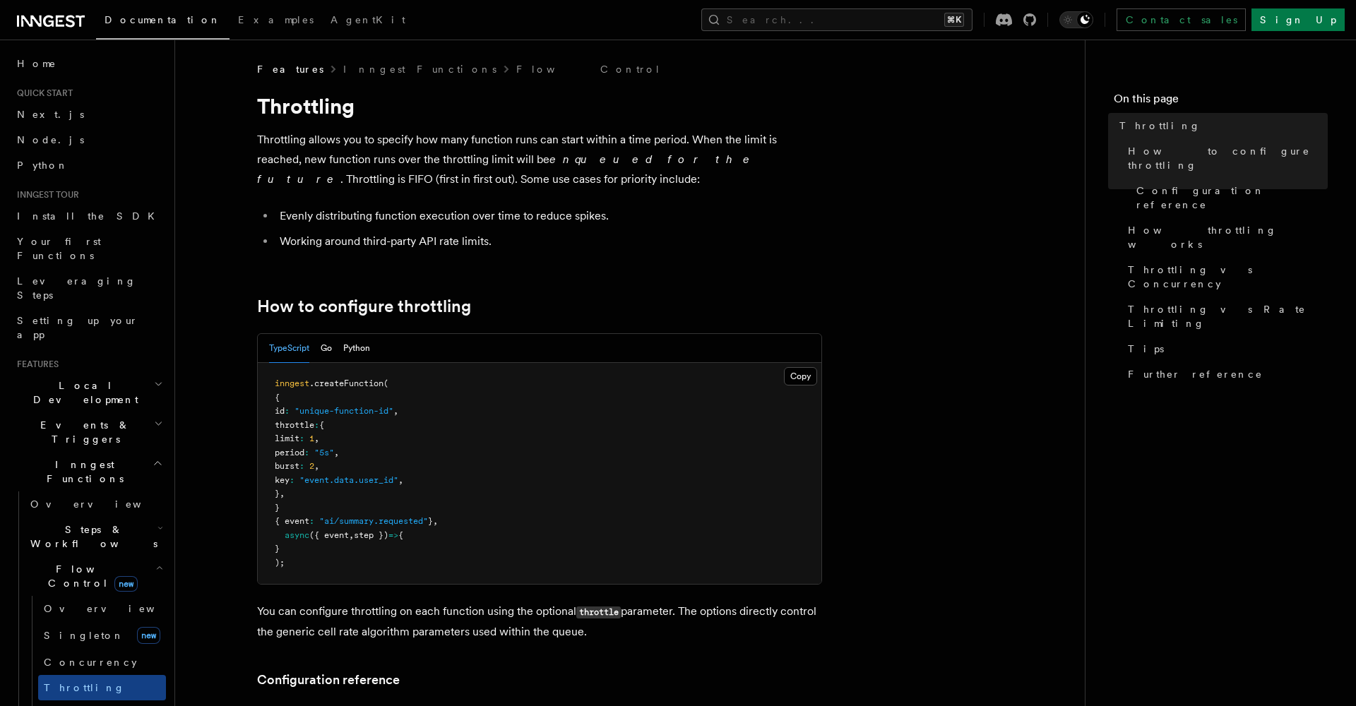
click at [299, 374] on pre "inngest .createFunction ( { id : "unique-function-id" , throttle : { limit : 1 …" at bounding box center [539, 473] width 563 height 221
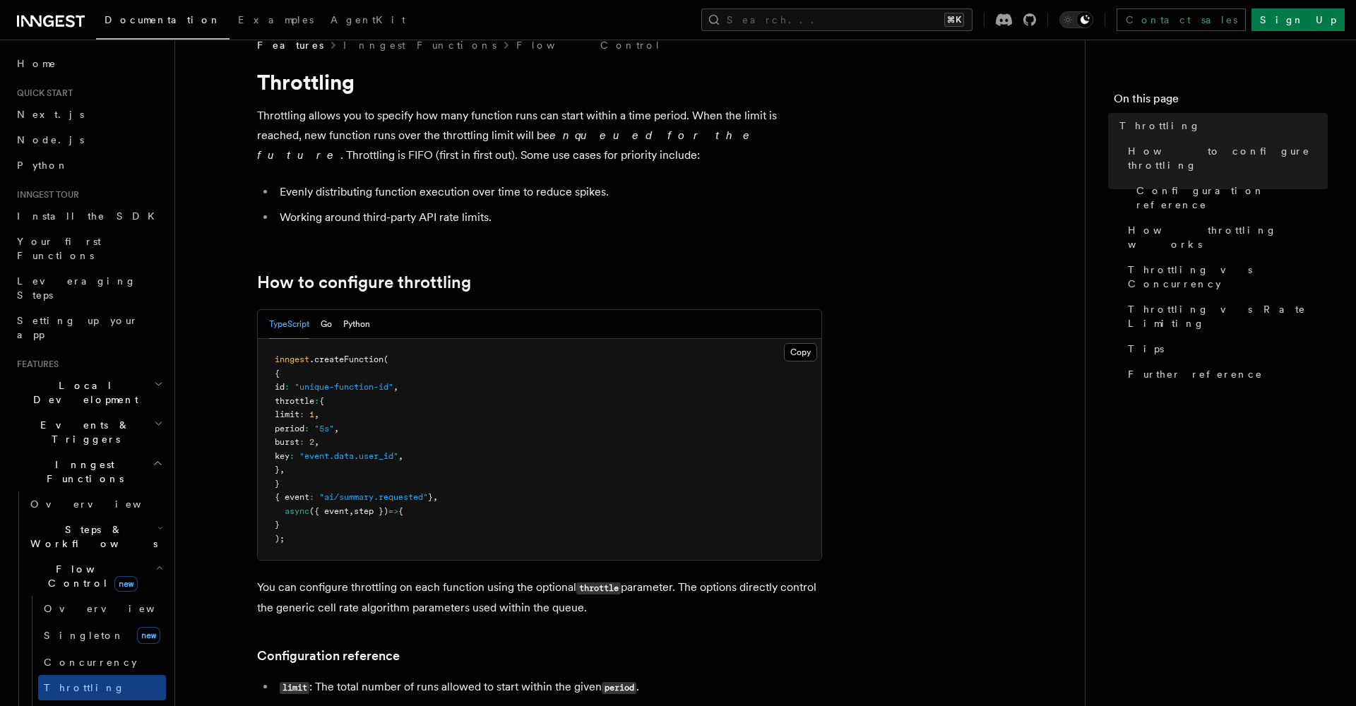
scroll to position [40, 0]
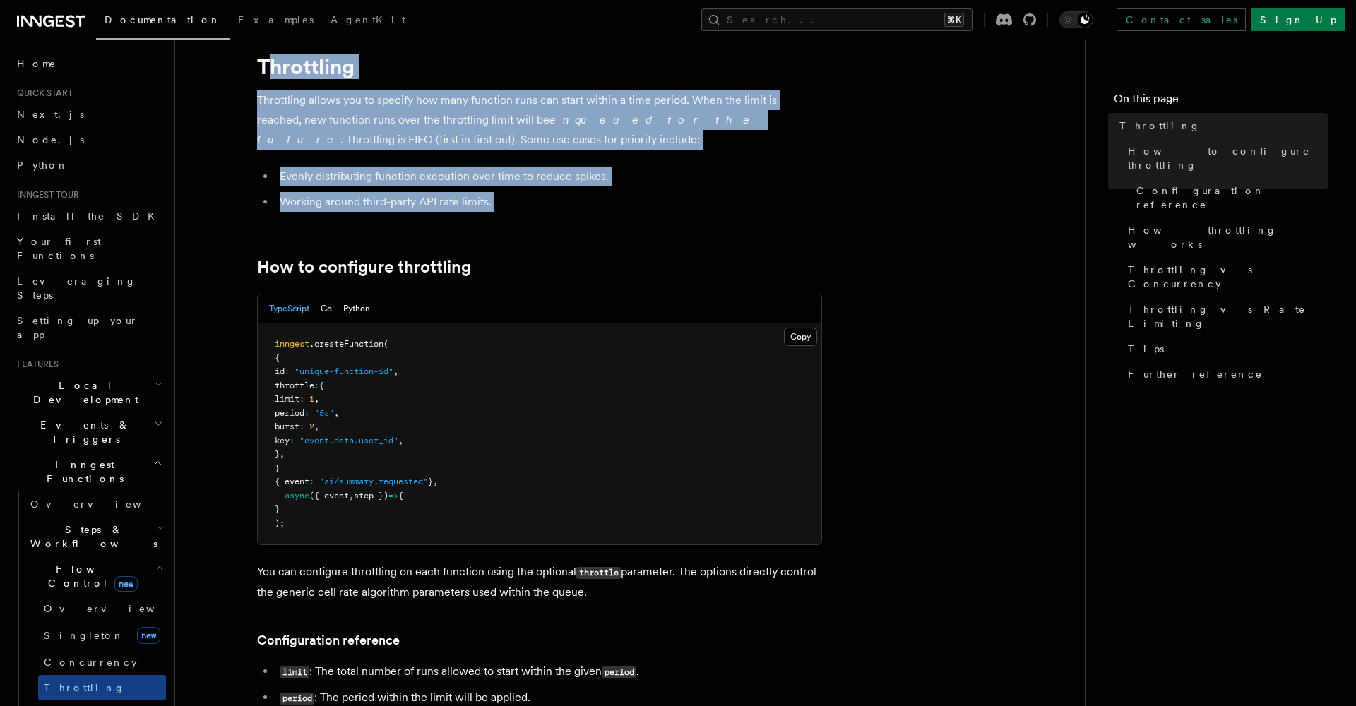
drag, startPoint x: 270, startPoint y: 72, endPoint x: 601, endPoint y: 234, distance: 368.2
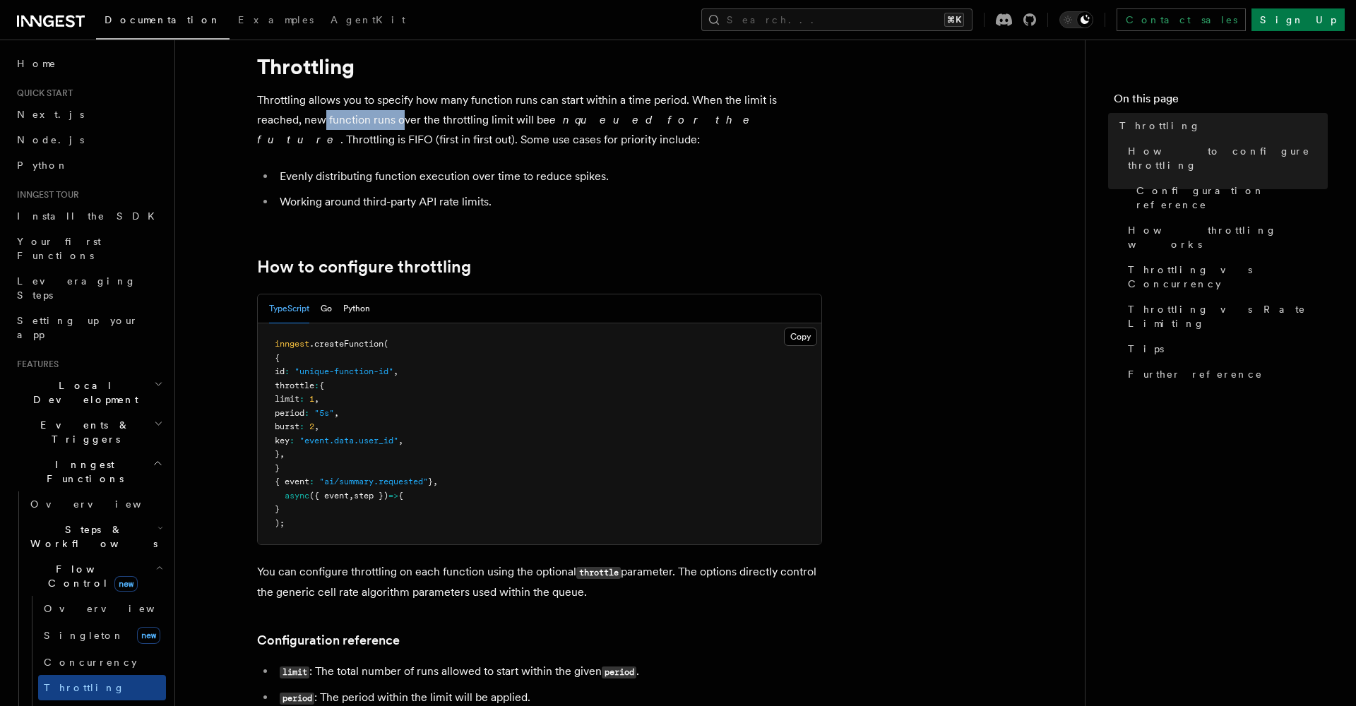
drag, startPoint x: 276, startPoint y: 108, endPoint x: 352, endPoint y: 124, distance: 78.0
click at [353, 124] on p "Throttling allows you to specify how many function runs can start within a time…" at bounding box center [539, 119] width 565 height 59
drag, startPoint x: 306, startPoint y: 423, endPoint x: 455, endPoint y: 448, distance: 150.4
click at [455, 448] on pre "inngest .createFunction ( { id : "unique-function-id" , throttle : { limit : 1 …" at bounding box center [539, 433] width 563 height 221
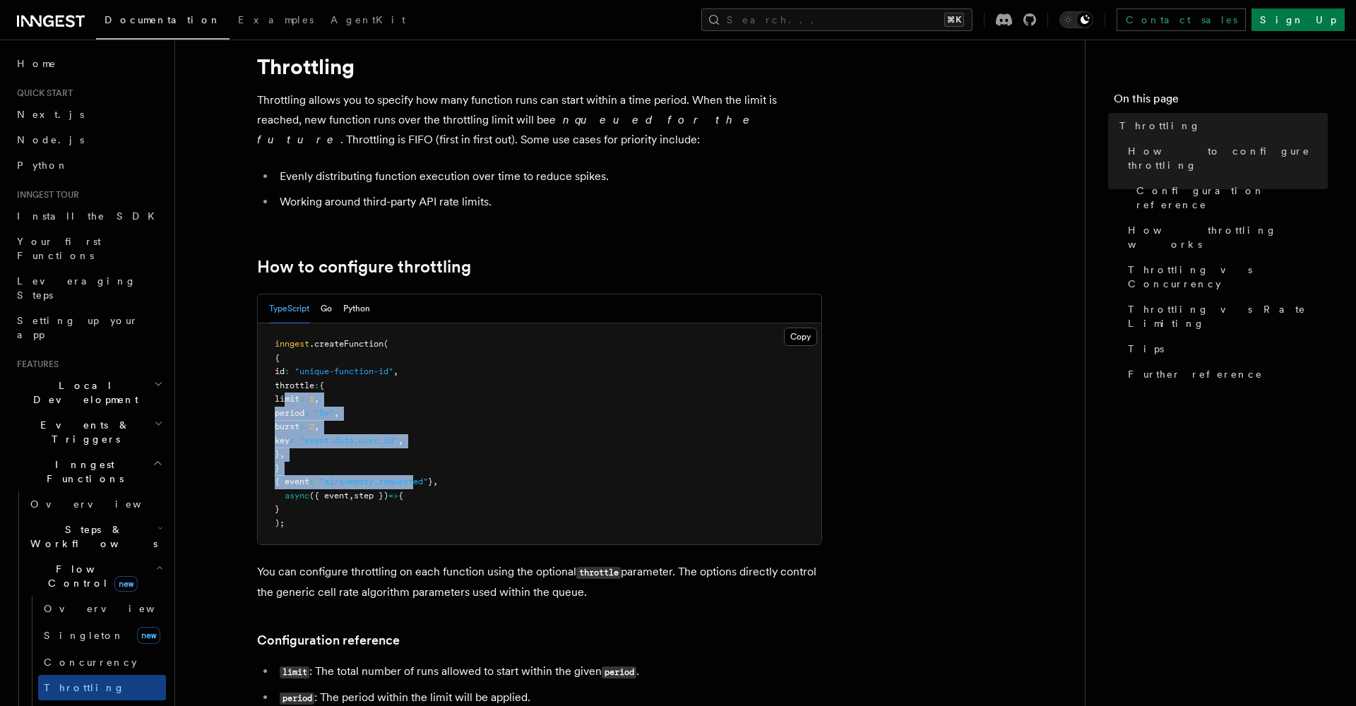
drag, startPoint x: 284, startPoint y: 393, endPoint x: 432, endPoint y: 482, distance: 172.9
click at [432, 482] on code "inngest .createFunction ( { id : "unique-function-id" , throttle : { limit : 1 …" at bounding box center [356, 433] width 163 height 189
click at [412, 398] on pre "inngest .createFunction ( { id : "unique-function-id" , throttle : { limit : 1 …" at bounding box center [539, 433] width 563 height 221
drag, startPoint x: 292, startPoint y: 386, endPoint x: 350, endPoint y: 469, distance: 100.5
click at [350, 470] on pre "inngest .createFunction ( { id : "unique-function-id" , throttle : { limit : 1 …" at bounding box center [539, 433] width 563 height 221
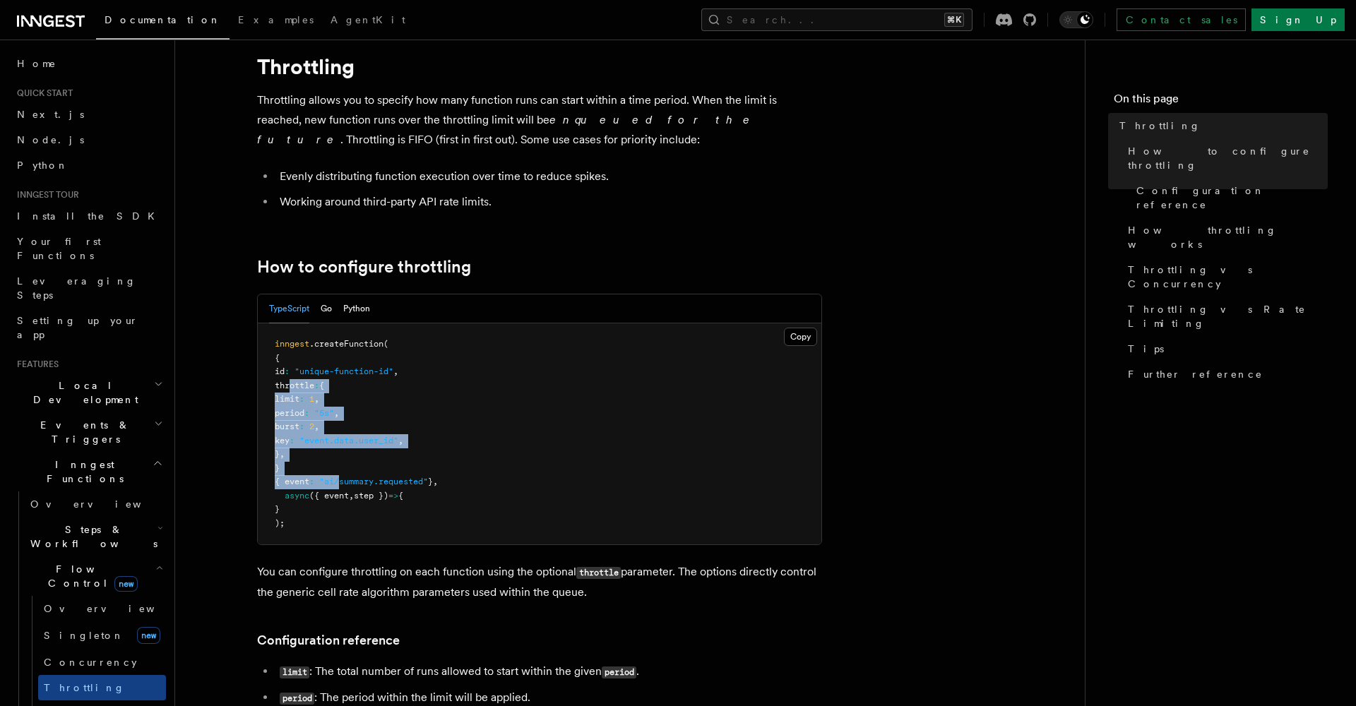
click at [350, 469] on pre "inngest .createFunction ( { id : "unique-function-id" , throttle : { limit : 1 …" at bounding box center [539, 433] width 563 height 221
drag, startPoint x: 327, startPoint y: 462, endPoint x: 316, endPoint y: 402, distance: 60.9
click at [316, 404] on pre "inngest .createFunction ( { id : "unique-function-id" , throttle : { limit : 1 …" at bounding box center [539, 433] width 563 height 221
drag, startPoint x: 291, startPoint y: 386, endPoint x: 349, endPoint y: 451, distance: 87.0
click at [349, 452] on pre "inngest .createFunction ( { id : "unique-function-id" , throttle : { limit : 1 …" at bounding box center [539, 433] width 563 height 221
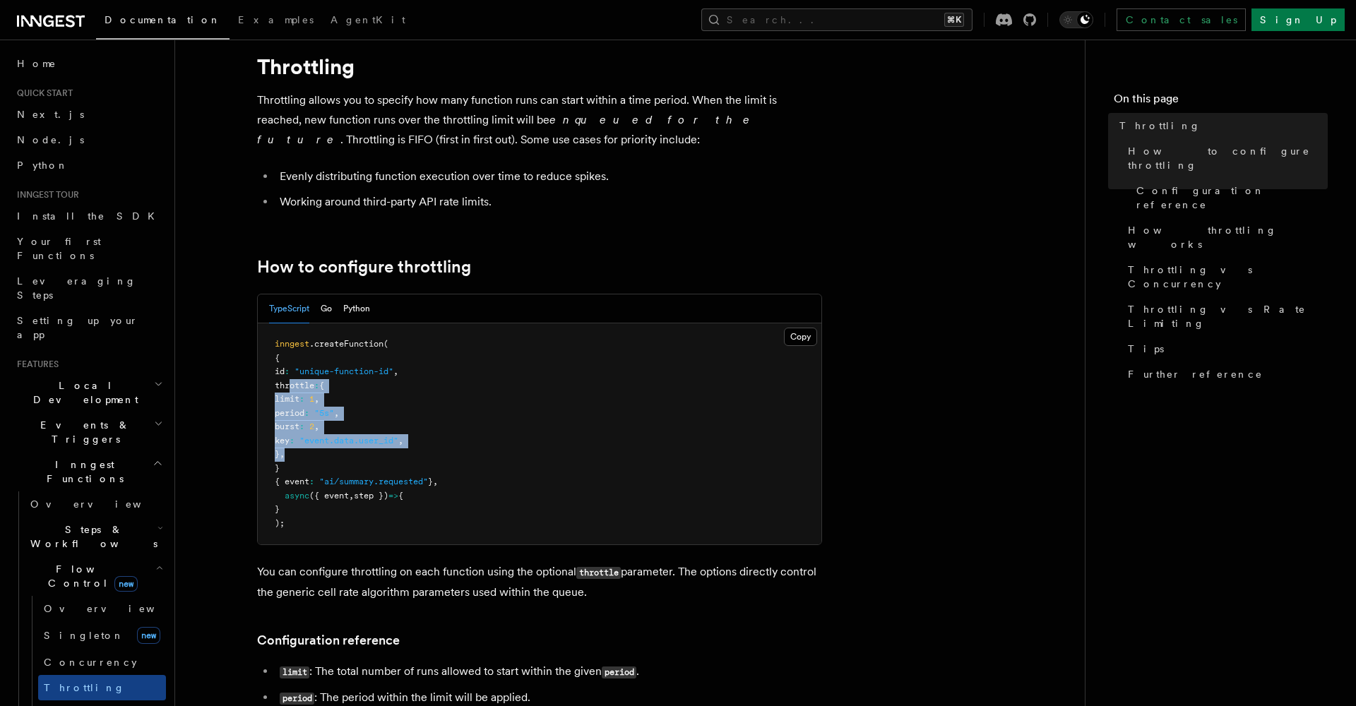
click at [349, 451] on pre "inngest .createFunction ( { id : "unique-function-id" , throttle : { limit : 1 …" at bounding box center [539, 433] width 563 height 221
drag, startPoint x: 298, startPoint y: 383, endPoint x: 335, endPoint y: 453, distance: 79.0
click at [335, 453] on pre "inngest .createFunction ( { id : "unique-function-id" , throttle : { limit : 1 …" at bounding box center [539, 433] width 563 height 221
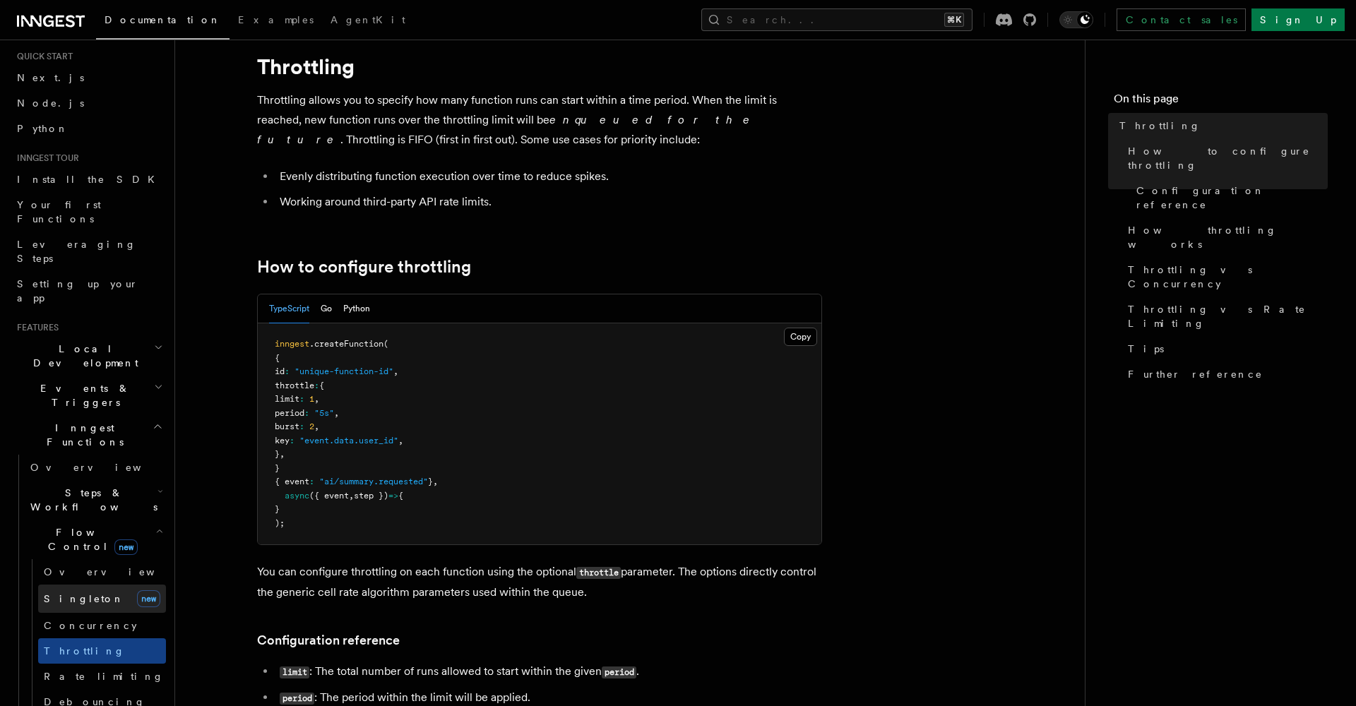
scroll to position [39, 0]
click at [80, 618] on span "Concurrency" at bounding box center [90, 623] width 93 height 11
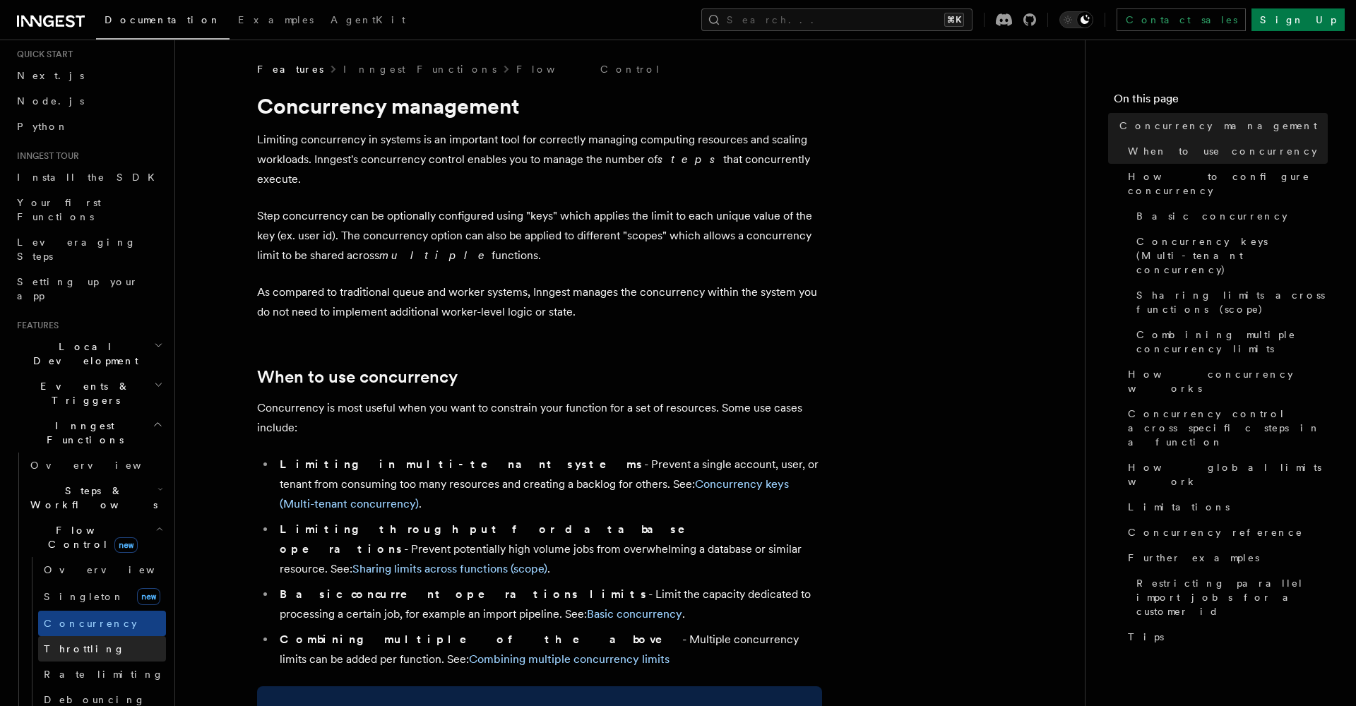
click at [81, 629] on span "Throttling" at bounding box center [84, 648] width 81 height 11
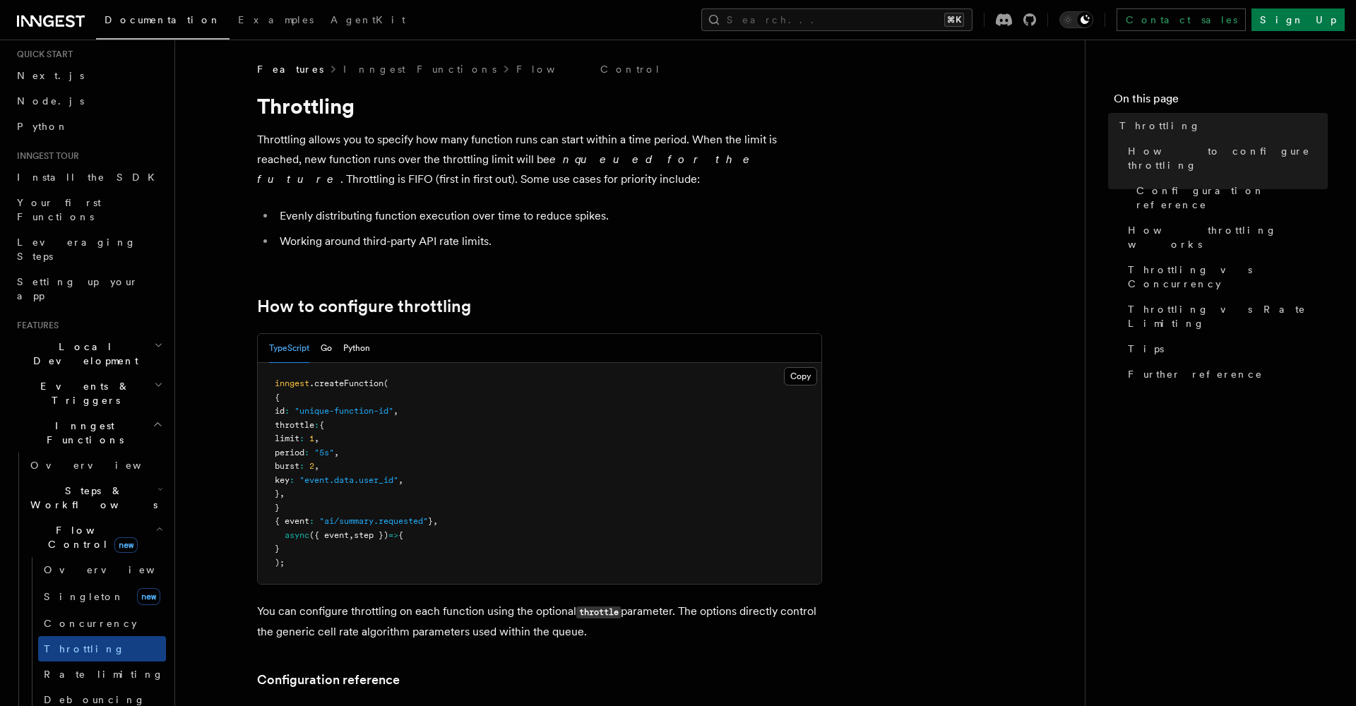
scroll to position [61, 0]
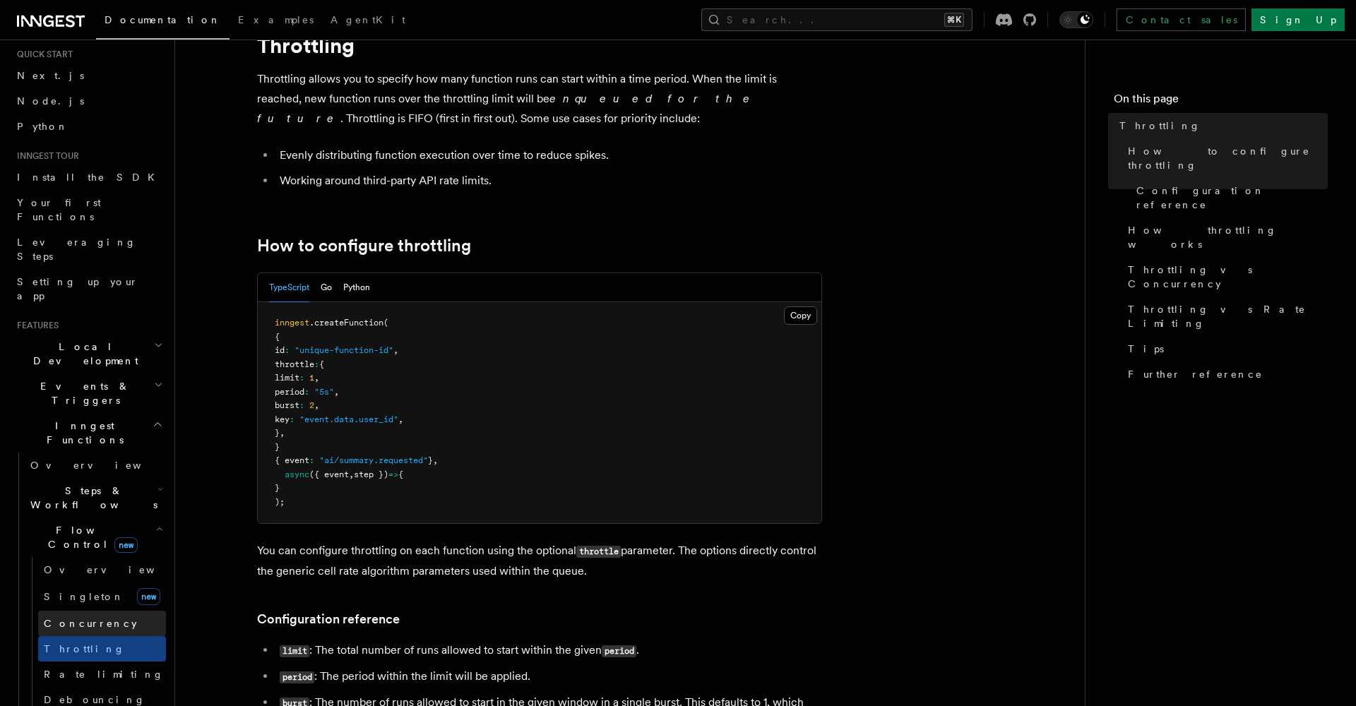
click at [73, 611] on link "Concurrency" at bounding box center [102, 623] width 128 height 25
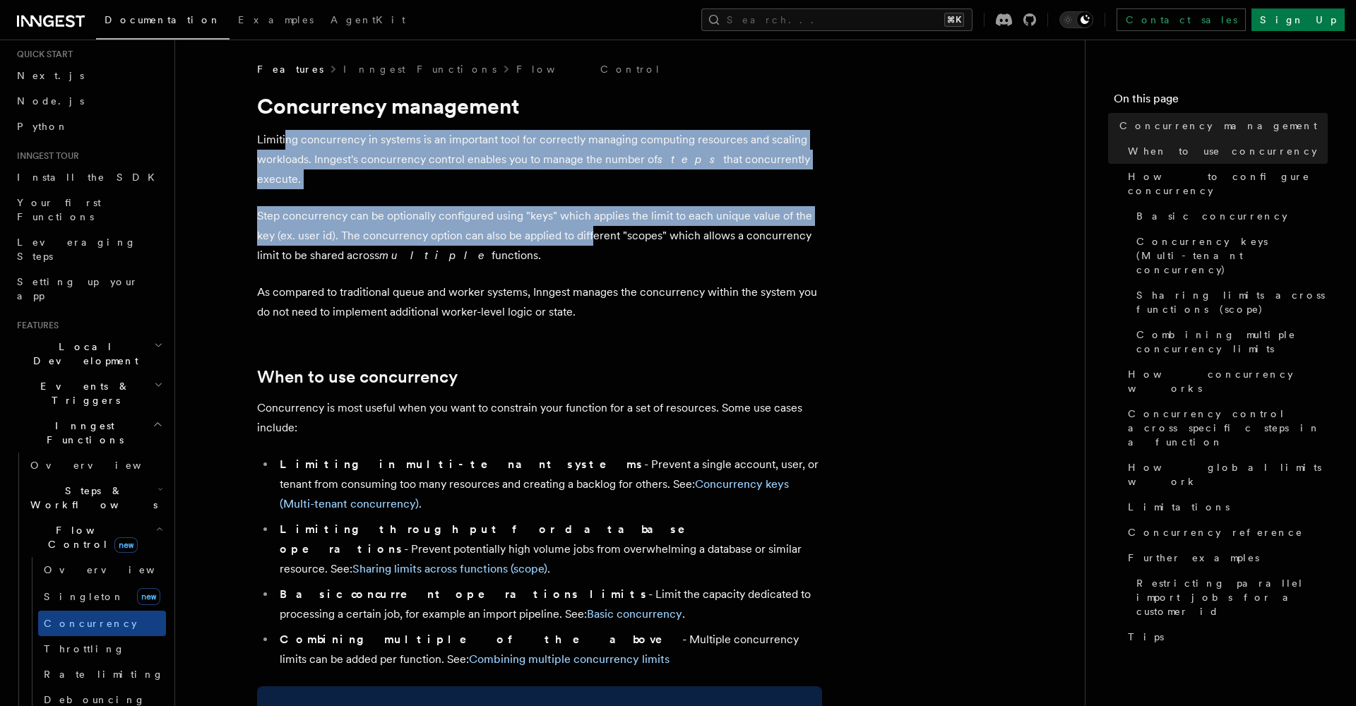
drag, startPoint x: 285, startPoint y: 133, endPoint x: 590, endPoint y: 213, distance: 315.3
click at [590, 213] on p "Step concurrency can be optionally configured using "keys" which applies the li…" at bounding box center [539, 235] width 565 height 59
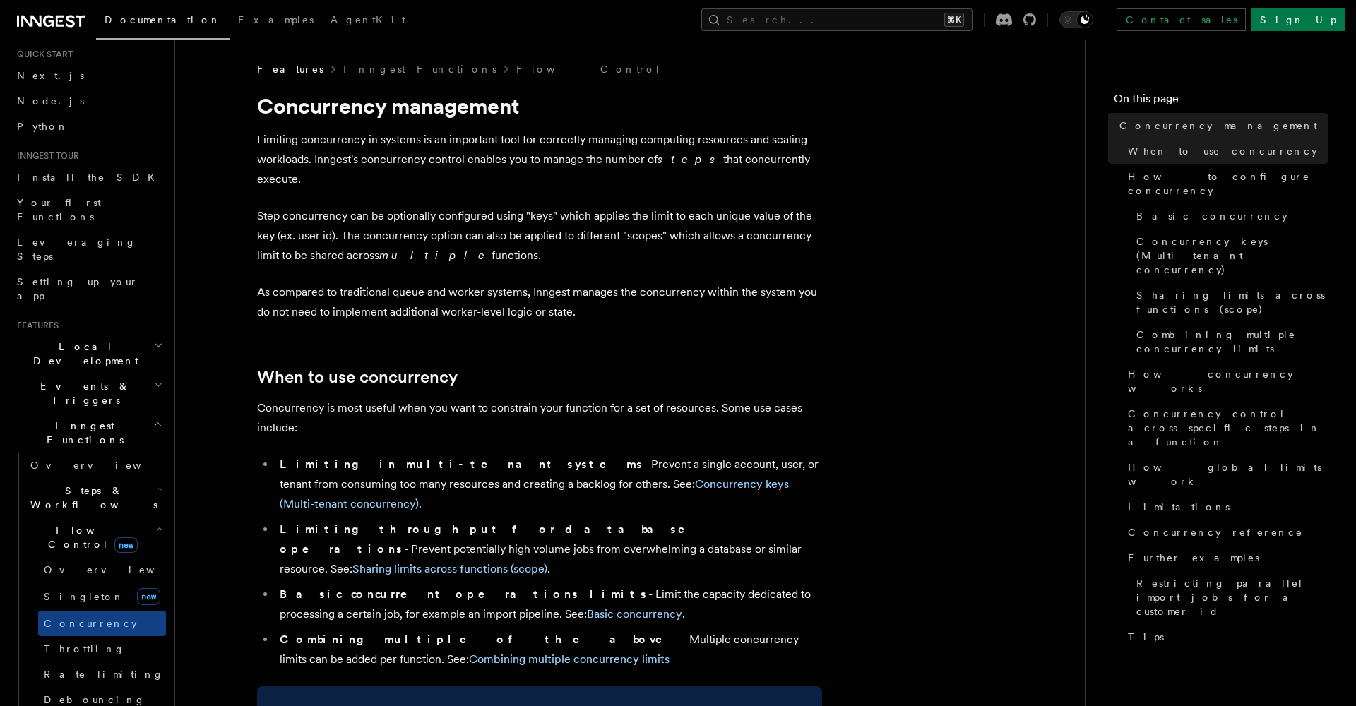
click at [590, 214] on p "Step concurrency can be optionally configured using "keys" which applies the li…" at bounding box center [539, 235] width 565 height 59
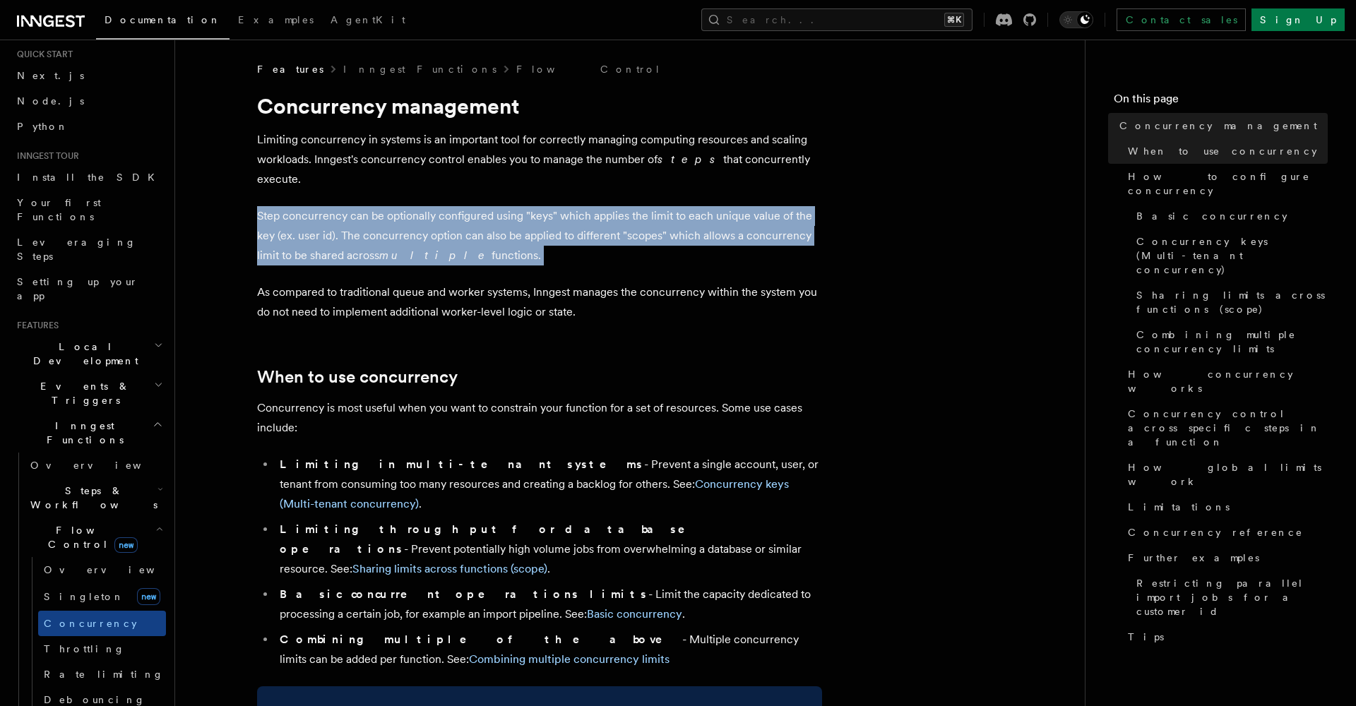
click at [590, 214] on p "Step concurrency can be optionally configured using "keys" which applies the li…" at bounding box center [539, 235] width 565 height 59
click at [92, 583] on link "Singleton new" at bounding box center [102, 597] width 128 height 28
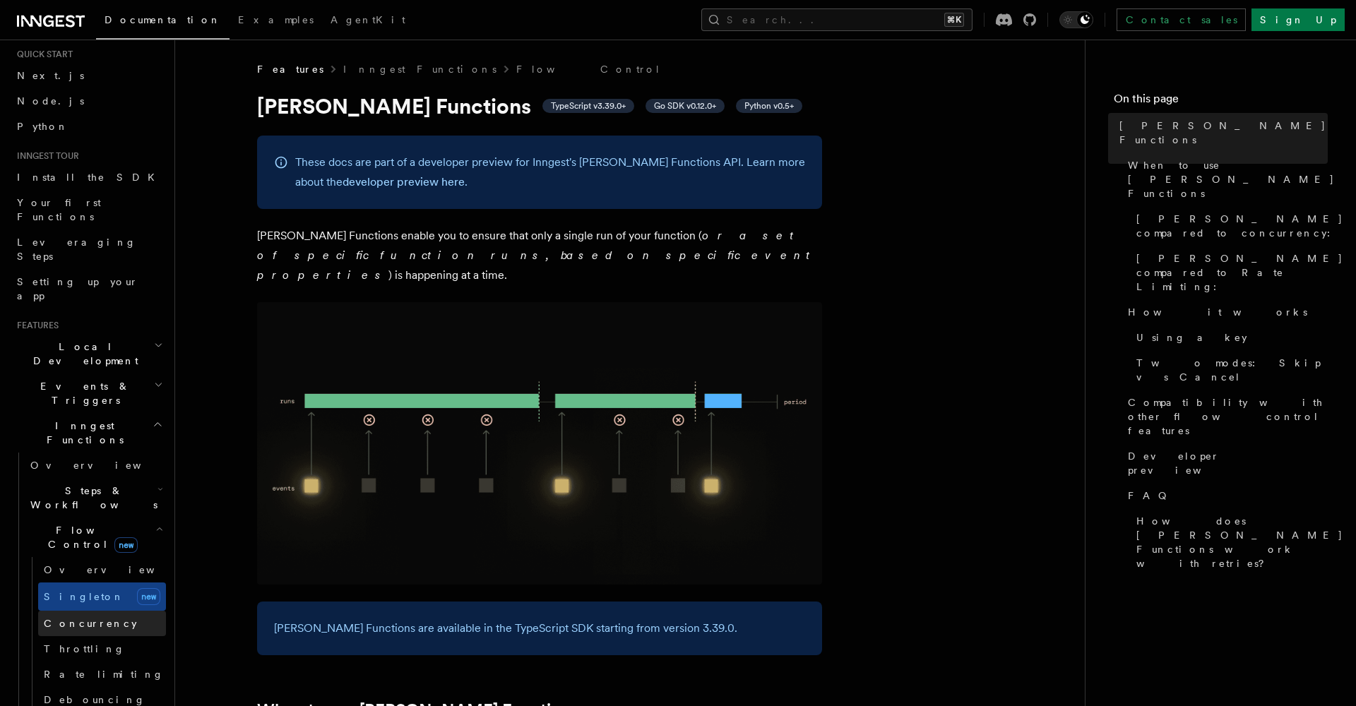
click at [96, 618] on span "Concurrency" at bounding box center [90, 623] width 93 height 11
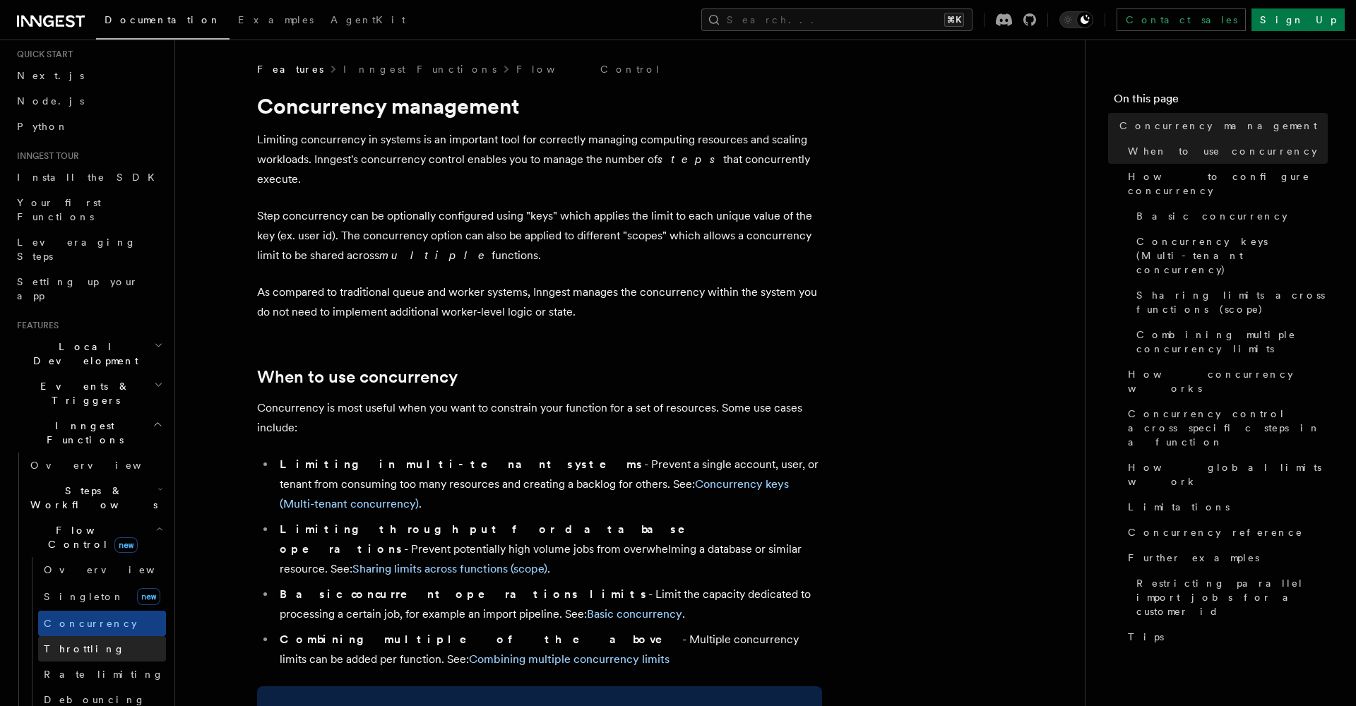
click at [93, 629] on link "Throttling" at bounding box center [102, 648] width 128 height 25
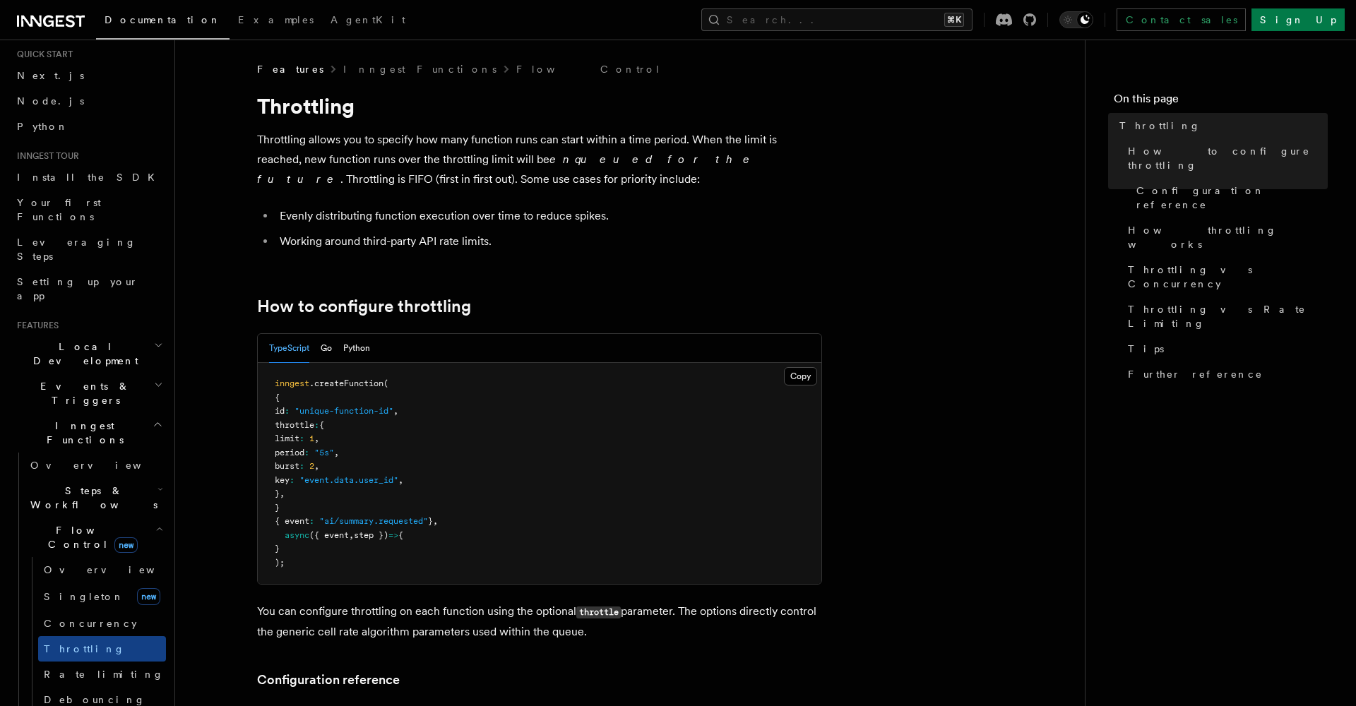
click at [399, 496] on pre "inngest .createFunction ( { id : "unique-function-id" , throttle : { limit : 1 …" at bounding box center [539, 473] width 563 height 221
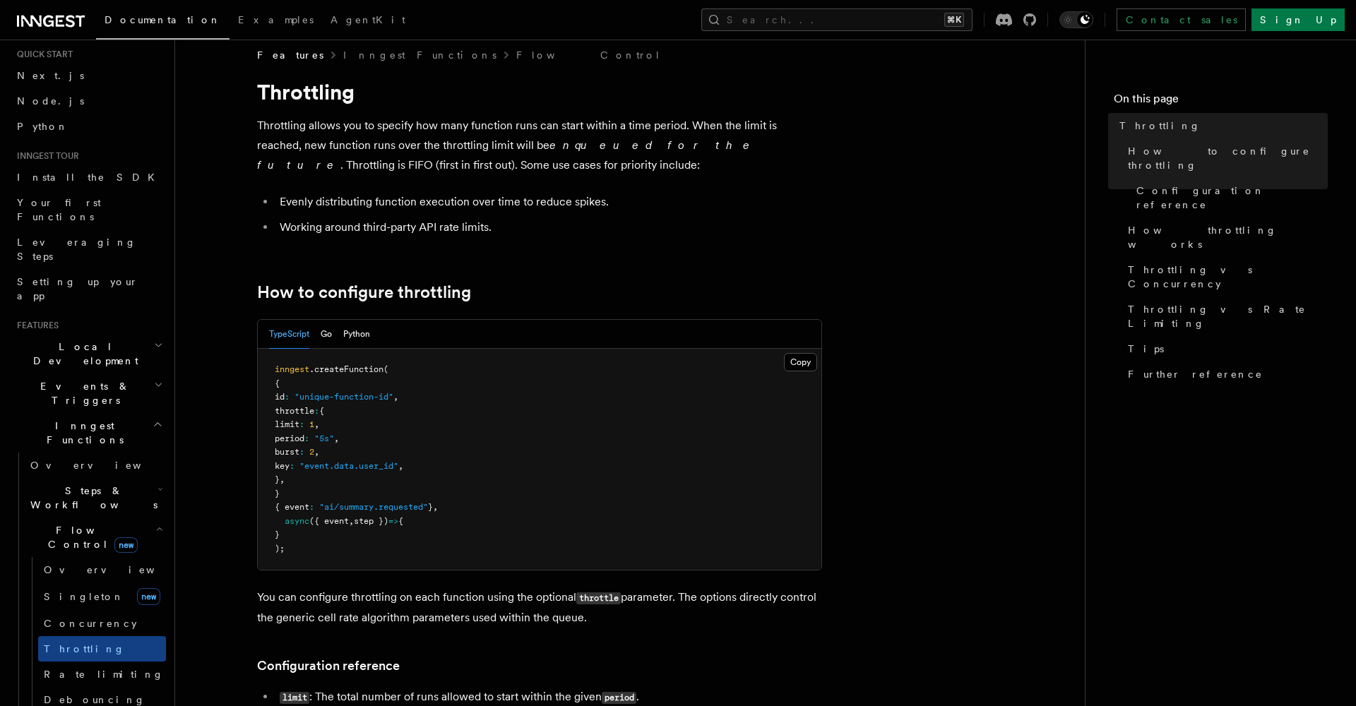
scroll to position [14, 0]
click at [59, 618] on span "Concurrency" at bounding box center [90, 623] width 93 height 11
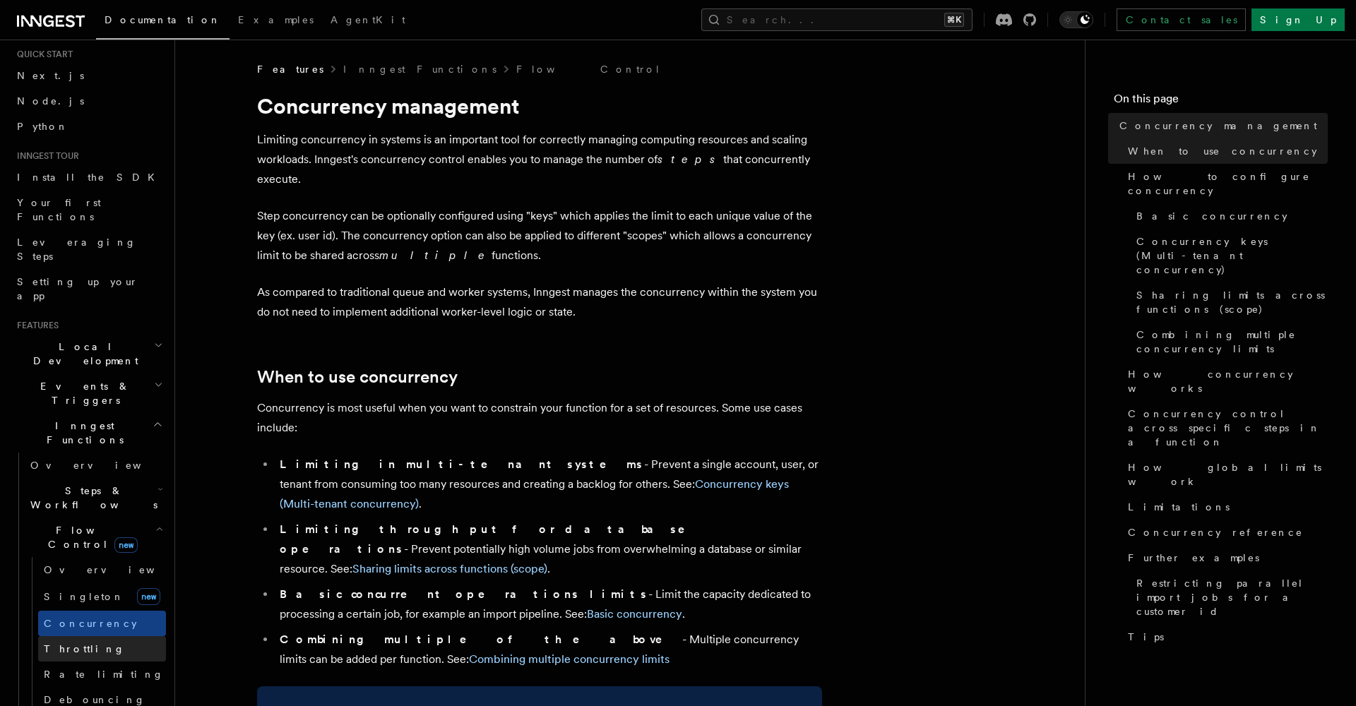
click at [67, 629] on span "Throttling" at bounding box center [84, 648] width 81 height 11
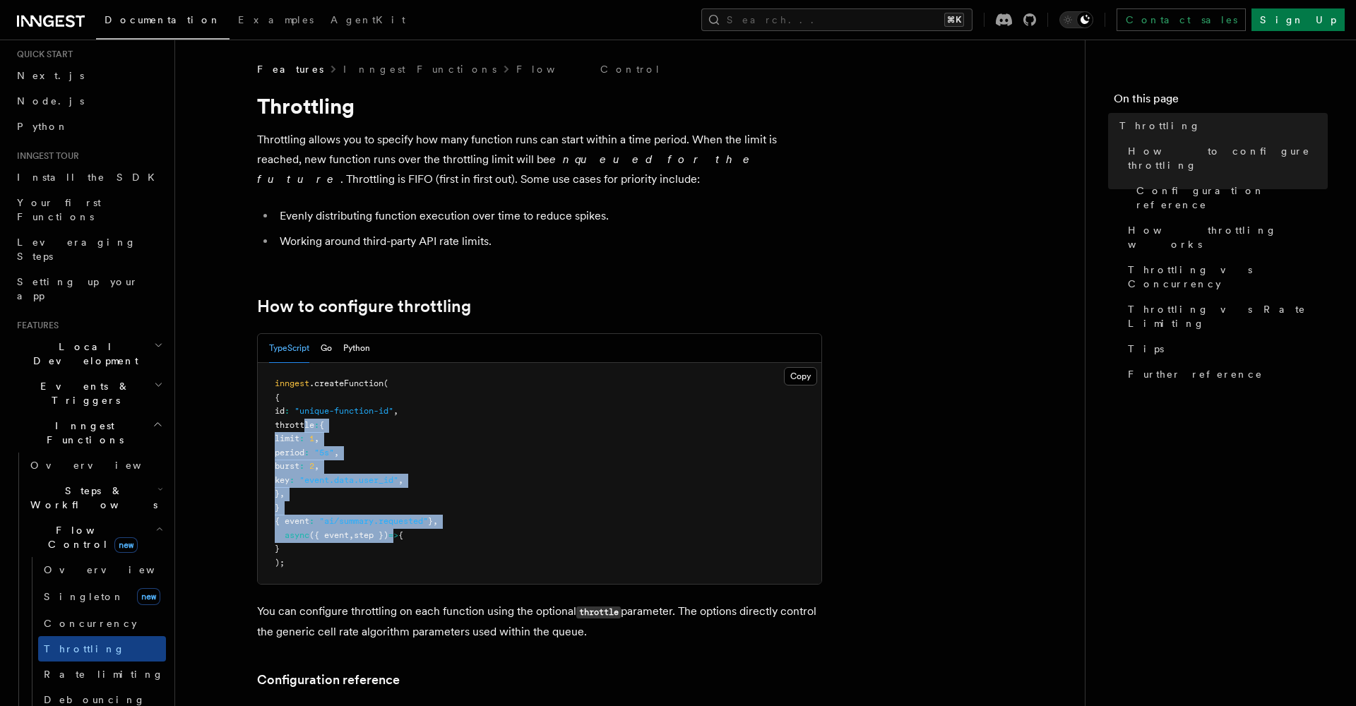
drag, startPoint x: 306, startPoint y: 418, endPoint x: 414, endPoint y: 527, distance: 153.3
click at [414, 527] on pre "inngest .createFunction ( { id : "unique-function-id" , throttle : { limit : 1 …" at bounding box center [539, 473] width 563 height 221
click at [398, 530] on span "=>" at bounding box center [393, 535] width 10 height 10
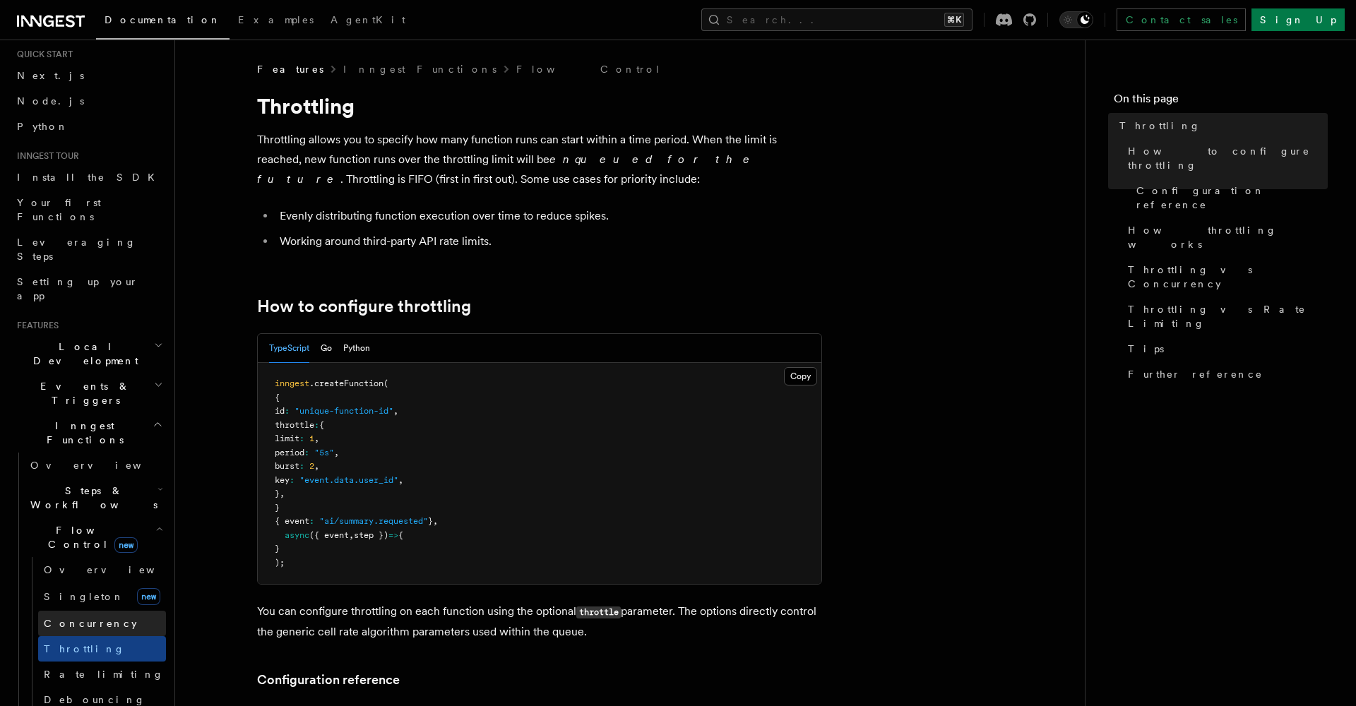
click at [71, 618] on span "Concurrency" at bounding box center [90, 623] width 93 height 11
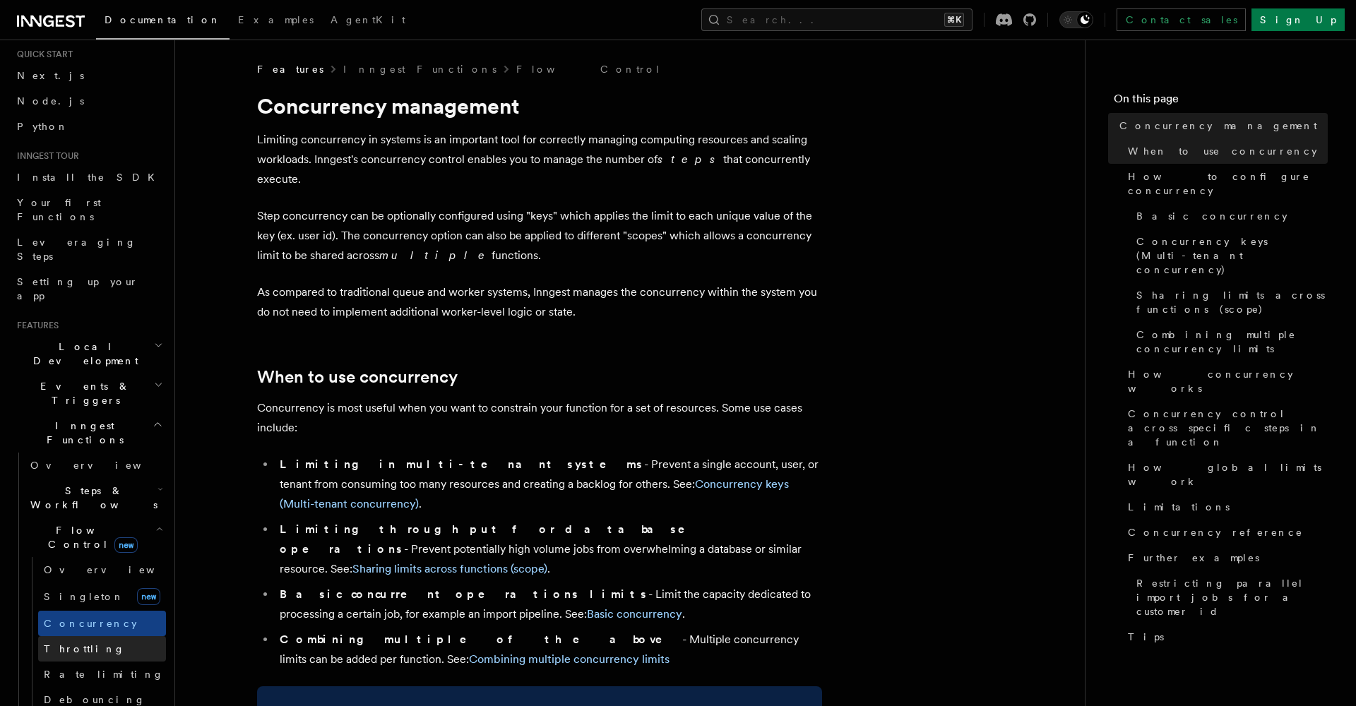
click at [71, 629] on span "Throttling" at bounding box center [84, 648] width 81 height 11
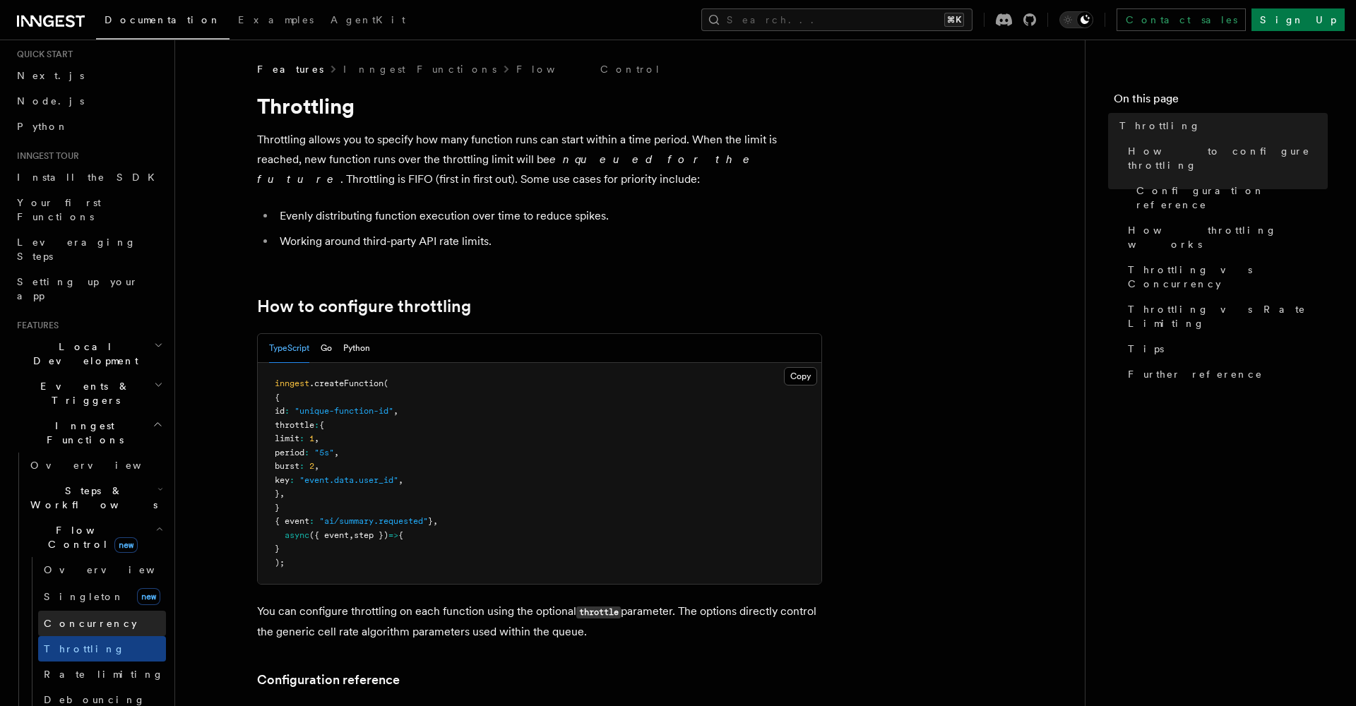
click at [77, 618] on span "Concurrency" at bounding box center [90, 623] width 93 height 11
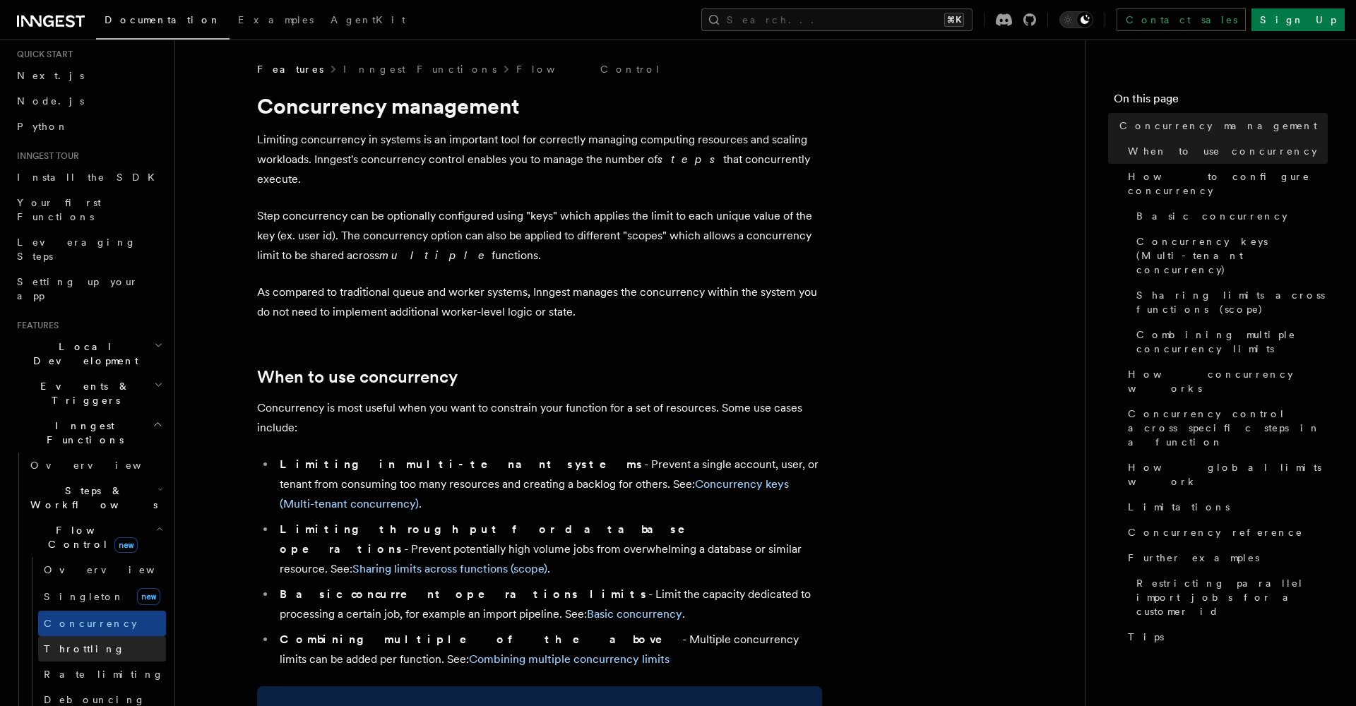
click at [77, 629] on span "Throttling" at bounding box center [84, 648] width 81 height 11
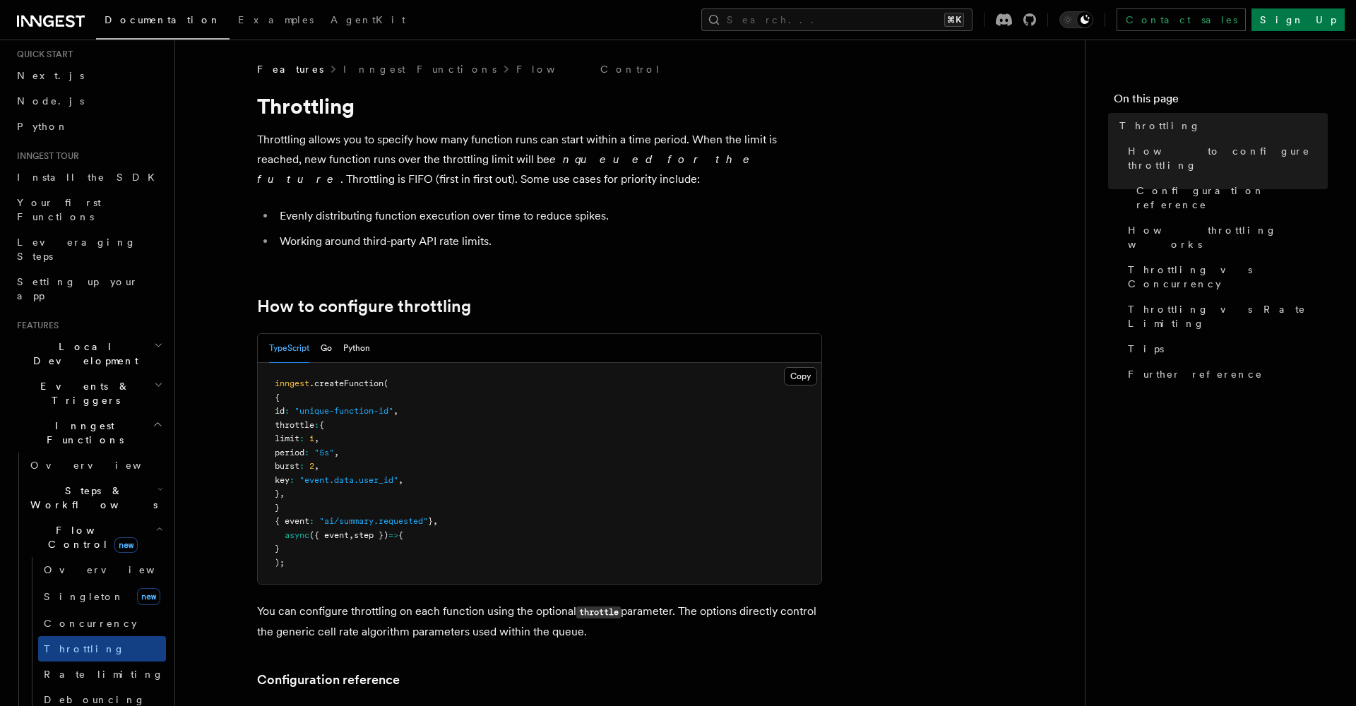
click at [394, 519] on span ""ai/summary.requested"" at bounding box center [373, 521] width 109 height 10
click at [65, 618] on span "Concurrency" at bounding box center [90, 623] width 93 height 11
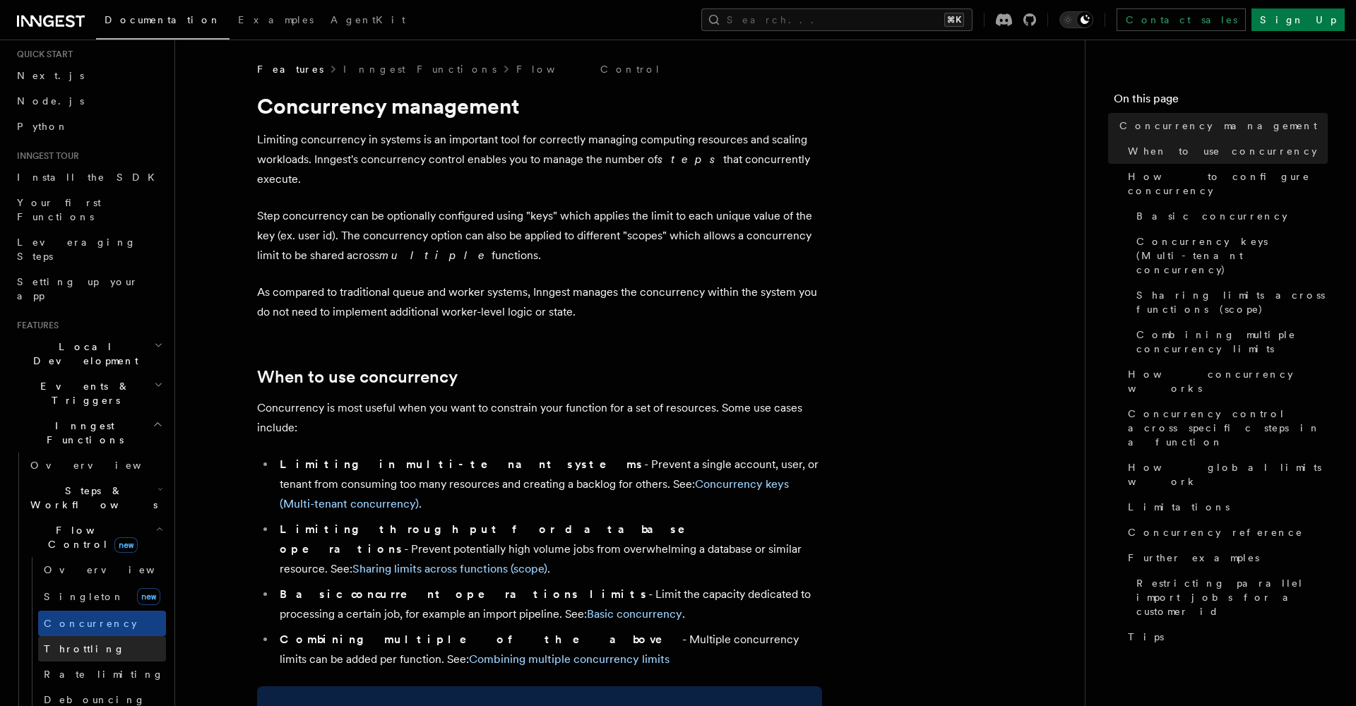
click at [69, 629] on span "Throttling" at bounding box center [84, 648] width 81 height 11
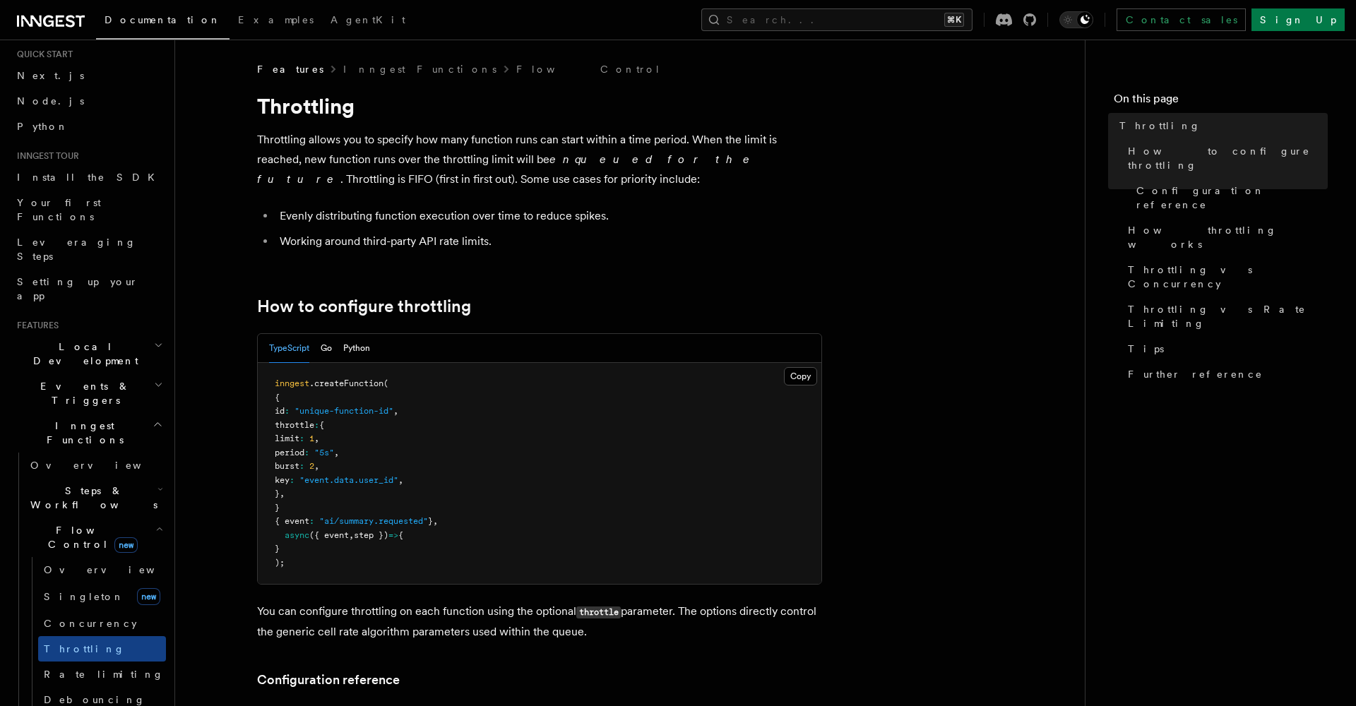
drag, startPoint x: 282, startPoint y: 426, endPoint x: 407, endPoint y: 498, distance: 145.2
click at [408, 498] on pre "inngest .createFunction ( { id : "unique-function-id" , throttle : { limit : 1 …" at bounding box center [539, 473] width 563 height 221
click at [78, 616] on span "Concurrency" at bounding box center [90, 623] width 93 height 14
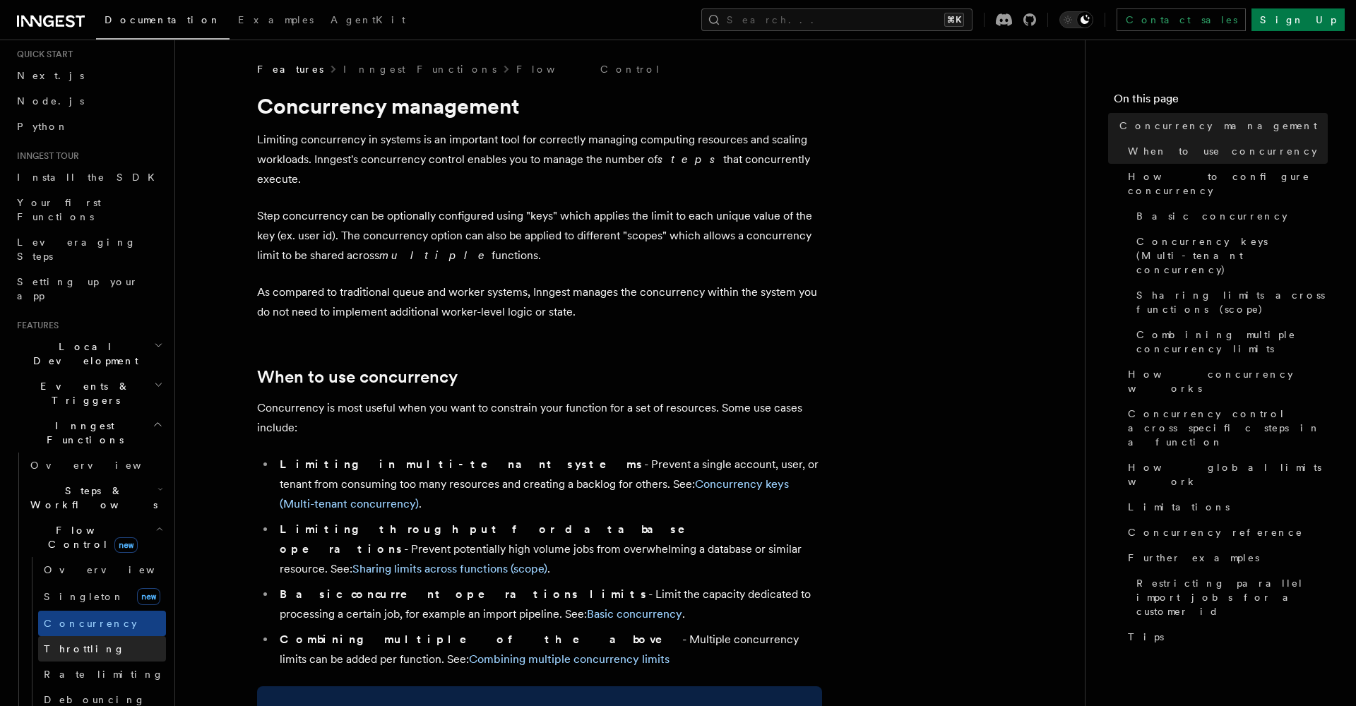
click at [83, 629] on span "Throttling" at bounding box center [84, 648] width 81 height 11
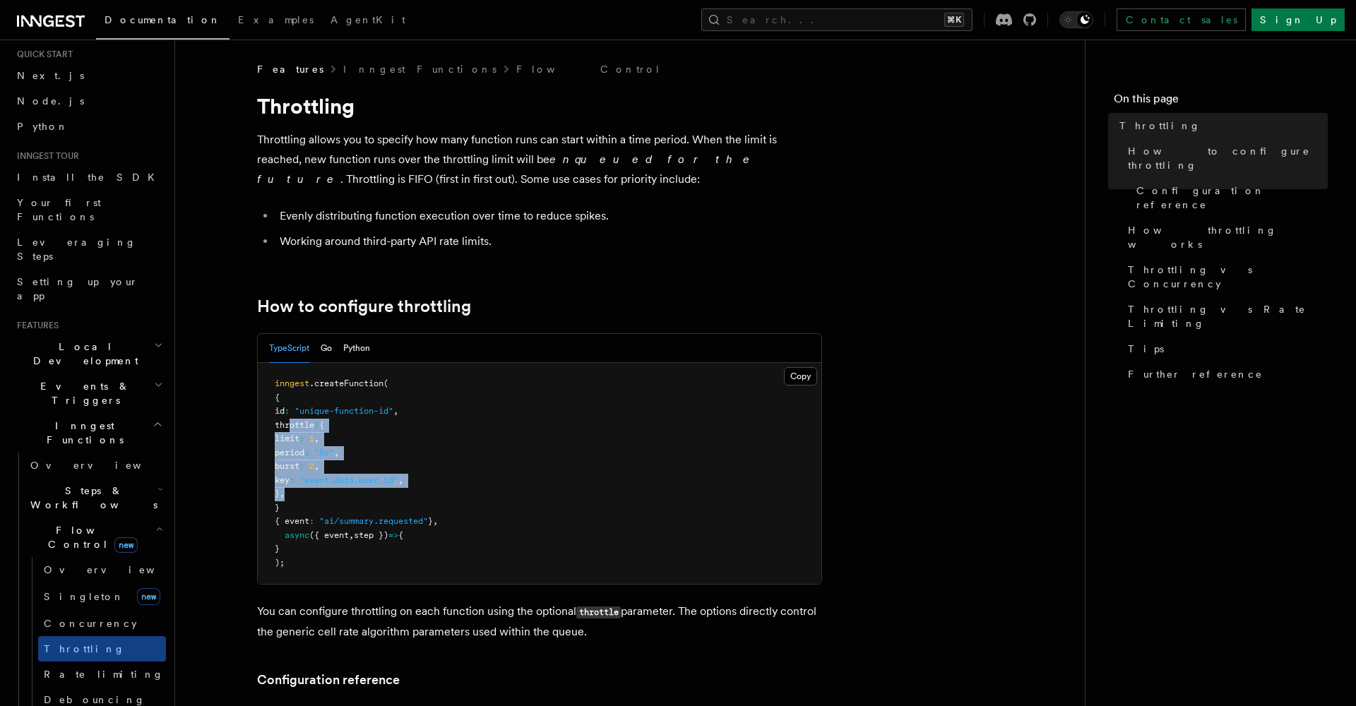
drag, startPoint x: 292, startPoint y: 424, endPoint x: 376, endPoint y: 493, distance: 108.9
click at [376, 494] on pre "inngest .createFunction ( { id : "unique-function-id" , throttle : { limit : 1 …" at bounding box center [539, 473] width 563 height 221
click at [376, 493] on pre "inngest .createFunction ( { id : "unique-function-id" , throttle : { limit : 1 …" at bounding box center [539, 473] width 563 height 221
drag, startPoint x: 297, startPoint y: 427, endPoint x: 339, endPoint y: 482, distance: 69.5
click at [339, 483] on pre "inngest .createFunction ( { id : "unique-function-id" , throttle : { limit : 1 …" at bounding box center [539, 473] width 563 height 221
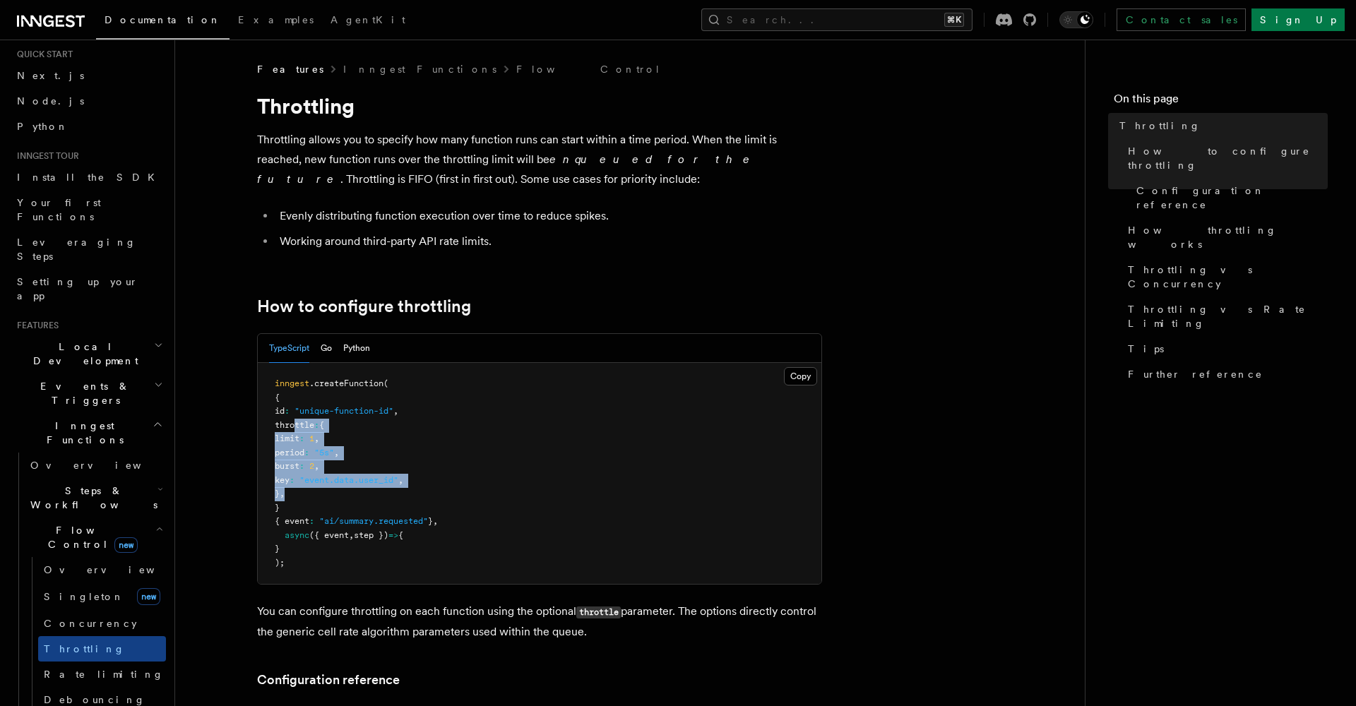
click at [339, 482] on pre "inngest .createFunction ( { id : "unique-function-id" , throttle : { limit : 1 …" at bounding box center [539, 473] width 563 height 221
drag, startPoint x: 317, startPoint y: 498, endPoint x: 259, endPoint y: 422, distance: 95.7
click at [259, 423] on pre "inngest .createFunction ( { id : "unique-function-id" , throttle : { limit : 1 …" at bounding box center [539, 473] width 563 height 221
click at [98, 618] on span "Concurrency" at bounding box center [90, 623] width 93 height 11
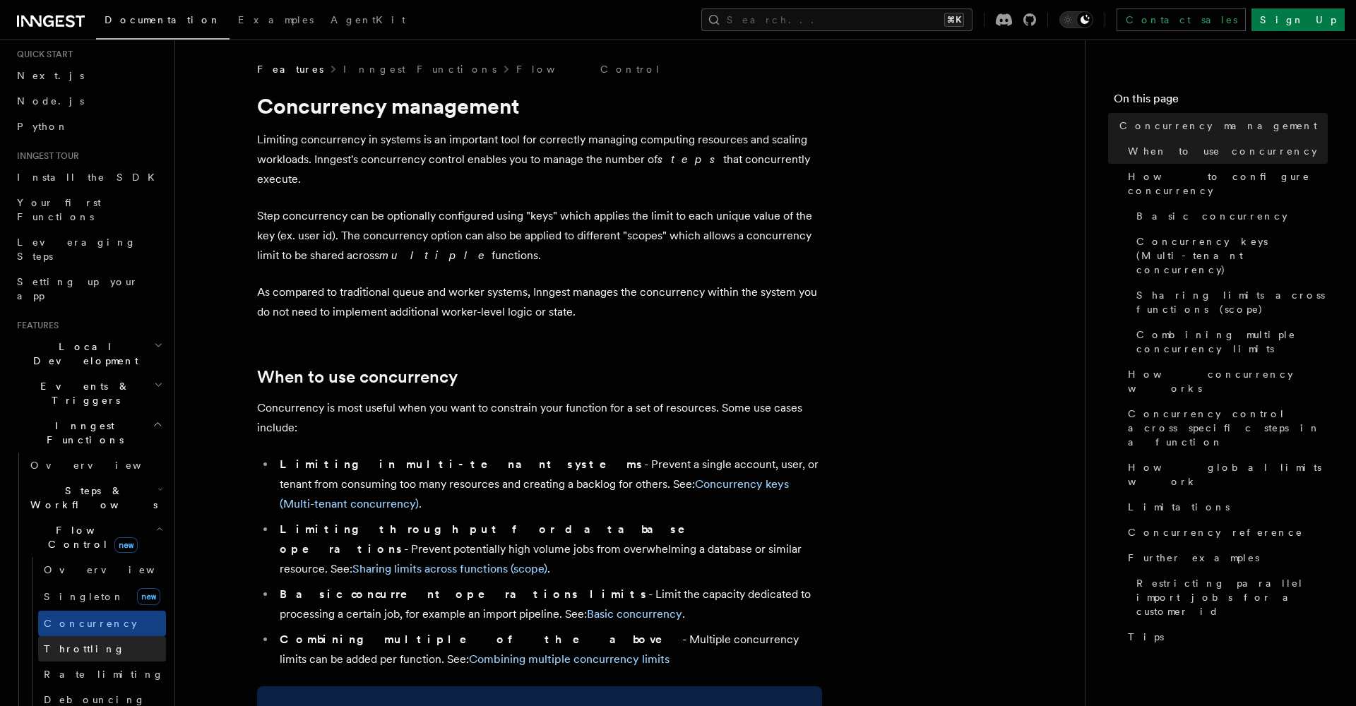
click at [97, 629] on link "Throttling" at bounding box center [102, 648] width 128 height 25
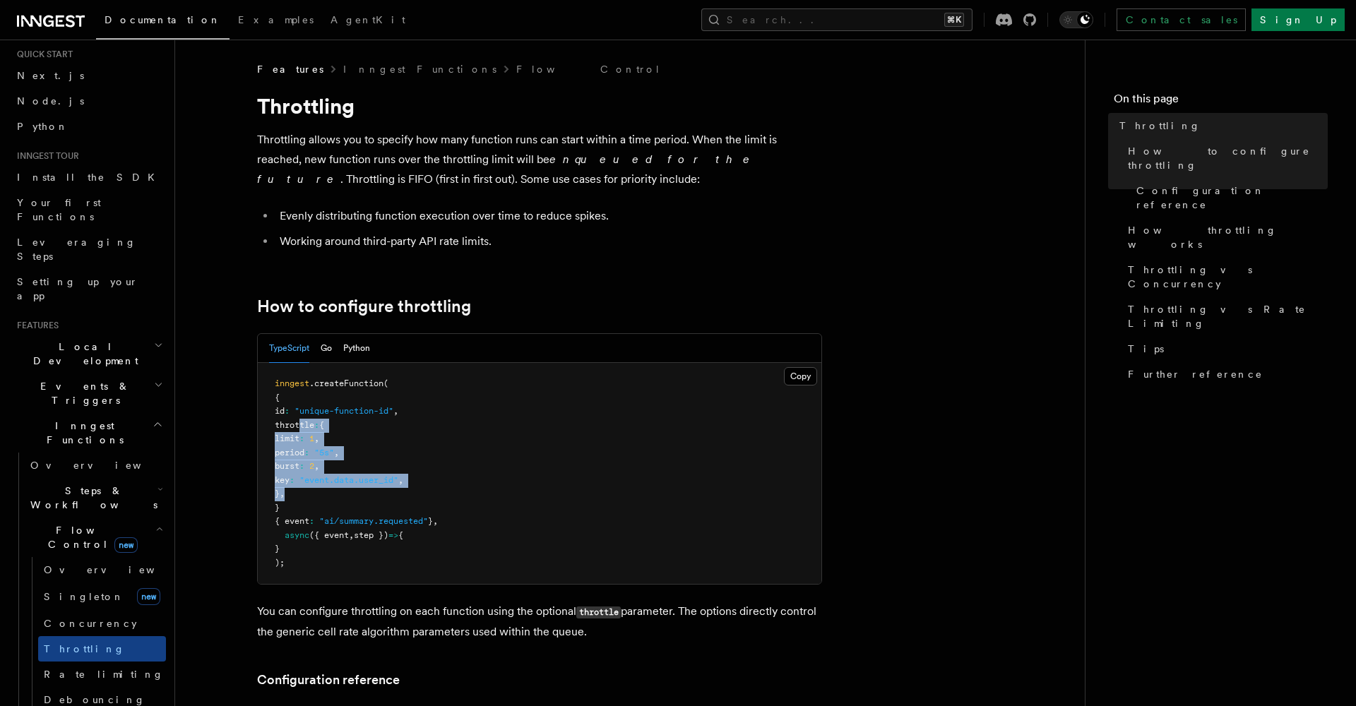
drag, startPoint x: 335, startPoint y: 484, endPoint x: 299, endPoint y: 419, distance: 73.7
click at [299, 419] on pre "inngest .createFunction ( { id : "unique-function-id" , throttle : { limit : 1 …" at bounding box center [539, 473] width 563 height 221
click at [299, 420] on span "throttle" at bounding box center [295, 425] width 40 height 10
click at [60, 618] on span "Concurrency" at bounding box center [90, 623] width 93 height 11
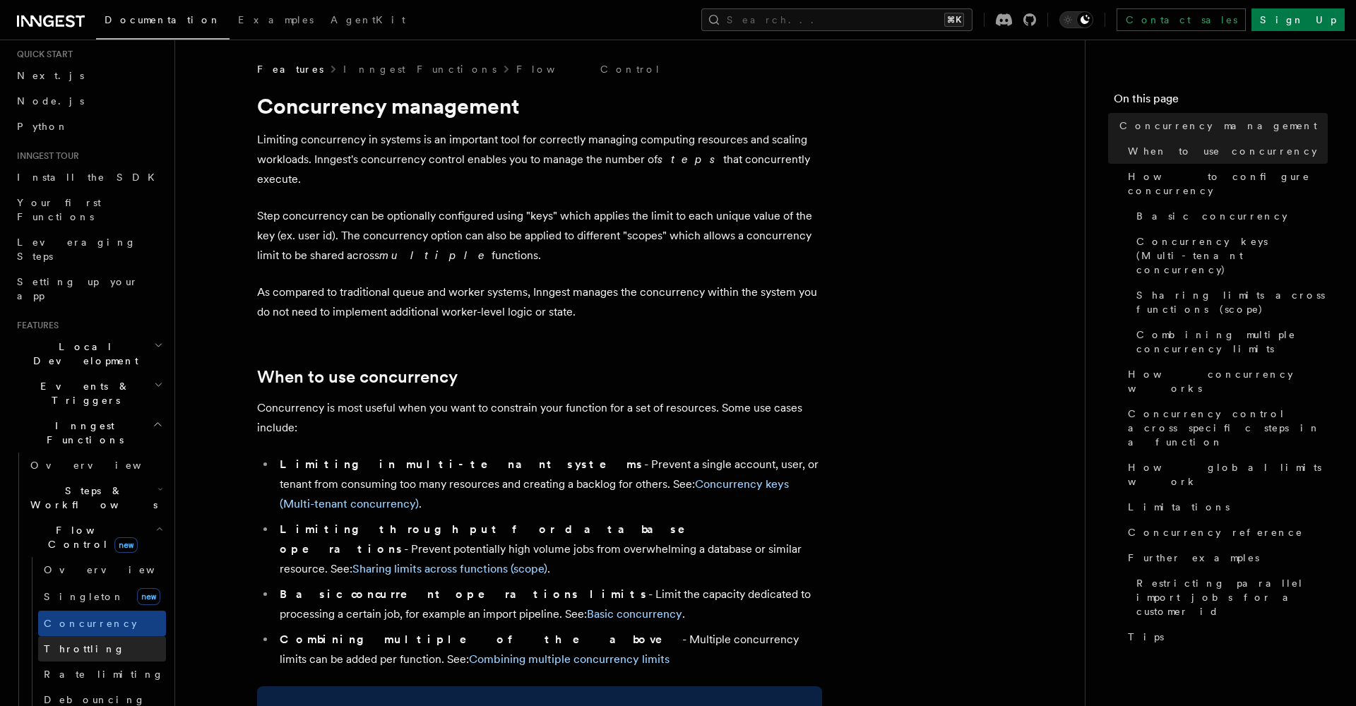
click at [73, 629] on span "Throttling" at bounding box center [84, 649] width 81 height 14
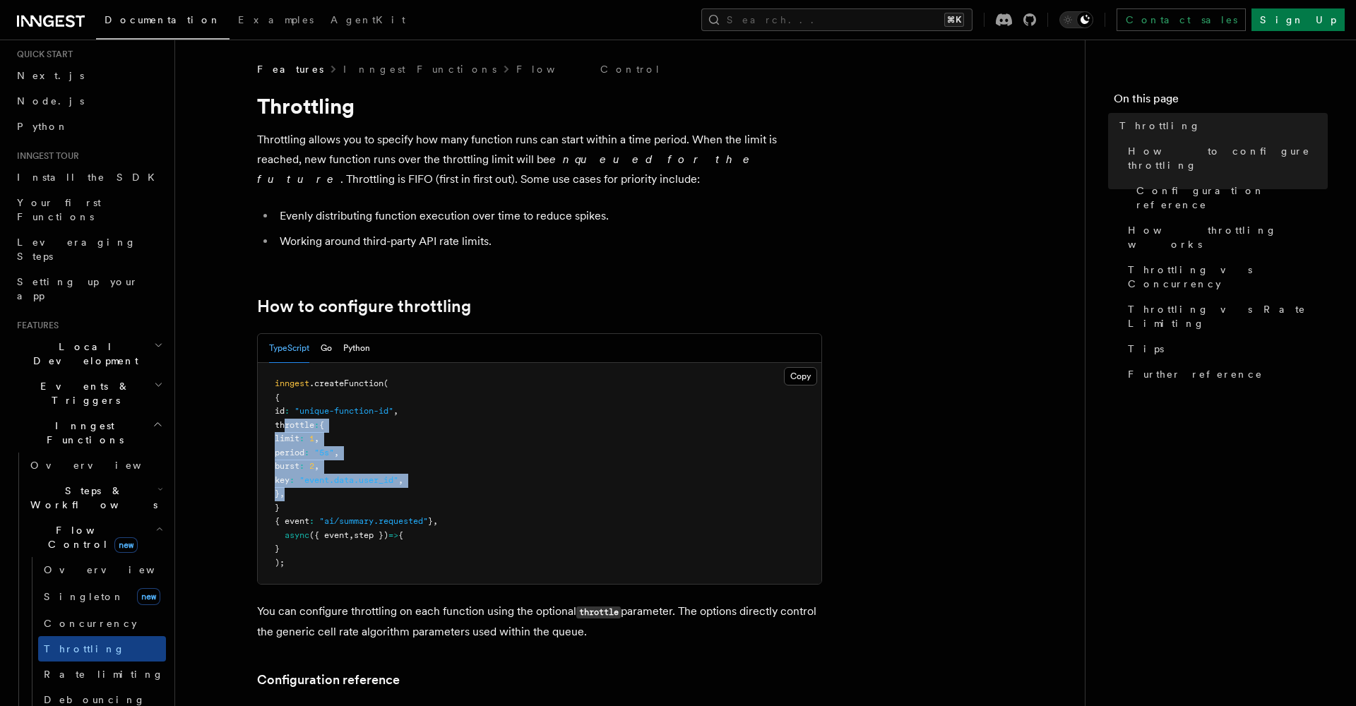
drag, startPoint x: 284, startPoint y: 422, endPoint x: 382, endPoint y: 494, distance: 122.2
click at [382, 494] on pre "inngest .createFunction ( { id : "unique-function-id" , throttle : { limit : 1 …" at bounding box center [539, 473] width 563 height 221
click at [102, 611] on link "Concurrency" at bounding box center [102, 623] width 128 height 25
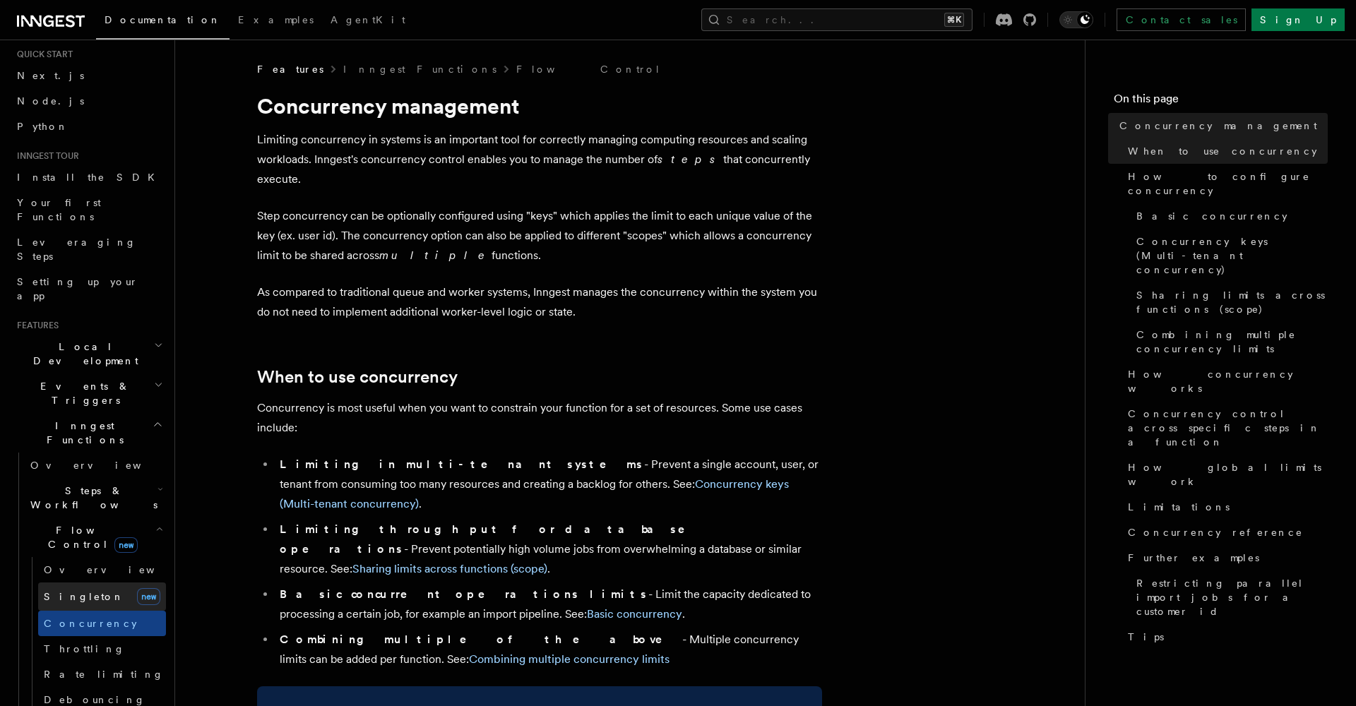
click at [93, 583] on link "Singleton new" at bounding box center [102, 597] width 128 height 28
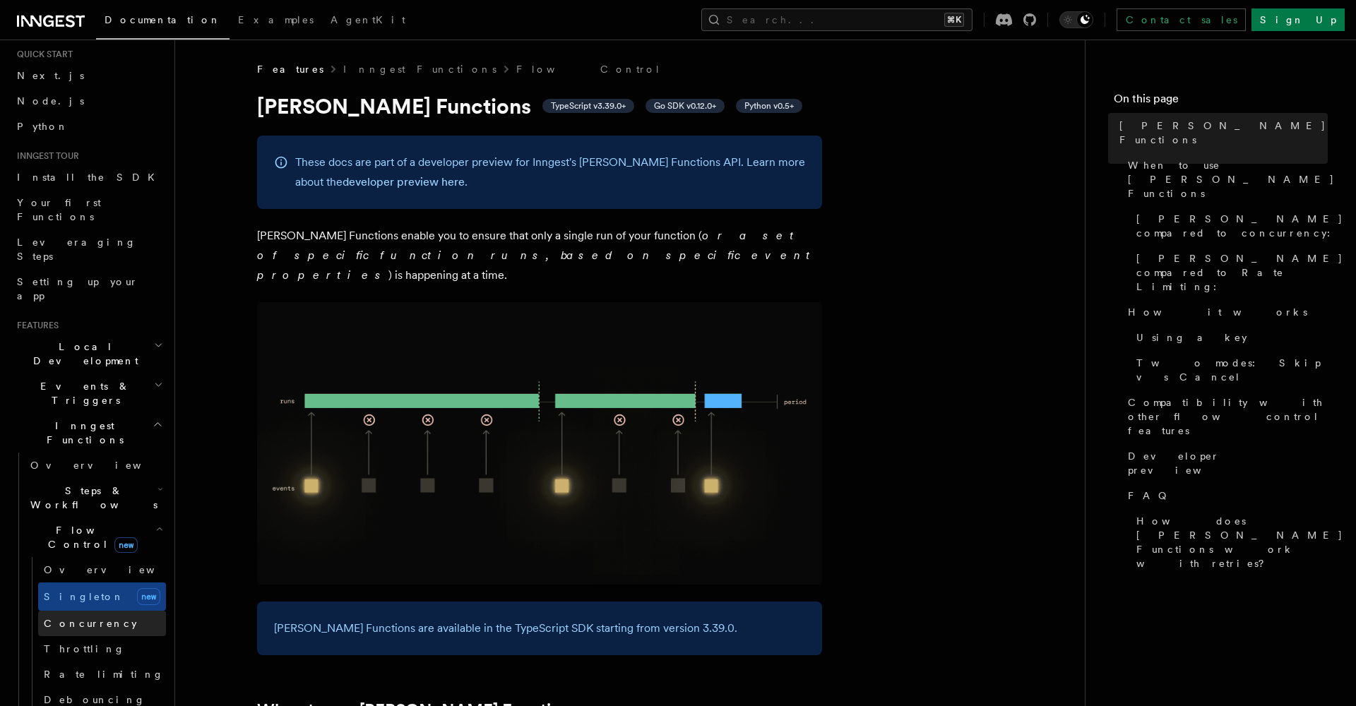
click at [97, 618] on span "Concurrency" at bounding box center [90, 623] width 93 height 11
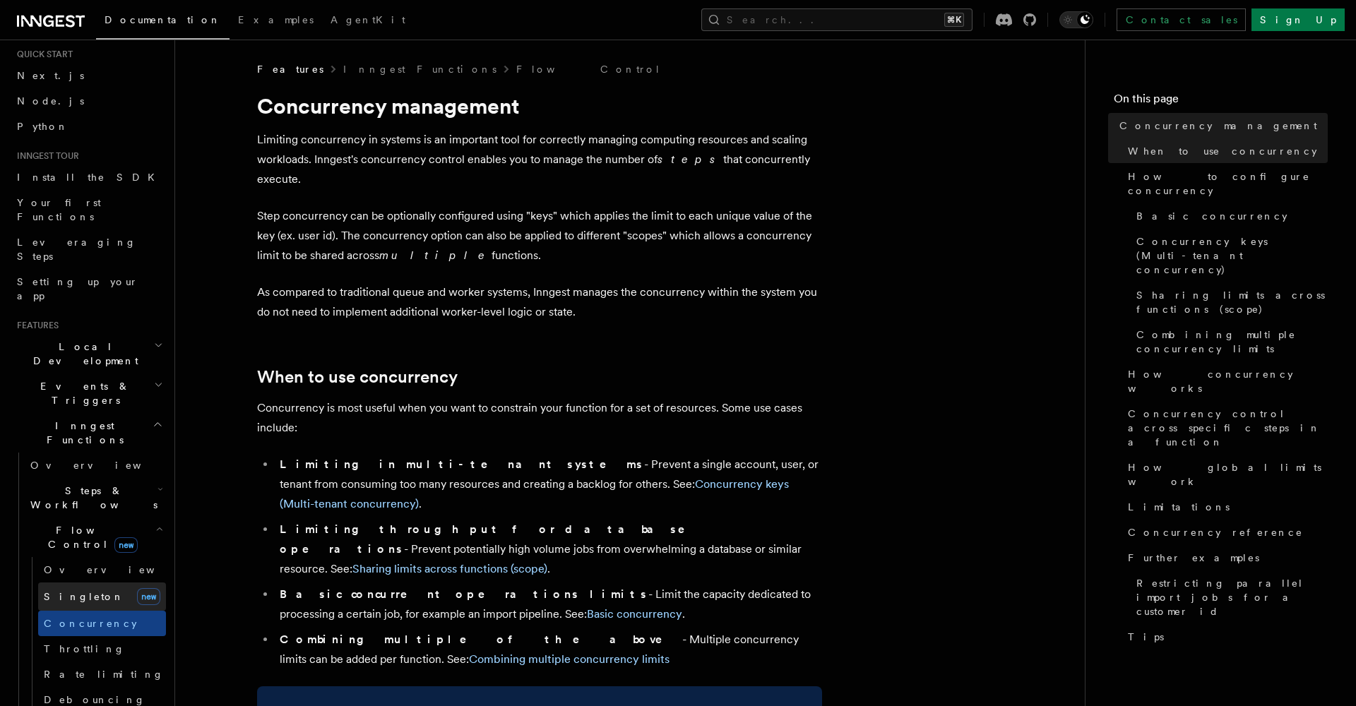
click at [95, 583] on link "Singleton new" at bounding box center [102, 597] width 128 height 28
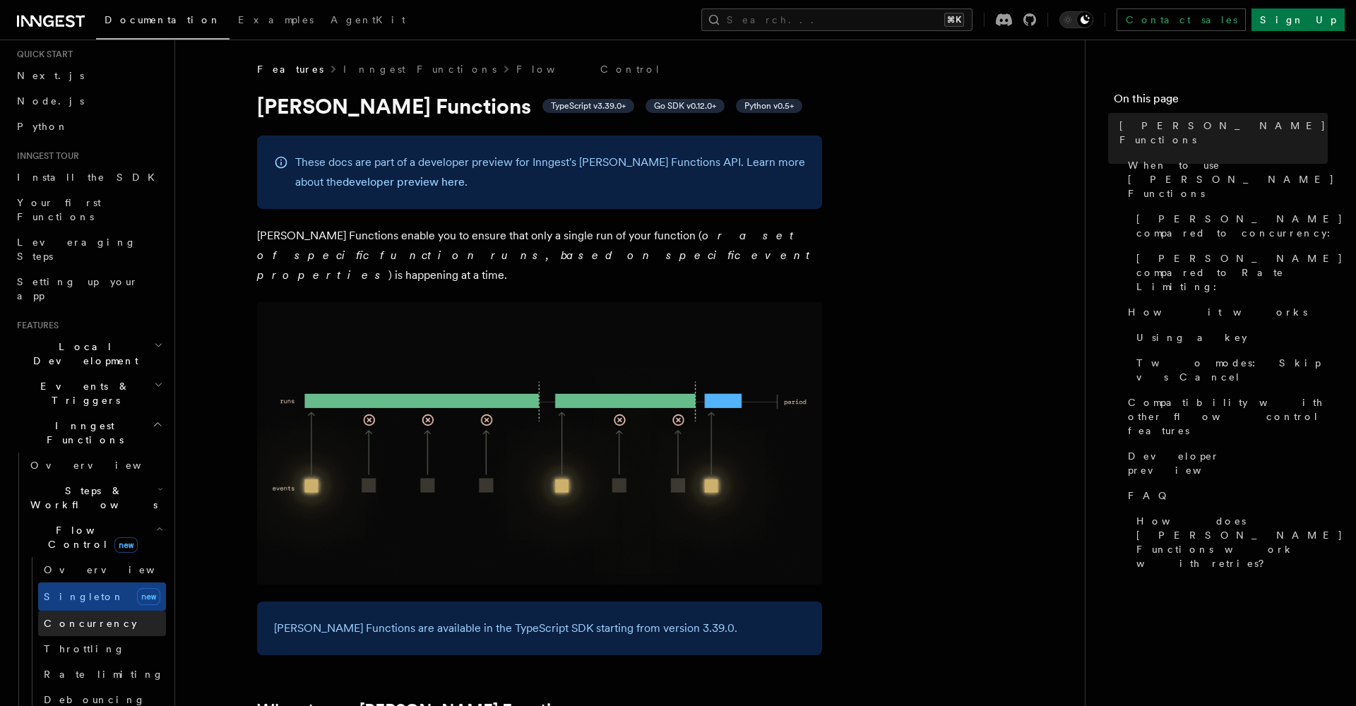
click at [86, 618] on span "Concurrency" at bounding box center [90, 623] width 93 height 11
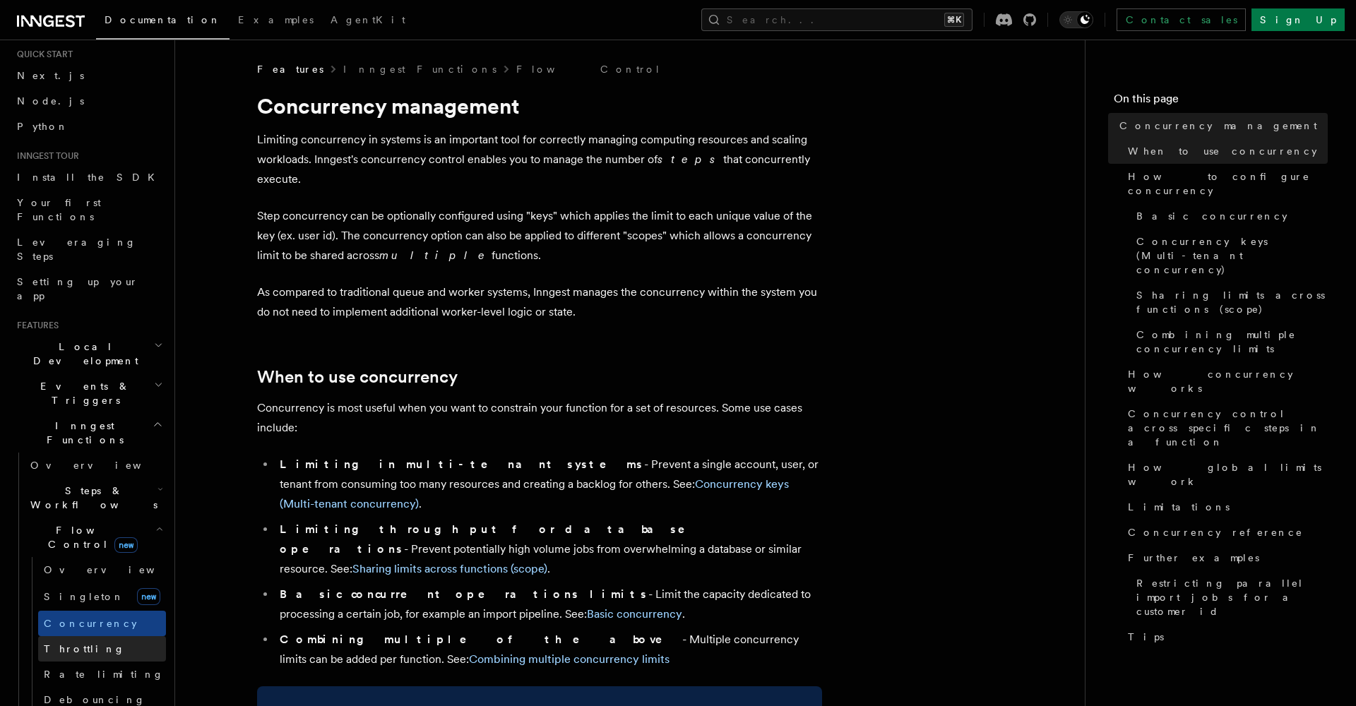
click at [78, 629] on span "Throttling" at bounding box center [84, 648] width 81 height 11
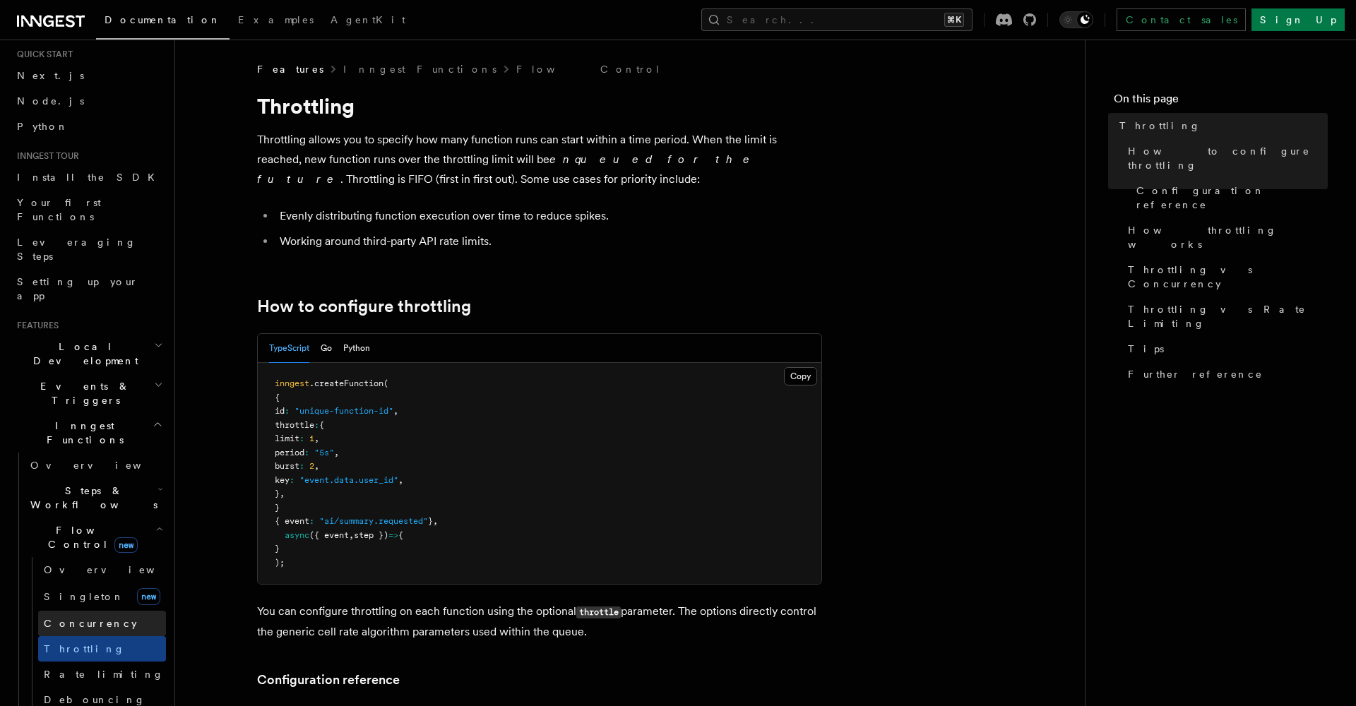
click at [88, 611] on link "Concurrency" at bounding box center [102, 623] width 128 height 25
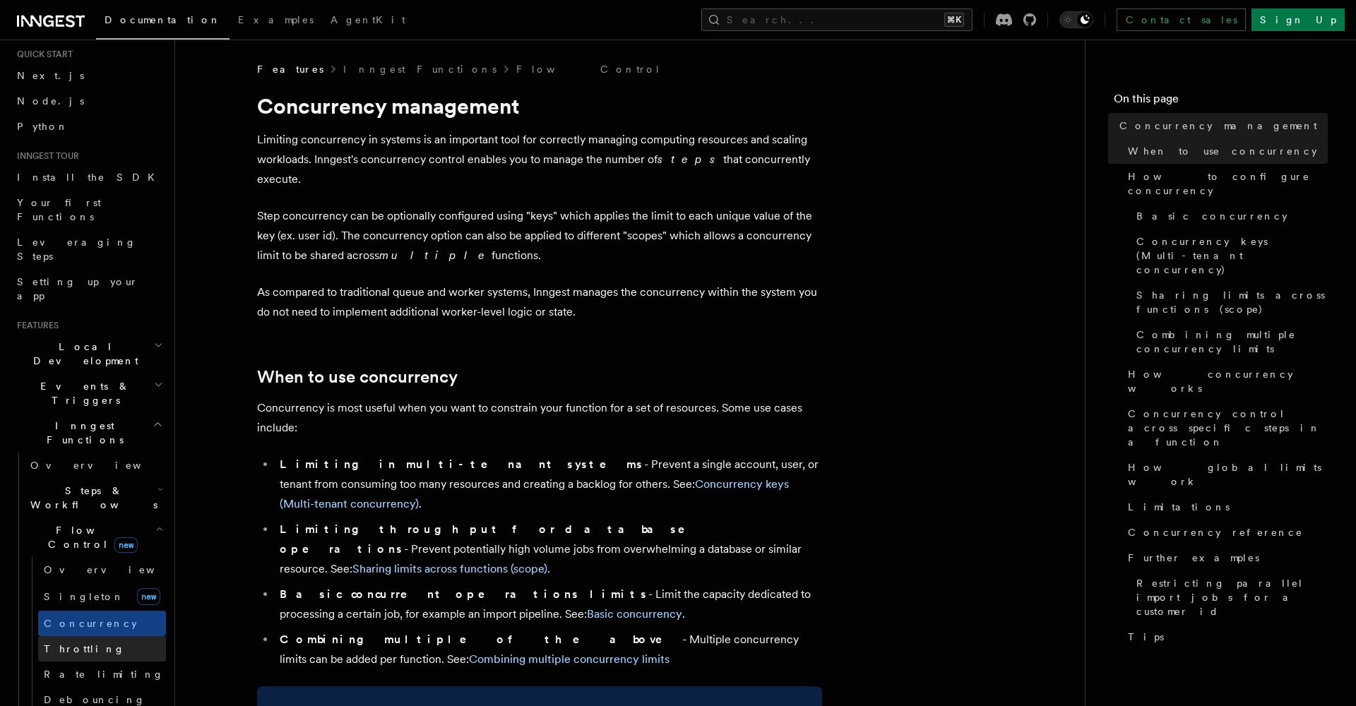
click at [76, 629] on link "Throttling" at bounding box center [102, 648] width 128 height 25
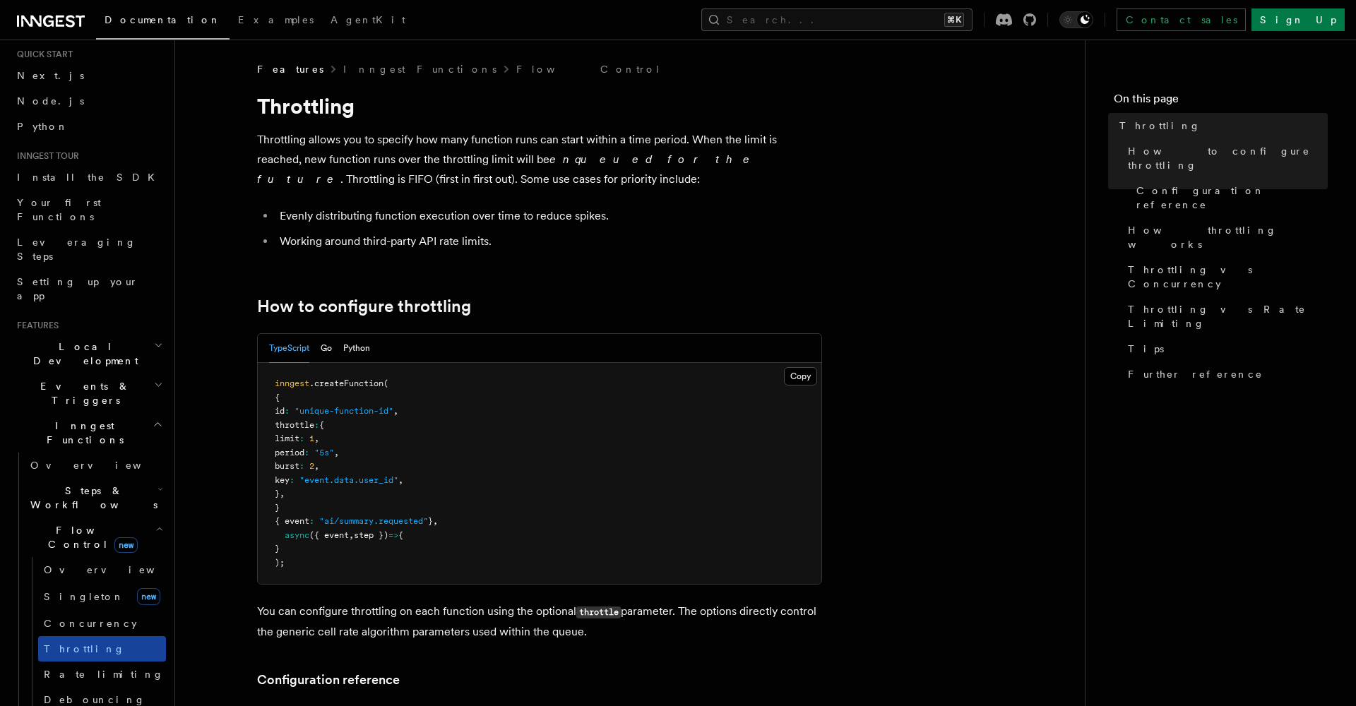
click at [59, 629] on span "Throttling" at bounding box center [84, 649] width 81 height 14
drag, startPoint x: 316, startPoint y: 461, endPoint x: 420, endPoint y: 460, distance: 104.5
click at [420, 460] on pre "inngest .createFunction ( { id : "unique-function-id" , throttle : { limit : 1 …" at bounding box center [539, 473] width 563 height 221
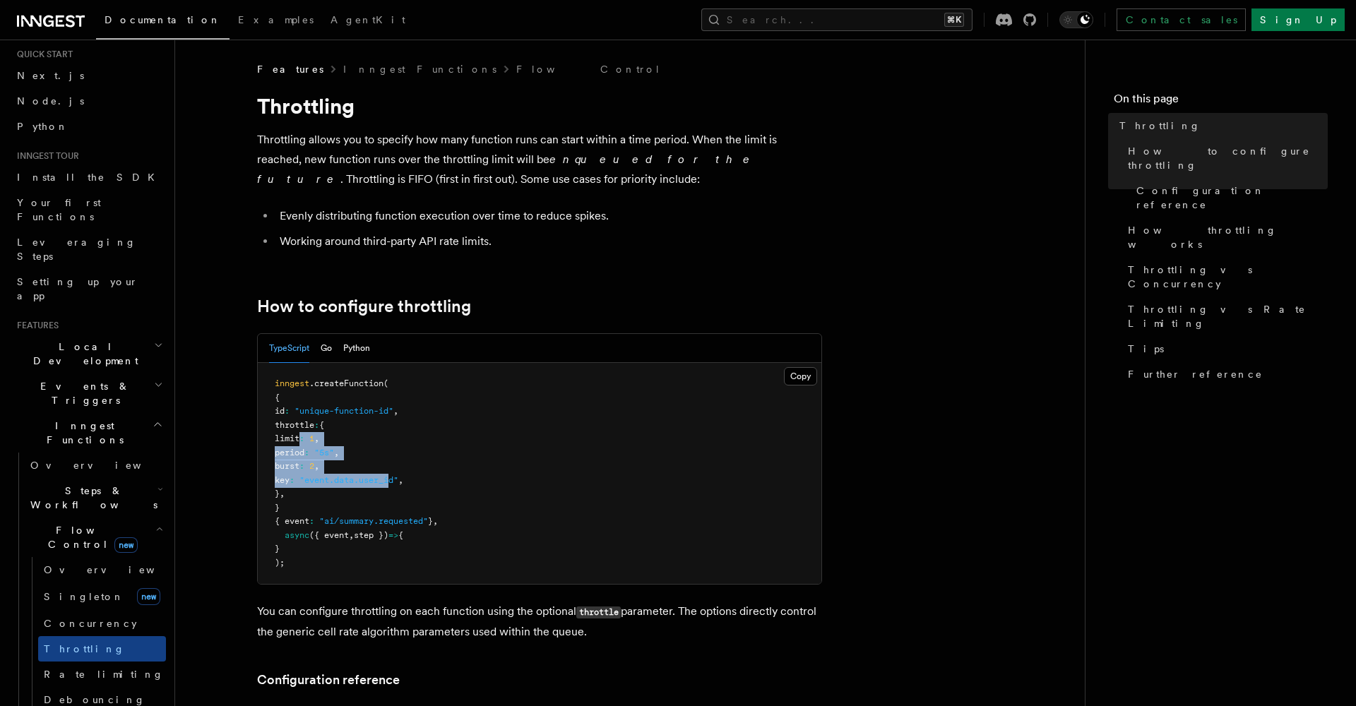
drag, startPoint x: 301, startPoint y: 432, endPoint x: 419, endPoint y: 472, distance: 125.3
click at [420, 472] on code "inngest .createFunction ( { id : "unique-function-id" , throttle : { limit : 1 …" at bounding box center [356, 472] width 163 height 189
click at [398, 475] on span ""event.data.user_id"" at bounding box center [348, 480] width 99 height 10
drag, startPoint x: 304, startPoint y: 441, endPoint x: 383, endPoint y: 483, distance: 90.0
click at [383, 484] on pre "inngest .createFunction ( { id : "unique-function-id" , throttle : { limit : 1 …" at bounding box center [539, 473] width 563 height 221
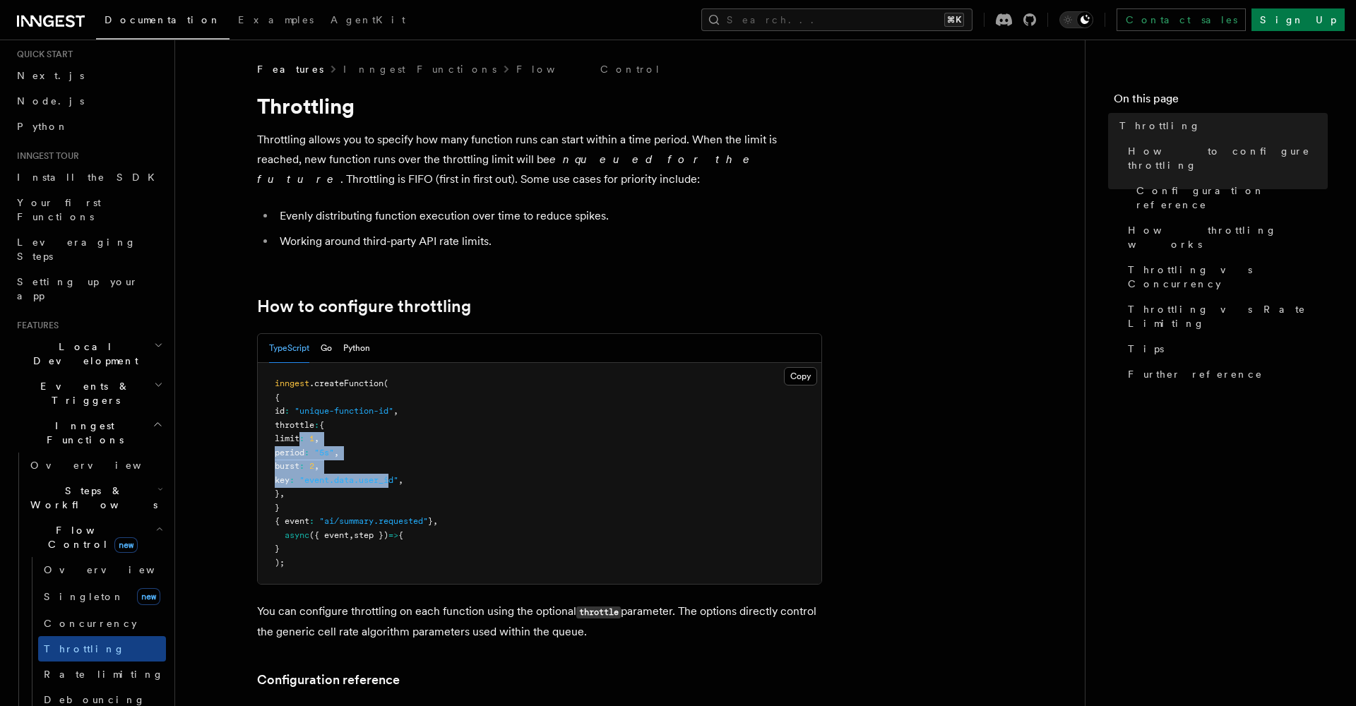
click at [383, 483] on pre "inngest .createFunction ( { id : "unique-function-id" , throttle : { limit : 1 …" at bounding box center [539, 473] width 563 height 221
drag, startPoint x: 304, startPoint y: 431, endPoint x: 438, endPoint y: 501, distance: 151.3
click at [438, 502] on pre "inngest .createFunction ( { id : "unique-function-id" , throttle : { limit : 1 …" at bounding box center [539, 473] width 563 height 221
click at [438, 501] on pre "inngest .createFunction ( { id : "unique-function-id" , throttle : { limit : 1 …" at bounding box center [539, 473] width 563 height 221
drag, startPoint x: 296, startPoint y: 426, endPoint x: 414, endPoint y: 488, distance: 133.6
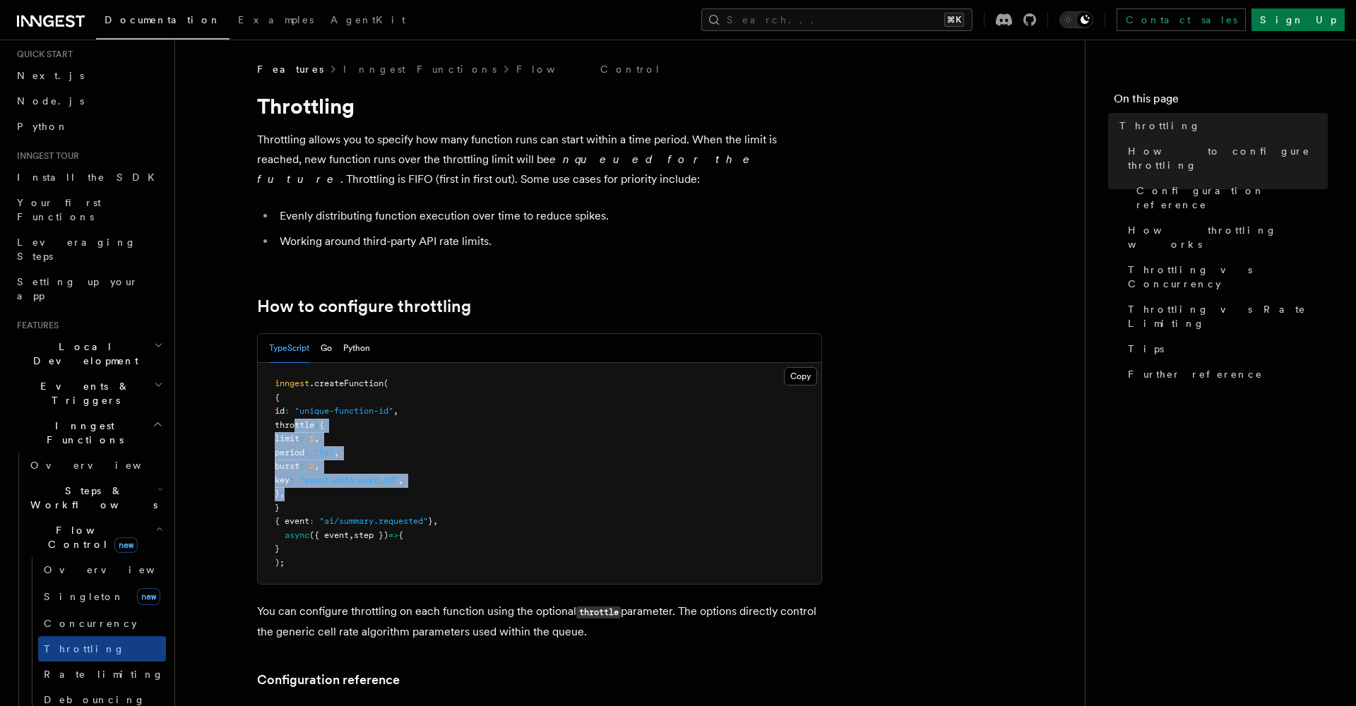
click at [414, 489] on pre "inngest .createFunction ( { id : "unique-function-id" , throttle : { limit : 1 …" at bounding box center [539, 473] width 563 height 221
click at [414, 488] on pre "inngest .createFunction ( { id : "unique-function-id" , throttle : { limit : 1 …" at bounding box center [539, 473] width 563 height 221
drag, startPoint x: 294, startPoint y: 437, endPoint x: 528, endPoint y: 485, distance: 239.3
click at [528, 484] on pre "inngest .createFunction ( { id : "unique-function-id" , throttle : { limit : 1 …" at bounding box center [539, 473] width 563 height 221
click at [501, 476] on pre "inngest .createFunction ( { id : "unique-function-id" , throttle : { limit : 1 …" at bounding box center [539, 473] width 563 height 221
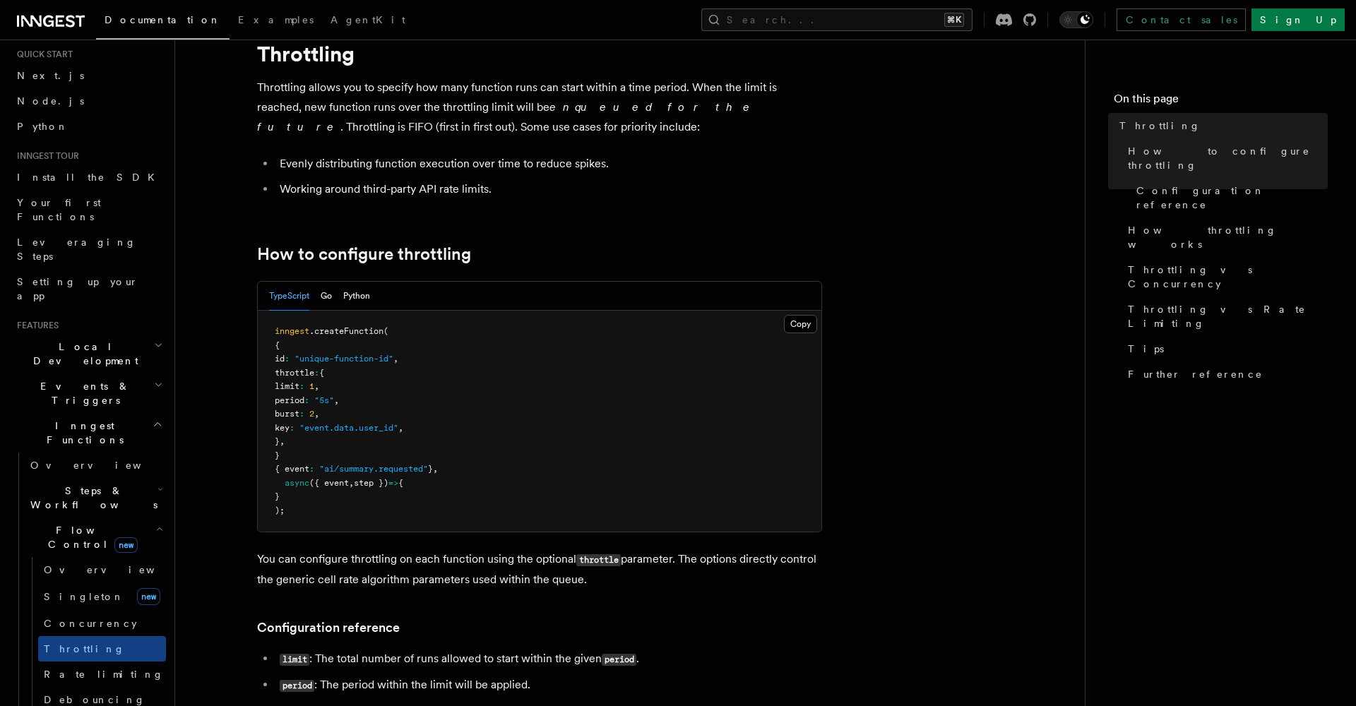
scroll to position [54, 0]
click at [55, 618] on span "Concurrency" at bounding box center [90, 623] width 93 height 11
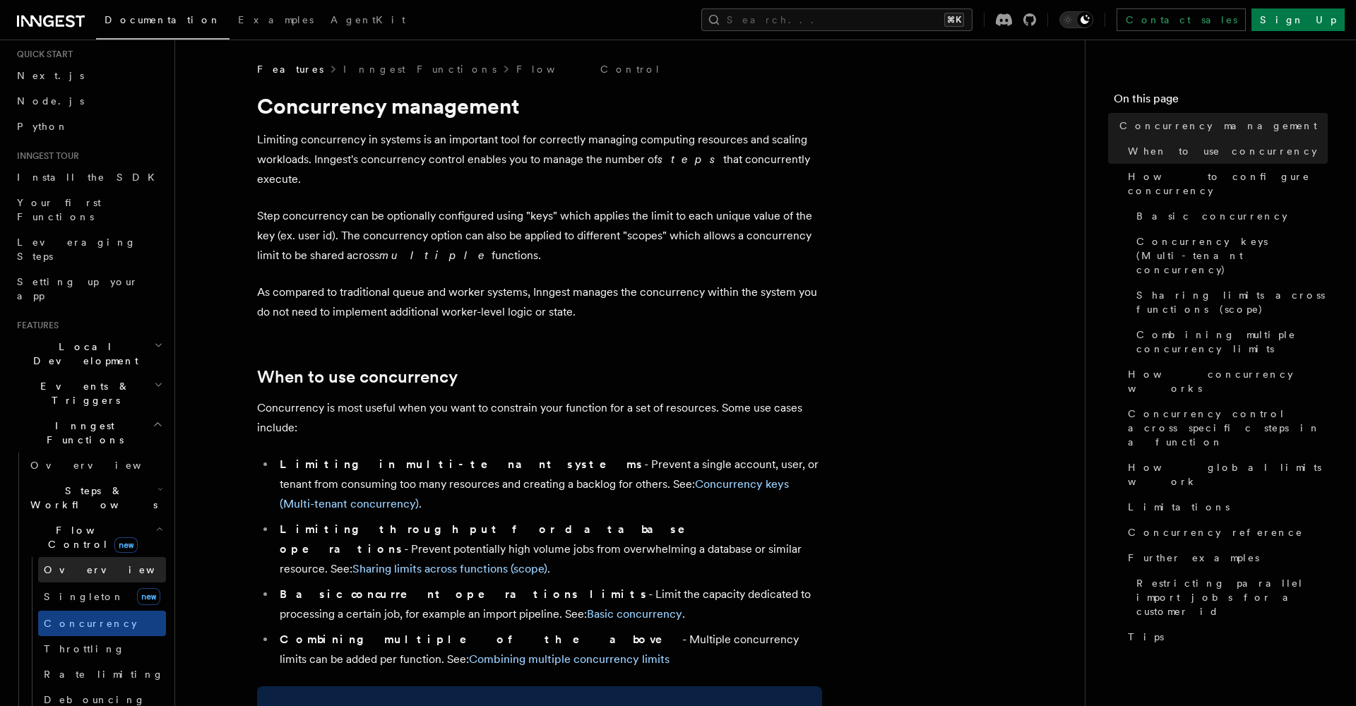
click at [71, 564] on span "Overview" at bounding box center [116, 569] width 145 height 11
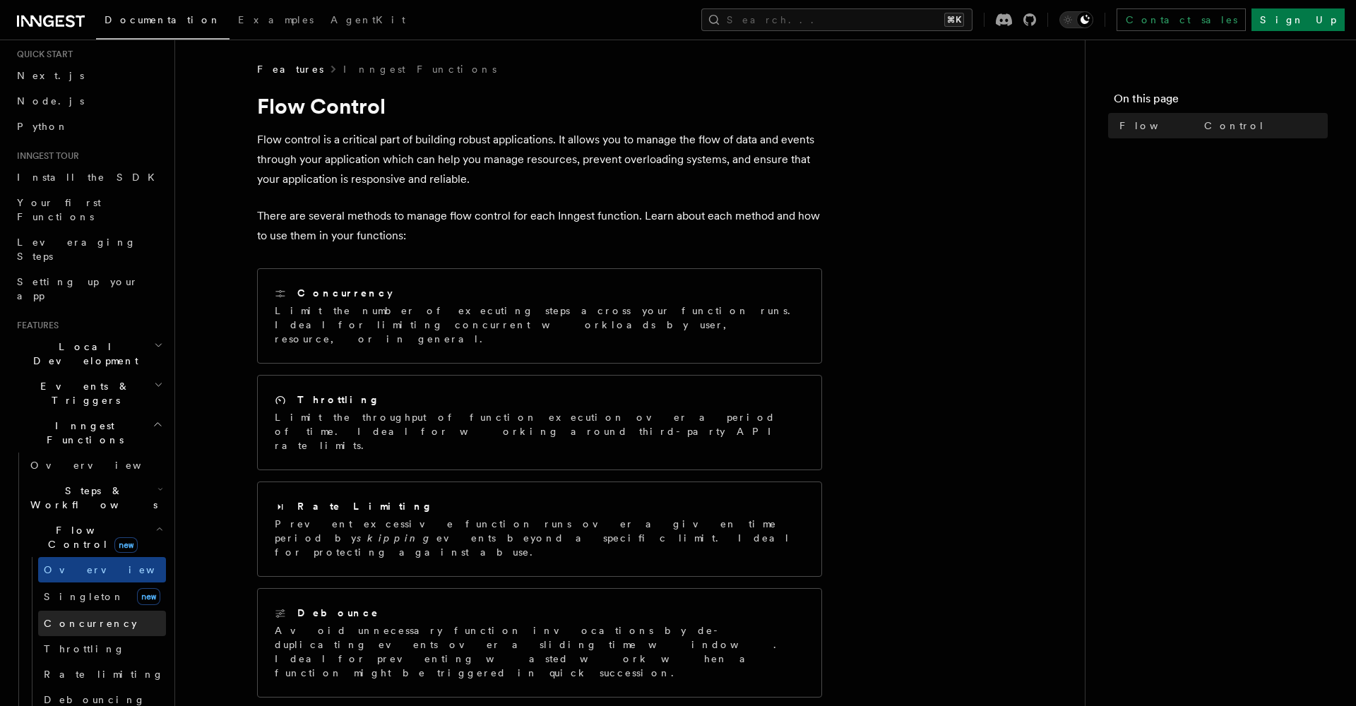
click at [72, 611] on link "Concurrency" at bounding box center [102, 623] width 128 height 25
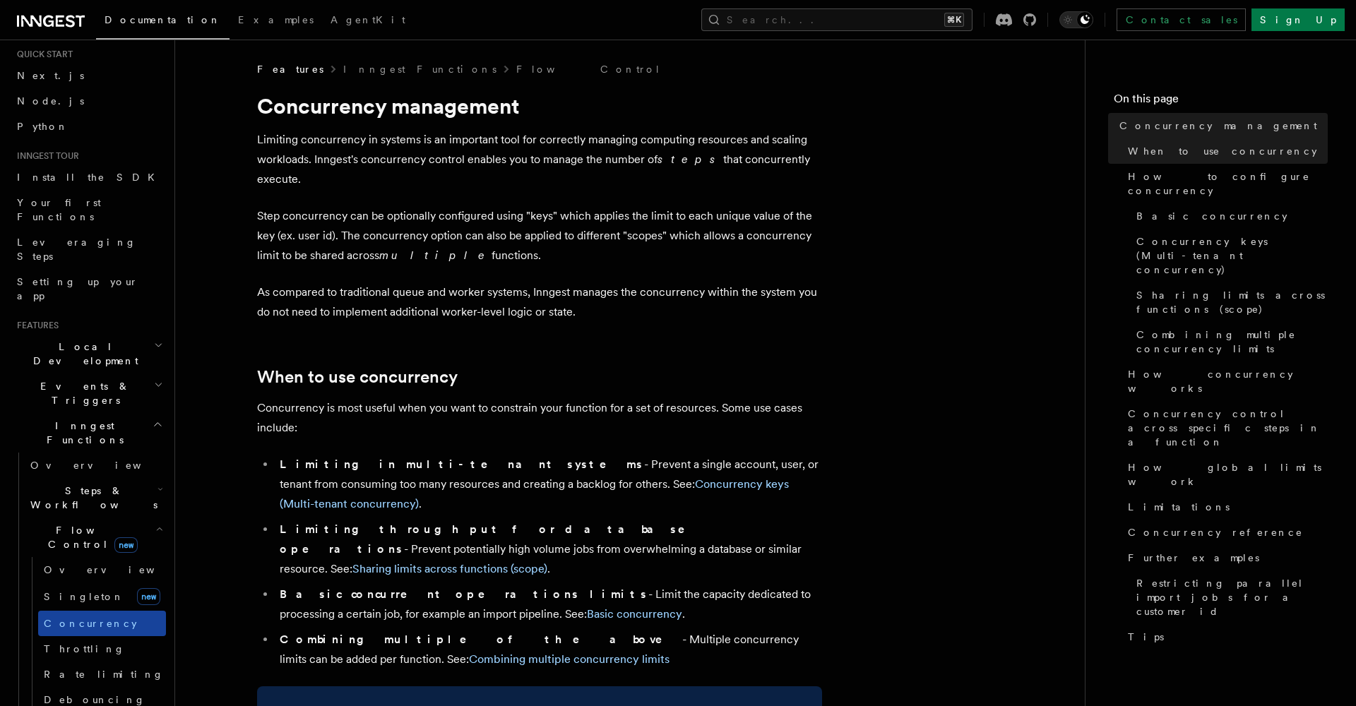
click at [75, 611] on link "Concurrency" at bounding box center [102, 623] width 128 height 25
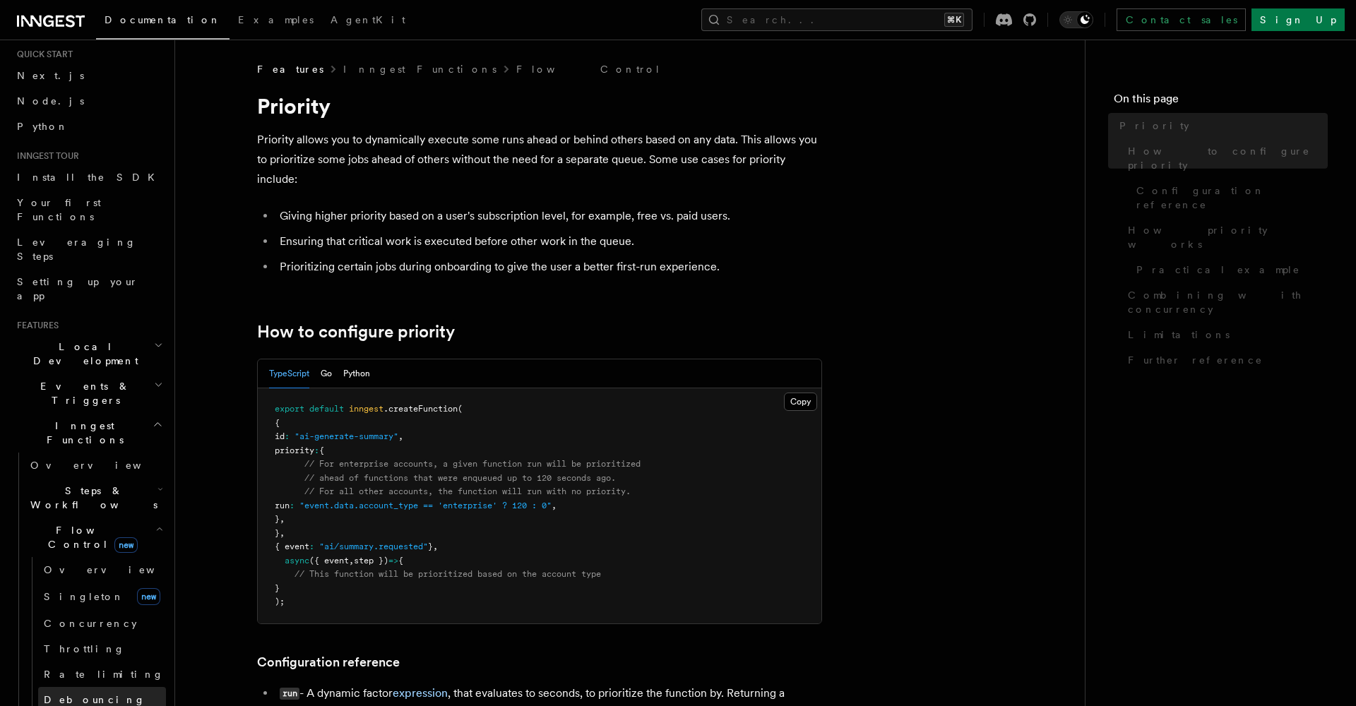
click at [76, 629] on span "Debouncing" at bounding box center [95, 699] width 102 height 11
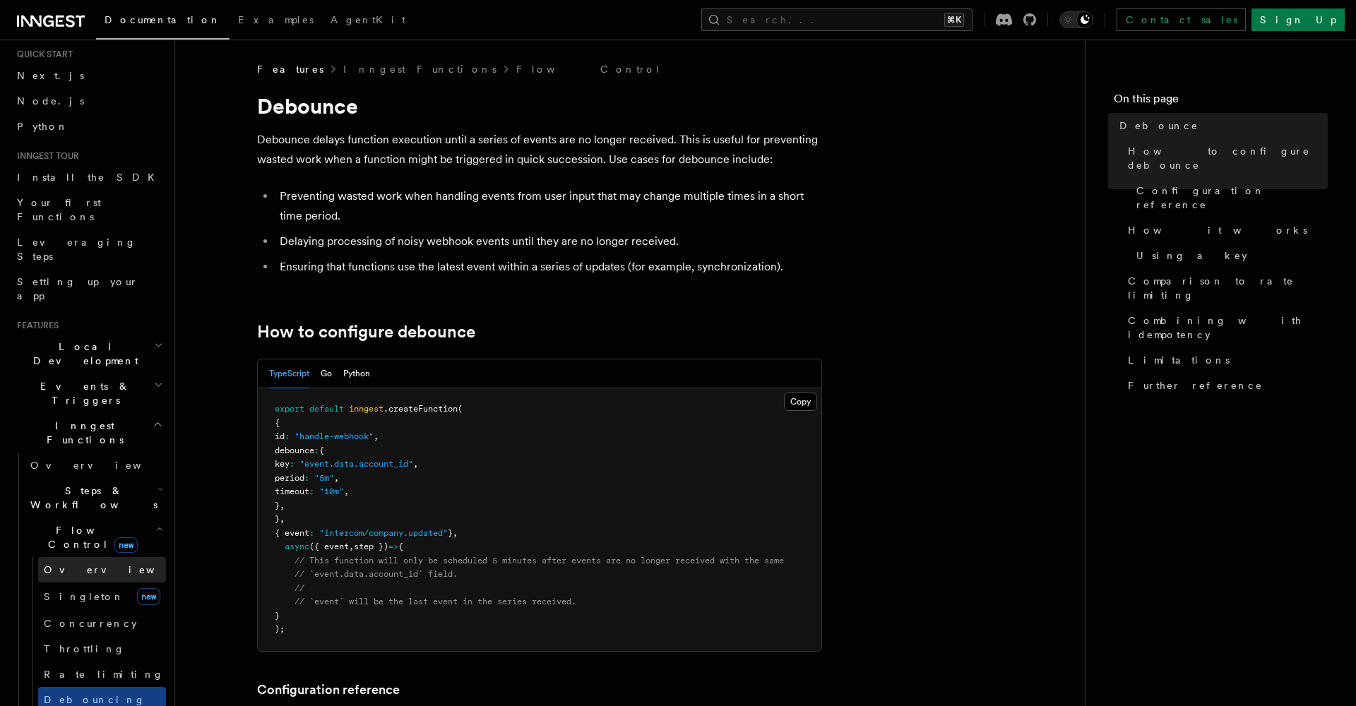
click at [78, 564] on span "Overview" at bounding box center [116, 569] width 145 height 11
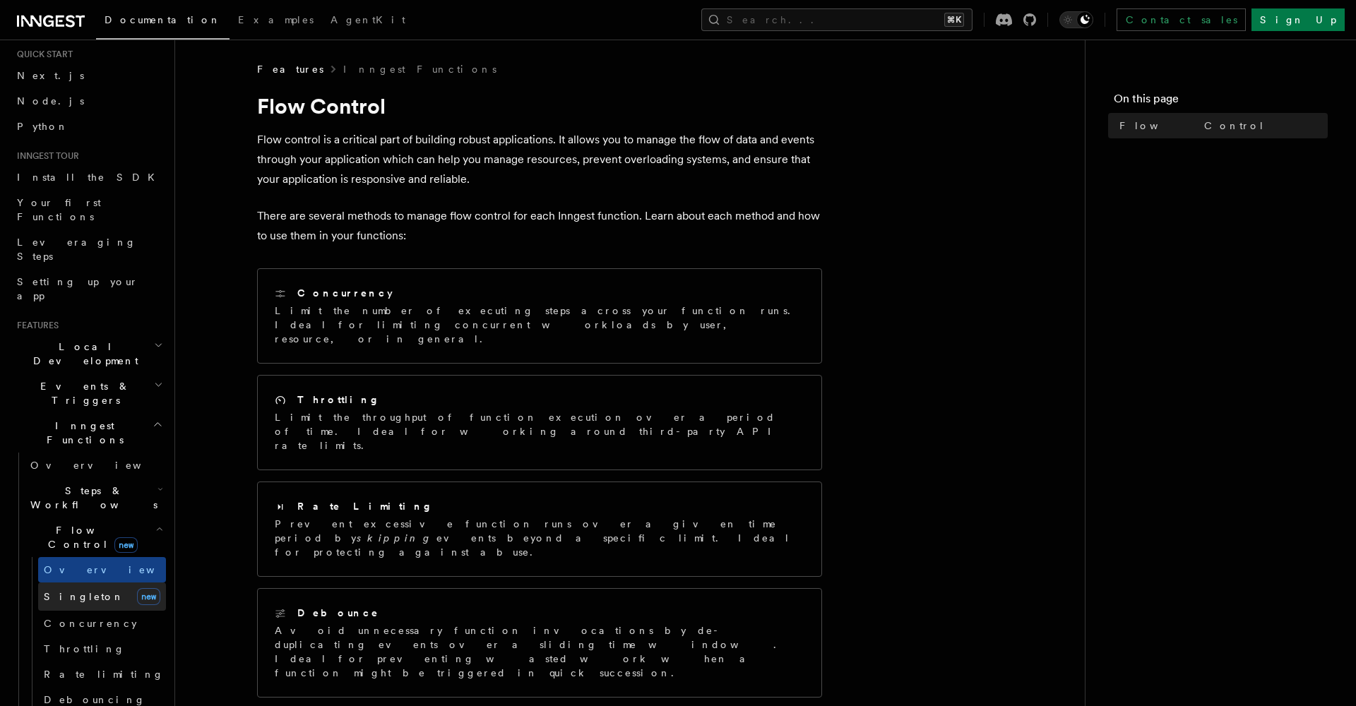
click at [84, 590] on span "Singleton" at bounding box center [84, 597] width 80 height 14
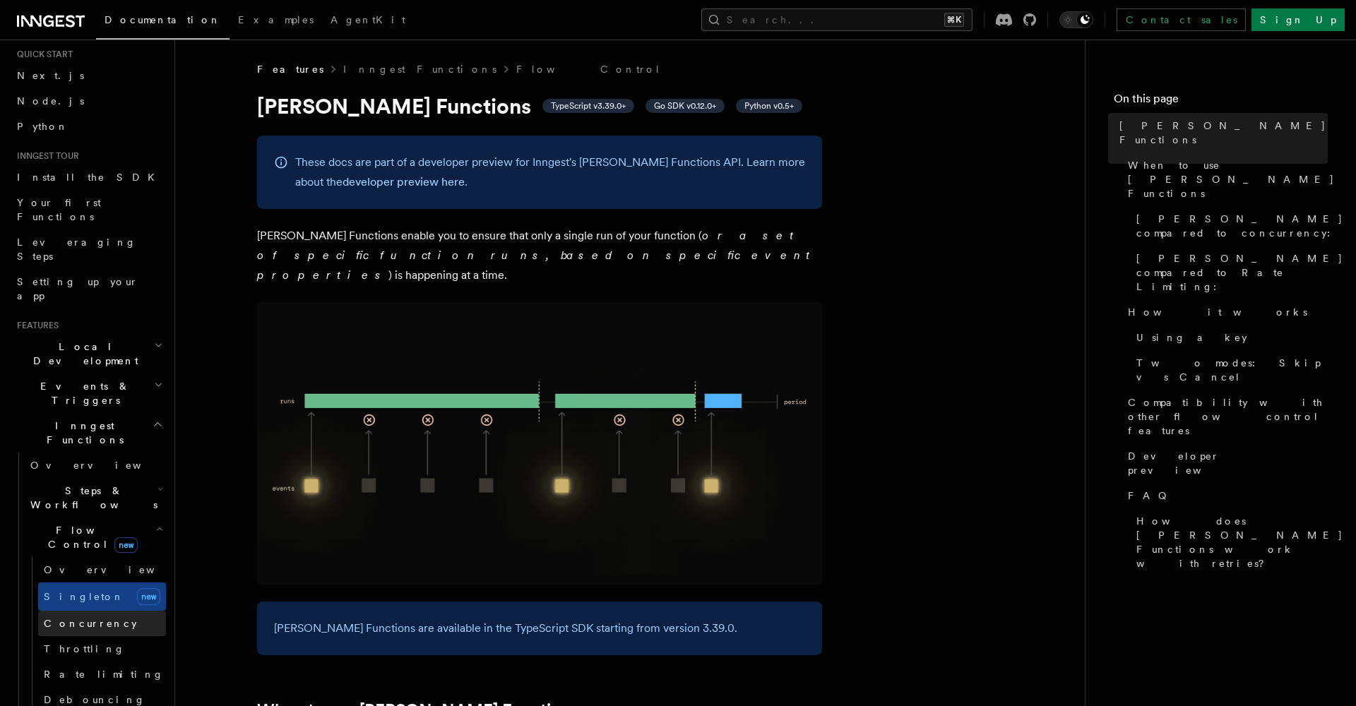
click at [71, 616] on span "Concurrency" at bounding box center [90, 623] width 93 height 14
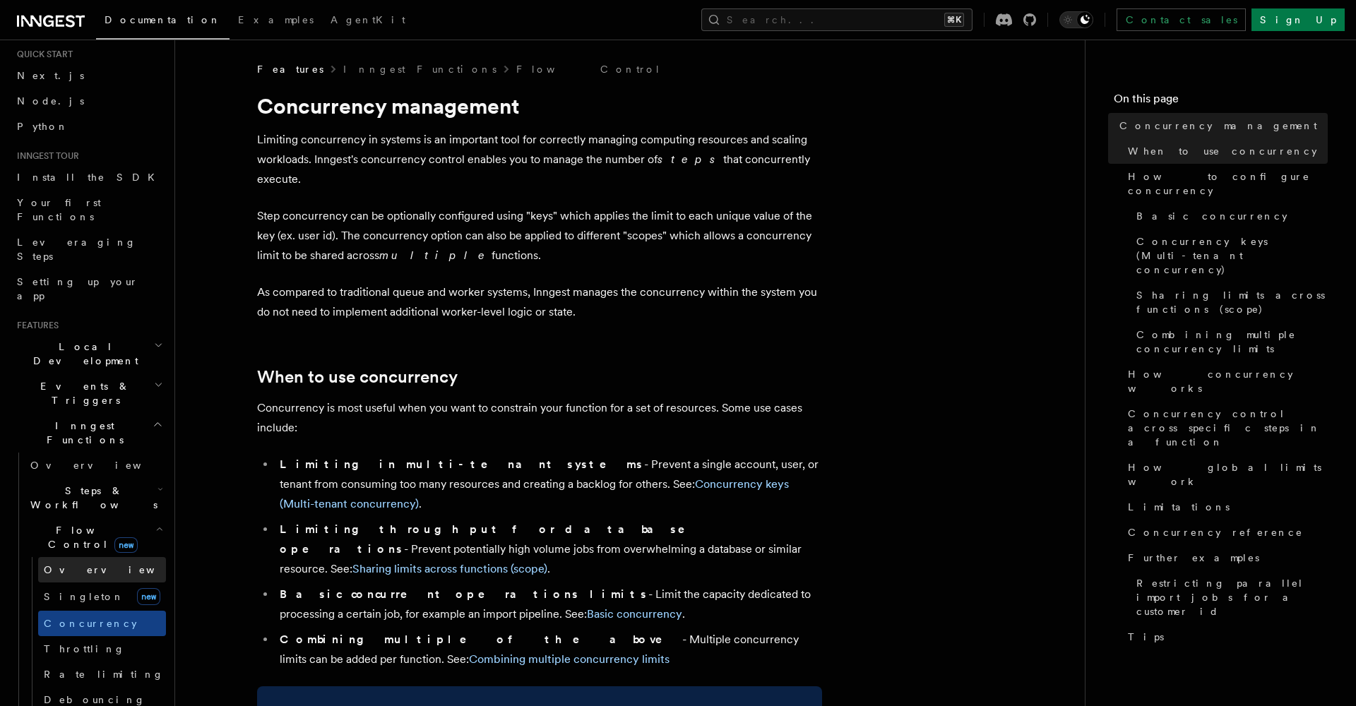
click at [71, 564] on span "Overview" at bounding box center [116, 569] width 145 height 11
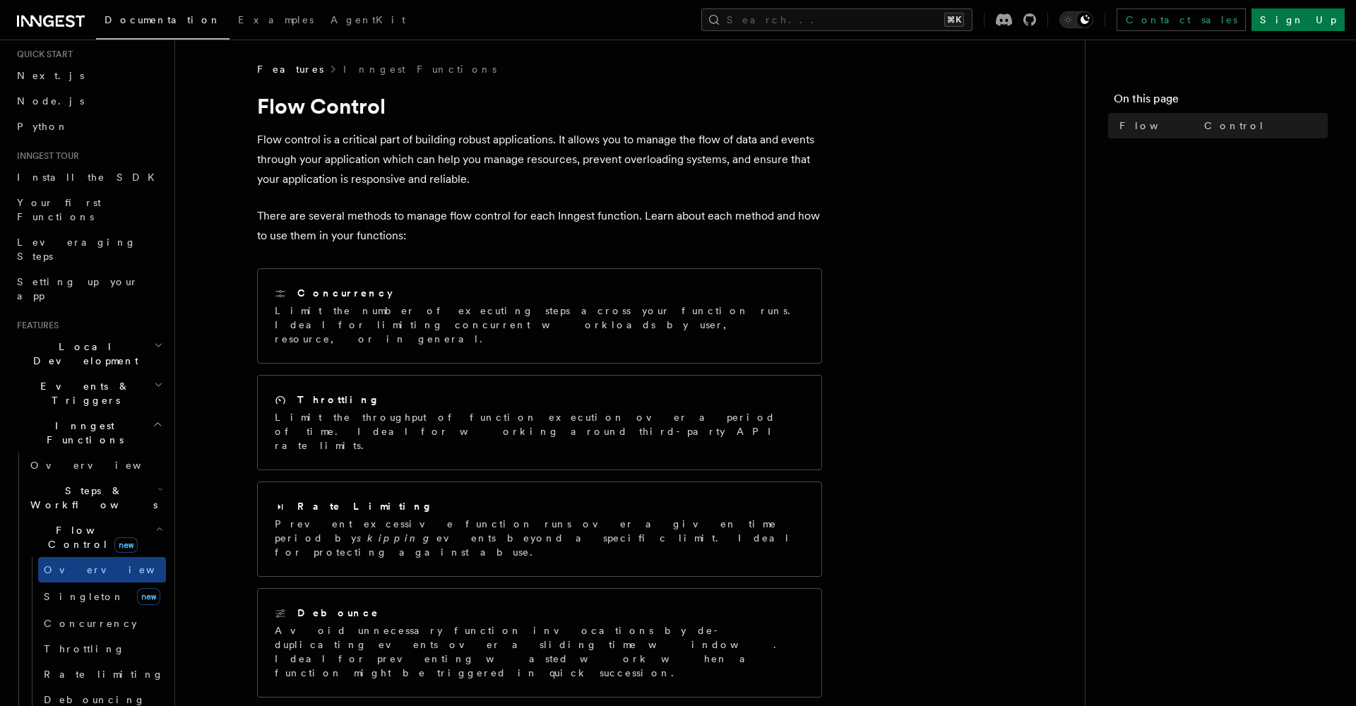
click at [986, 143] on article "Features Inngest Functions Flow Control Flow control is a critical part of buil…" at bounding box center [630, 567] width 864 height 1011
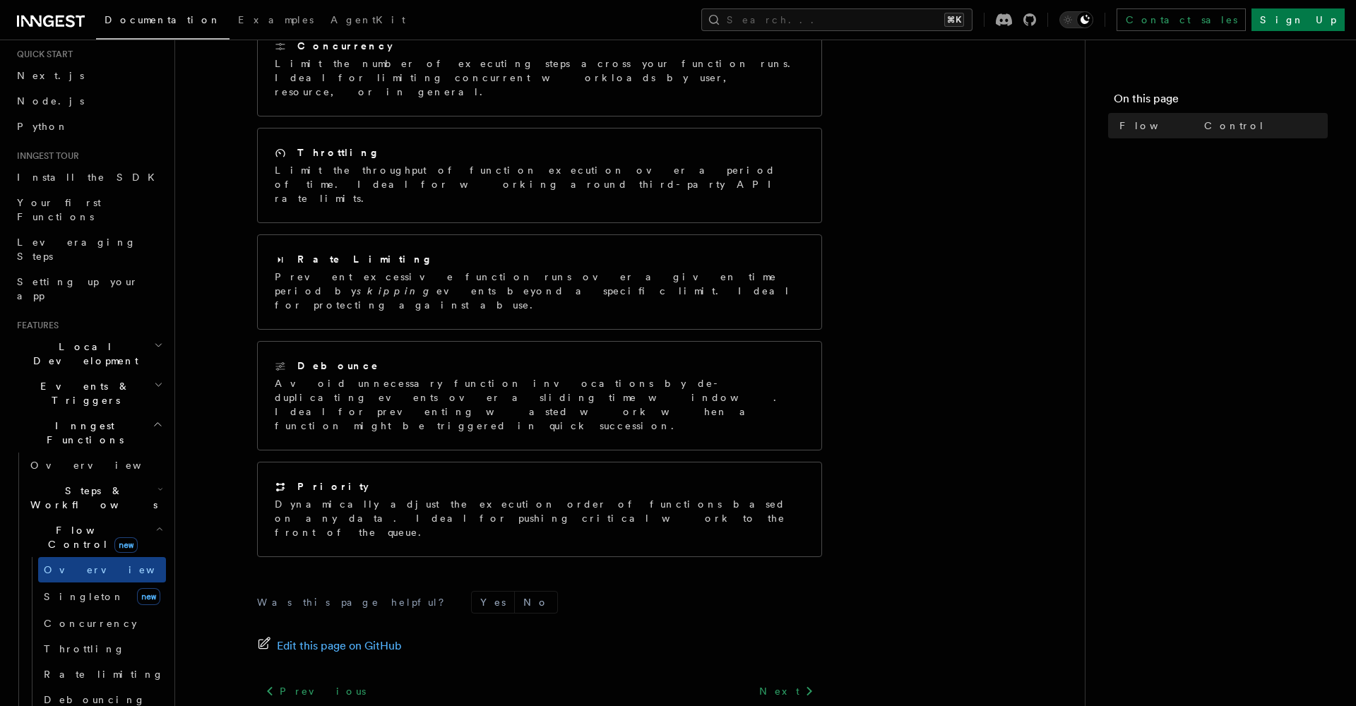
scroll to position [268, 0]
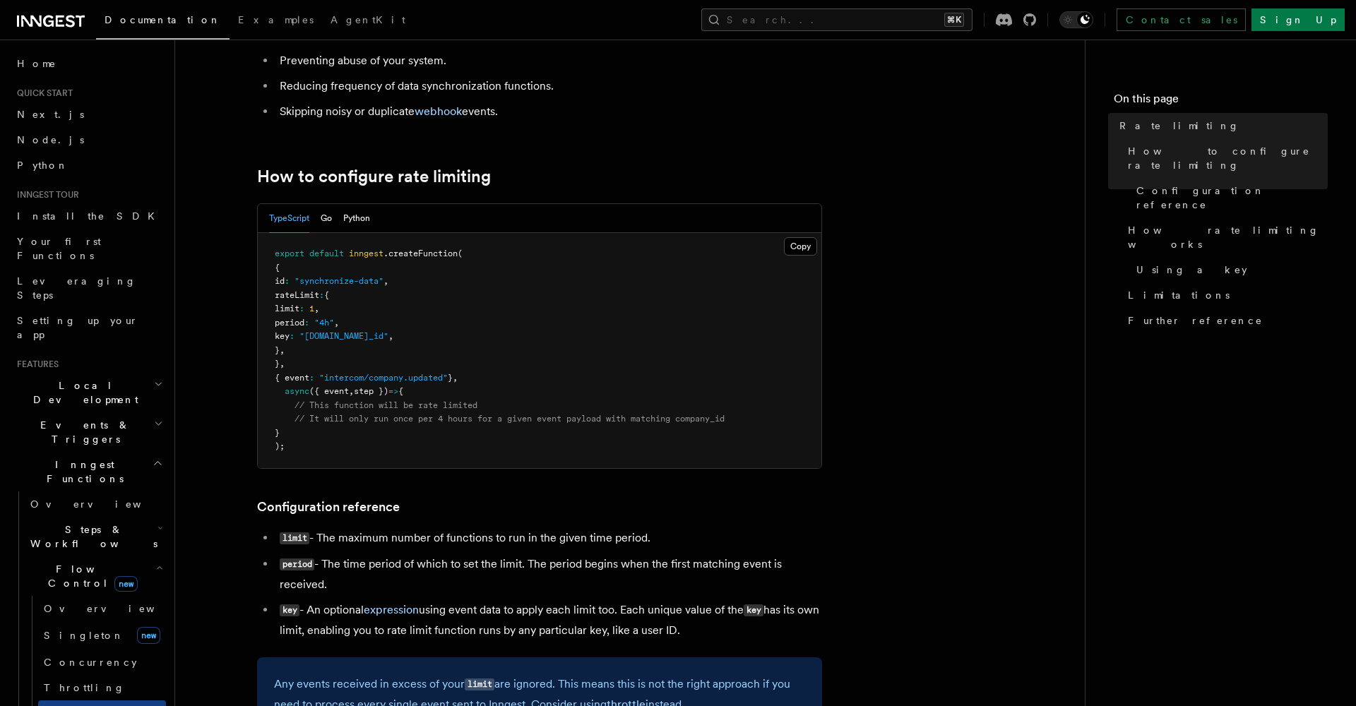
scroll to position [157, 0]
click at [337, 219] on div "TypeScript Go Python" at bounding box center [319, 217] width 101 height 29
click at [362, 220] on button "Python" at bounding box center [356, 217] width 27 height 29
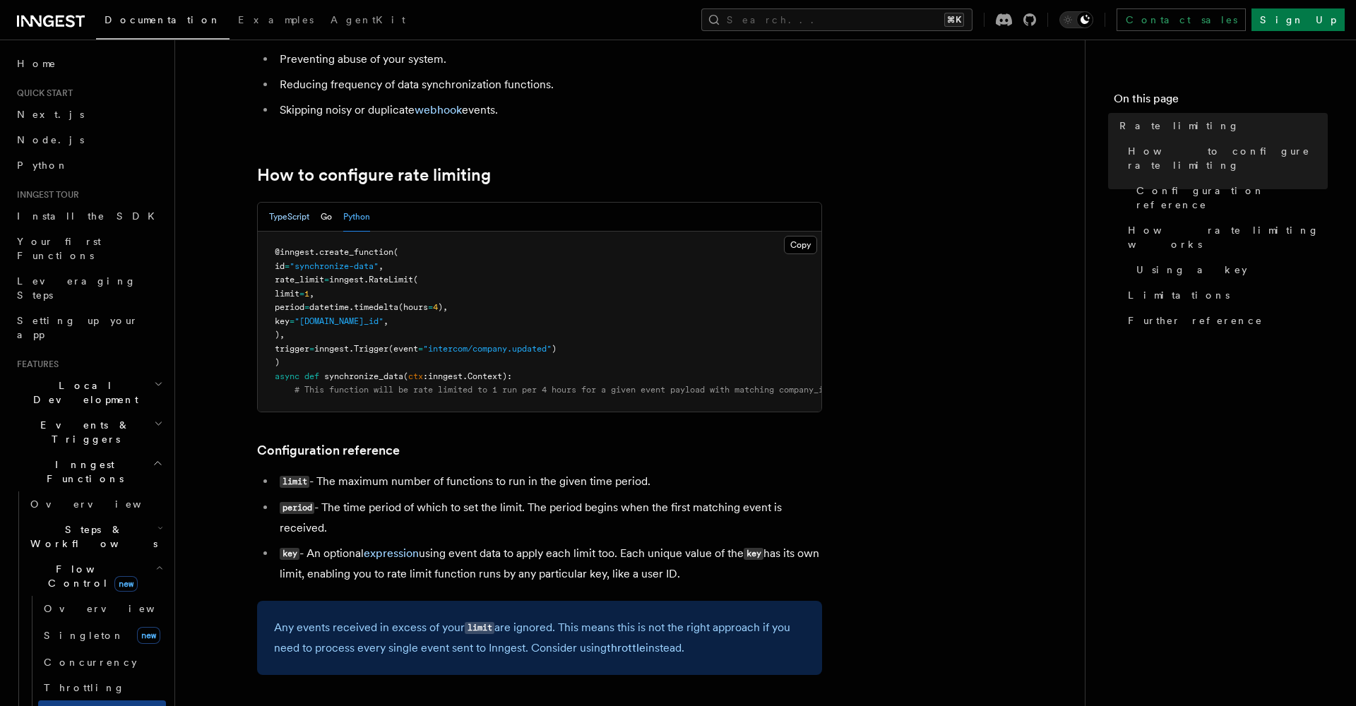
click at [286, 217] on button "TypeScript" at bounding box center [289, 217] width 40 height 29
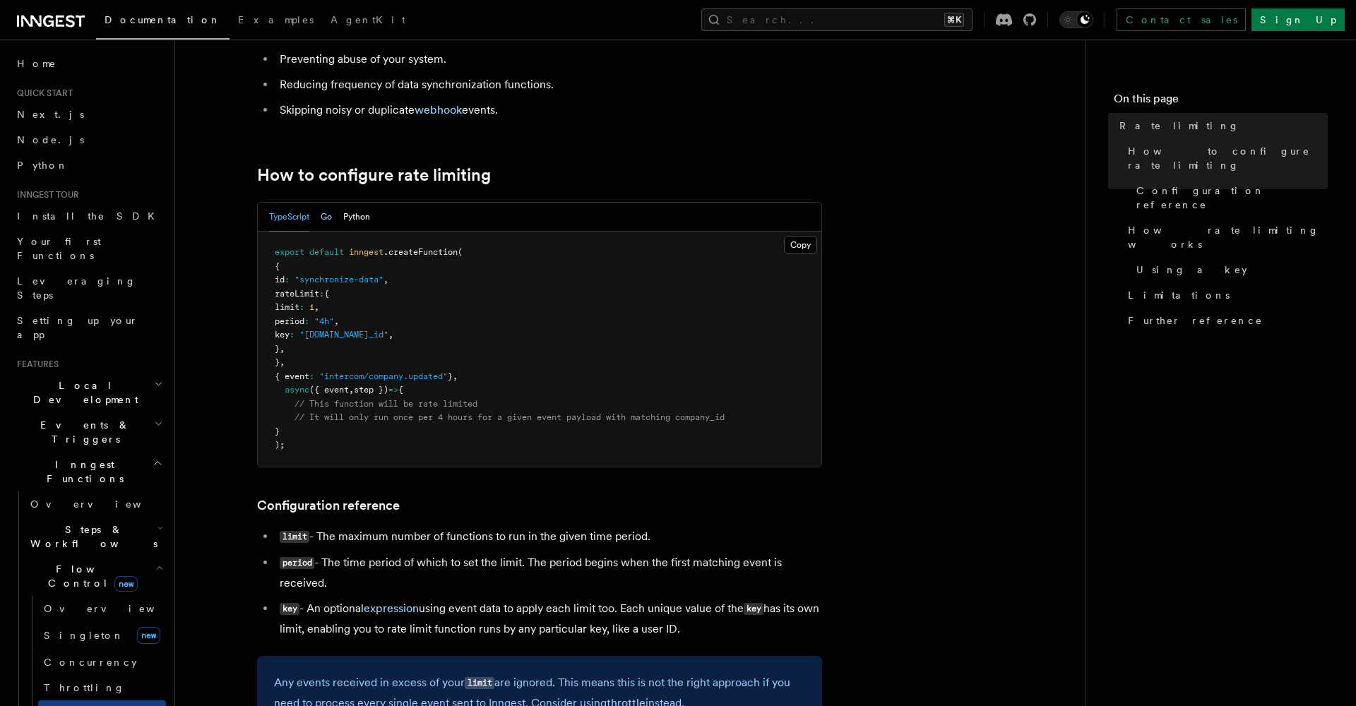
click at [330, 218] on button "Go" at bounding box center [326, 217] width 11 height 29
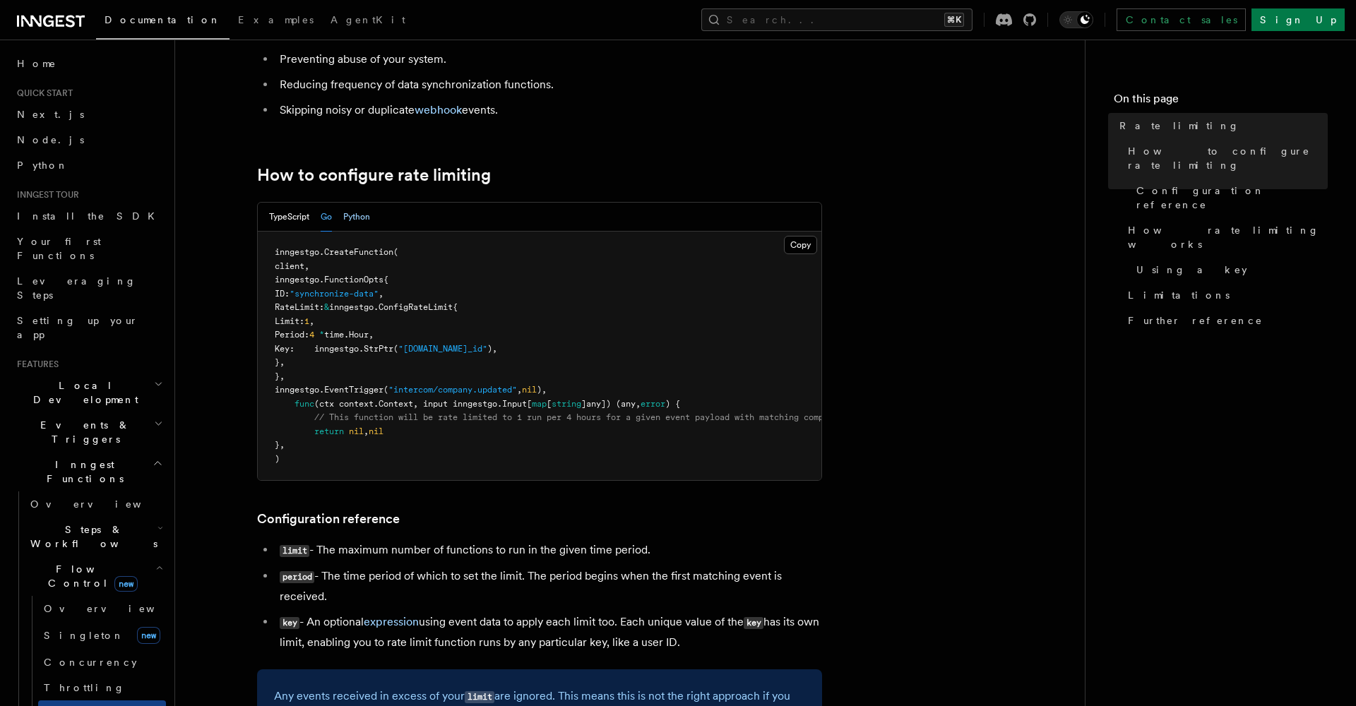
click at [370, 219] on button "Python" at bounding box center [356, 217] width 27 height 29
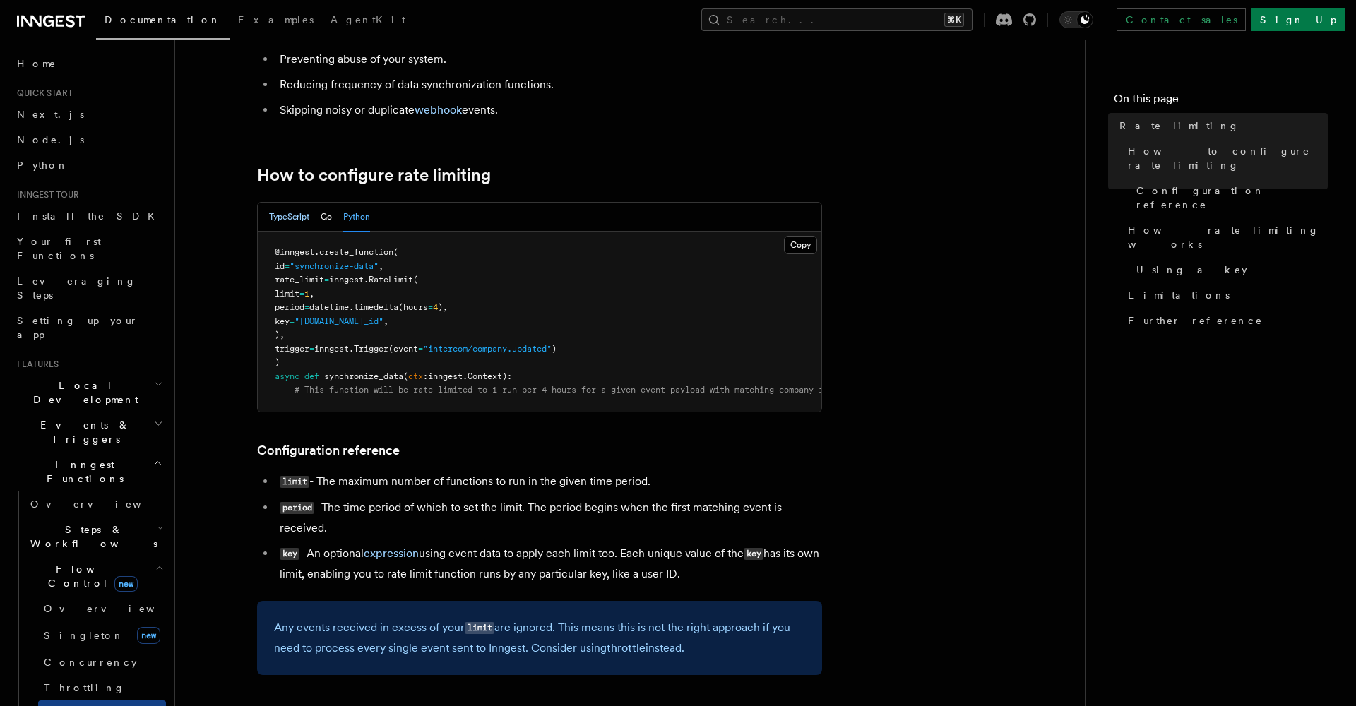
click at [294, 224] on button "TypeScript" at bounding box center [289, 217] width 40 height 29
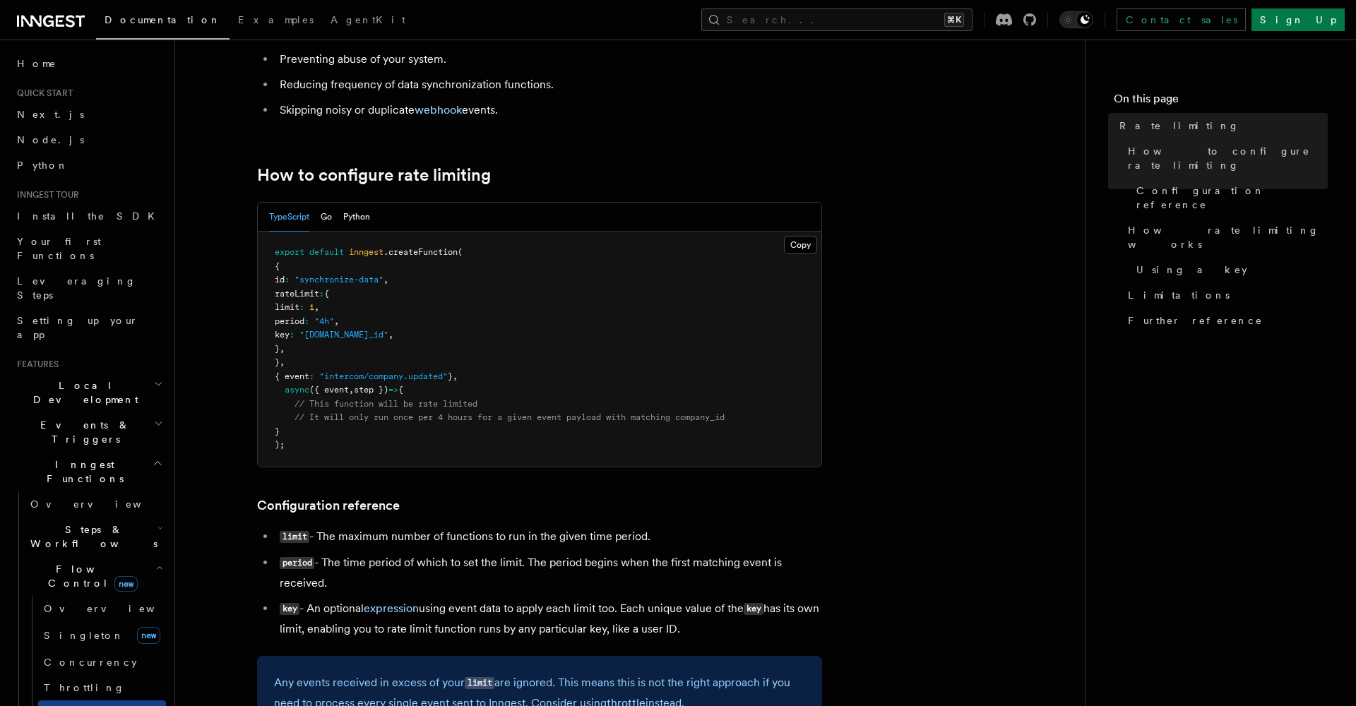
click at [415, 304] on pre "export default inngest .createFunction ( { id : "synchronize-data" , rateLimit …" at bounding box center [539, 349] width 563 height 235
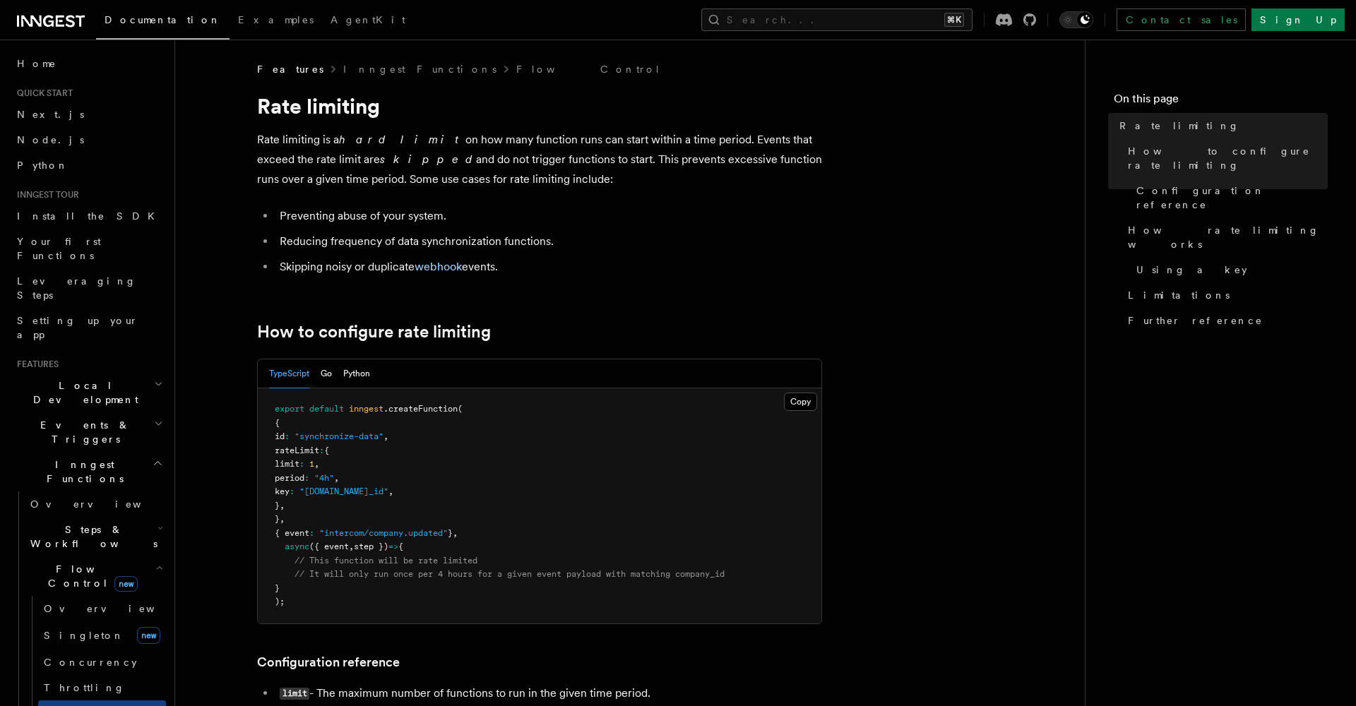
scroll to position [0, 0]
